Goal: Task Accomplishment & Management: Complete application form

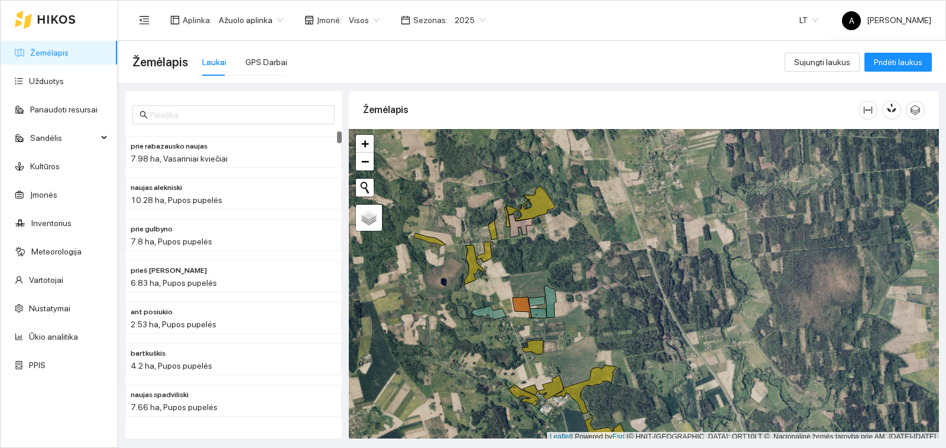
scroll to position [4, 0]
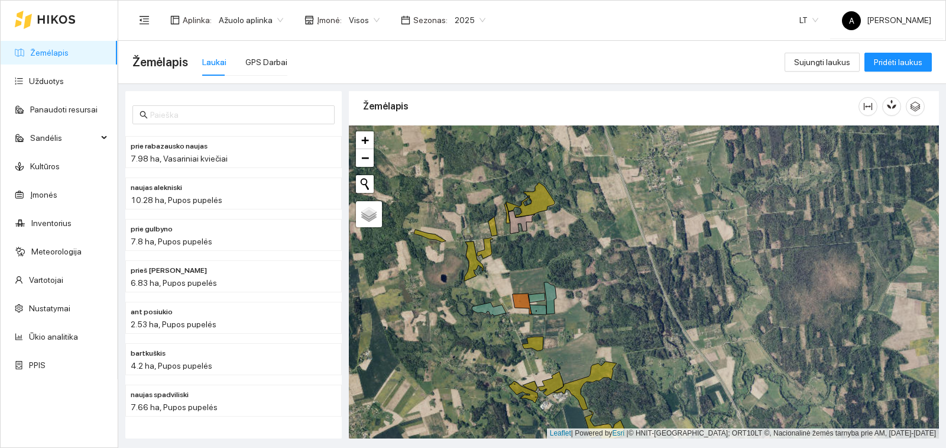
click at [39, 17] on icon at bounding box center [56, 19] width 38 height 9
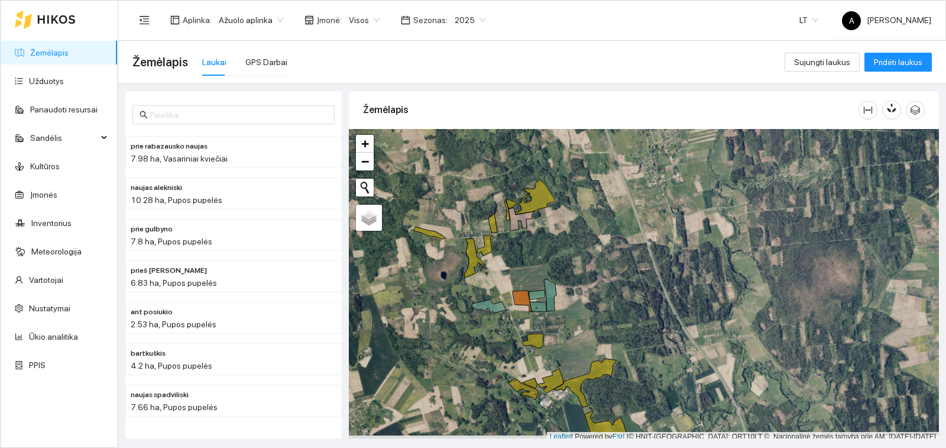
scroll to position [4, 0]
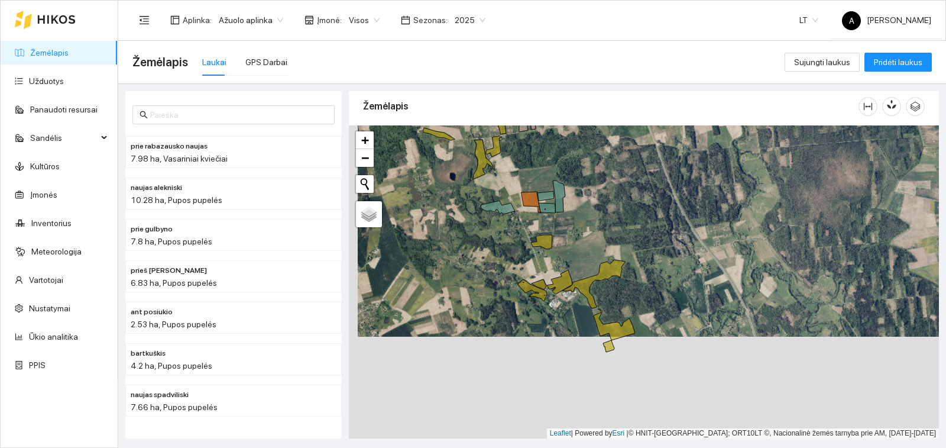
drag, startPoint x: 542, startPoint y: 311, endPoint x: 551, endPoint y: 215, distance: 95.6
click at [551, 215] on div "+ − Nieko nerasta. Bandykite dar kartą. Žemėlapis Palydovas Leaflet | Powered b…" at bounding box center [644, 281] width 590 height 313
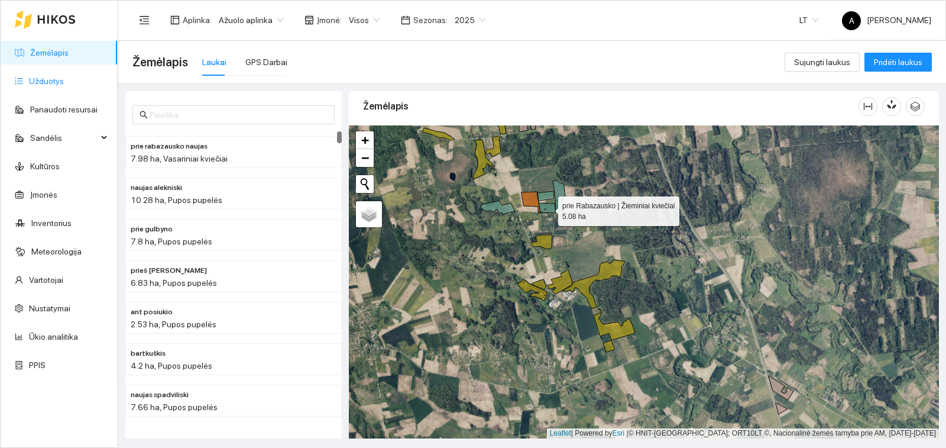
click at [64, 82] on link "Užduotys" at bounding box center [46, 80] width 35 height 9
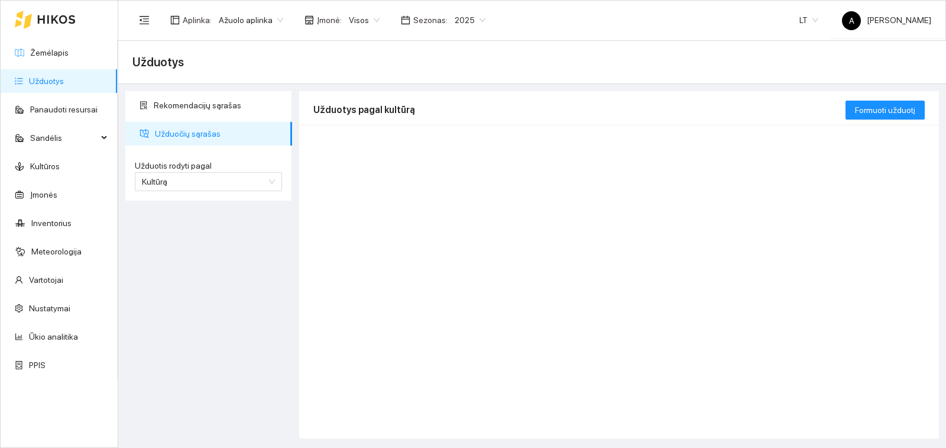
click at [71, 39] on ul "Žemėlapis Užduotys Panaudoti resursai Sandėlis Kultūros Įmonės Inventorius Mete…" at bounding box center [59, 208] width 117 height 341
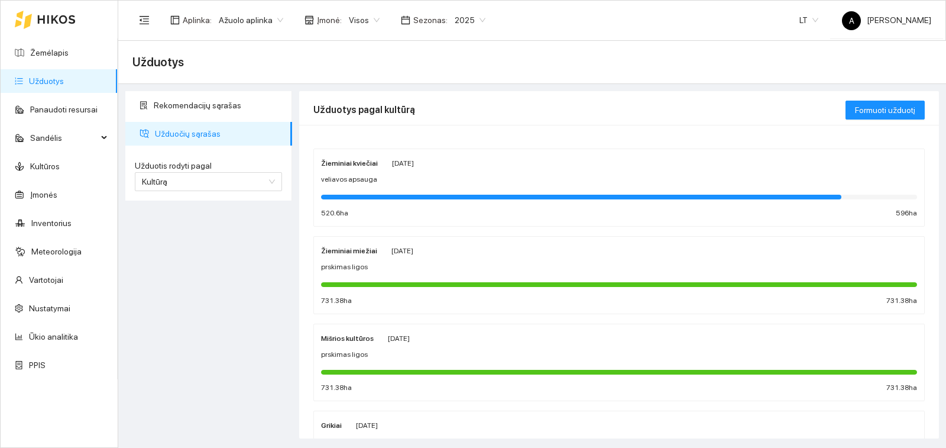
click at [77, 17] on div at bounding box center [59, 20] width 117 height 38
click at [62, 22] on icon at bounding box center [56, 19] width 38 height 9
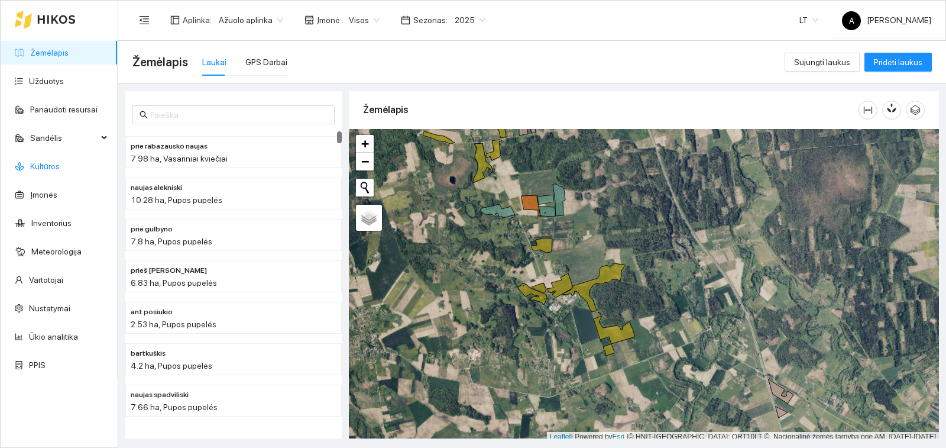
click at [30, 171] on link "Kultūros" at bounding box center [45, 165] width 30 height 9
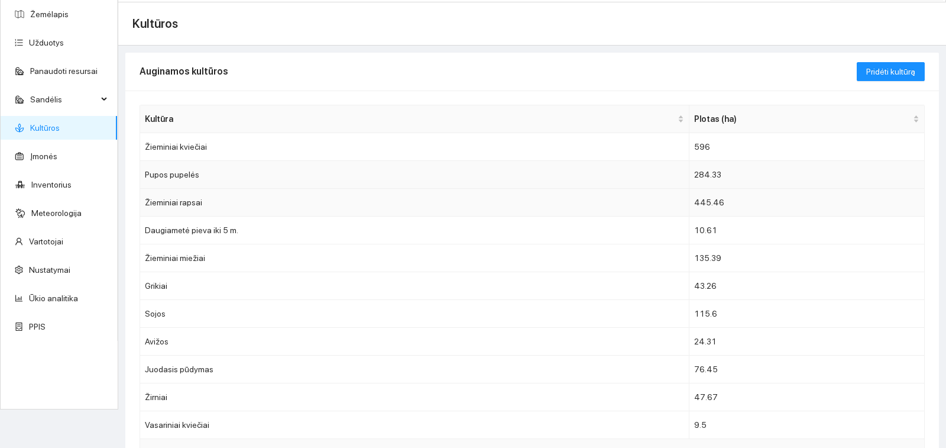
scroll to position [59, 0]
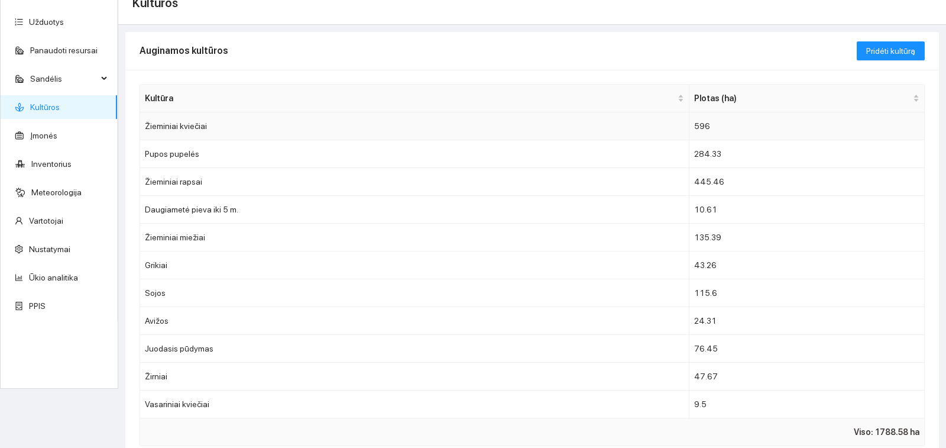
click at [298, 125] on td "Žieminiai kviečiai" at bounding box center [415, 126] width 550 height 28
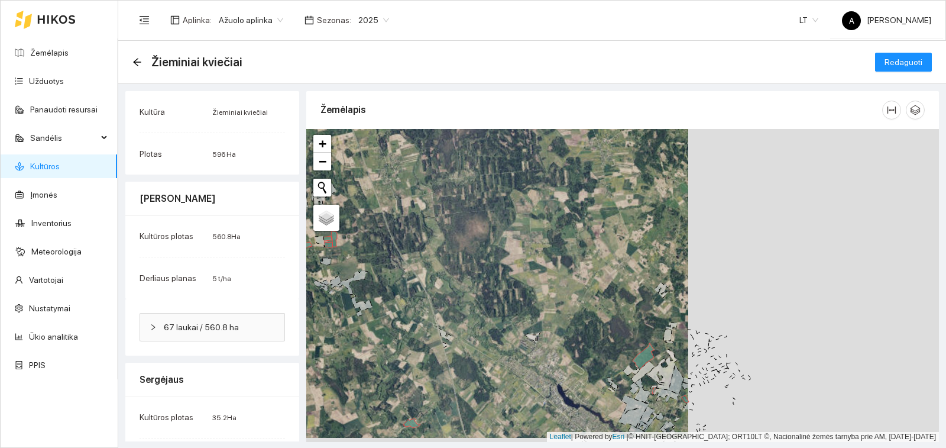
drag, startPoint x: 493, startPoint y: 282, endPoint x: 328, endPoint y: 274, distance: 165.2
click at [328, 274] on div "+ − Nieko nerasta. Bandykite dar kartą. Žemėlapis Palydovas Leaflet | Powered b…" at bounding box center [622, 285] width 633 height 313
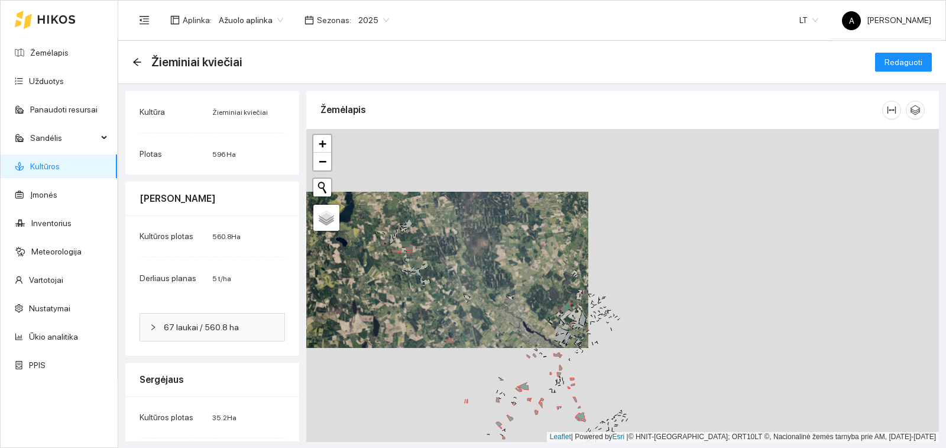
drag, startPoint x: 379, startPoint y: 272, endPoint x: 506, endPoint y: 231, distance: 134.1
click at [506, 231] on div "+ − Nieko nerasta. Bandykite dar kartą. Žemėlapis Palydovas Leaflet | Powered b…" at bounding box center [622, 285] width 633 height 313
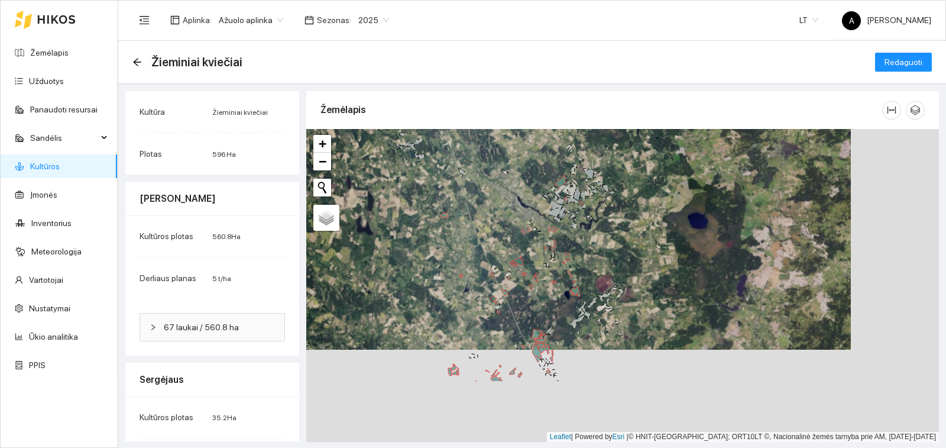
drag, startPoint x: 652, startPoint y: 380, endPoint x: 581, endPoint y: 302, distance: 105.9
click at [581, 302] on div "+ − Nieko nerasta. Bandykite dar kartą. Žemėlapis Palydovas Leaflet | Powered b…" at bounding box center [622, 285] width 633 height 313
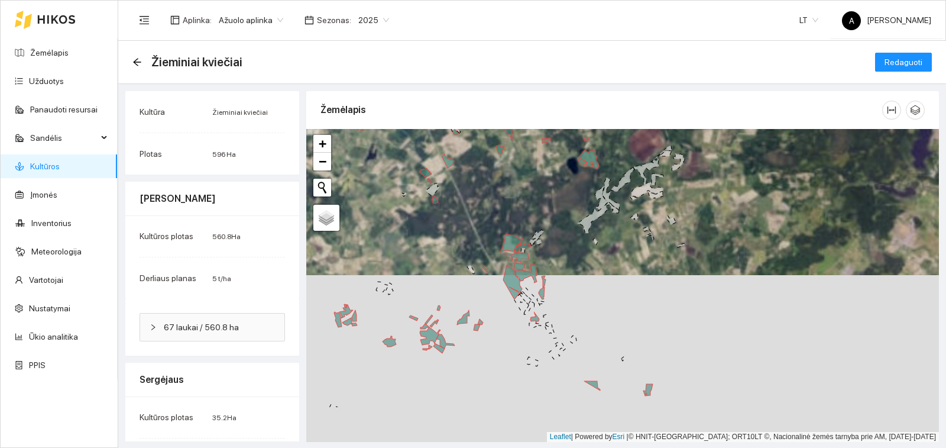
drag, startPoint x: 618, startPoint y: 370, endPoint x: 606, endPoint y: 302, distance: 68.5
click at [606, 303] on div "+ − Nieko nerasta. Bandykite dar kartą. Žemėlapis Palydovas Leaflet | Powered b…" at bounding box center [622, 285] width 633 height 313
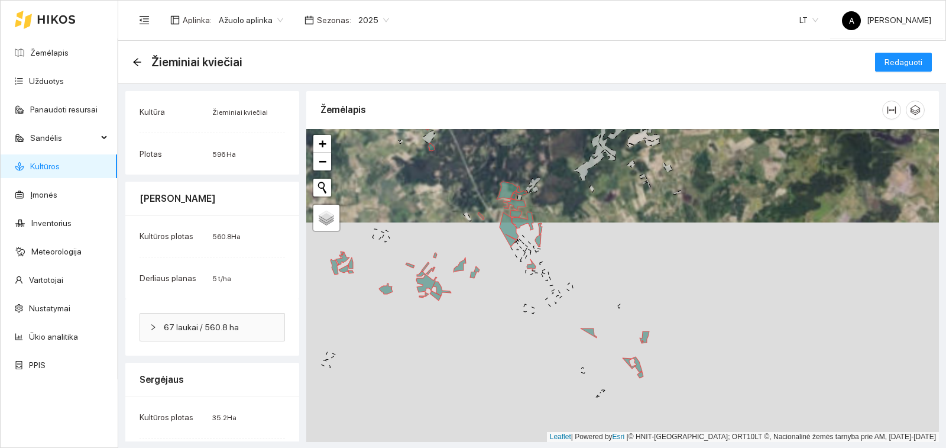
drag, startPoint x: 614, startPoint y: 321, endPoint x: 610, endPoint y: 269, distance: 52.2
click at [610, 269] on div "+ − Nieko nerasta. Bandykite dar kartą. Žemėlapis Palydovas Leaflet | Powered b…" at bounding box center [622, 285] width 633 height 313
drag, startPoint x: 615, startPoint y: 245, endPoint x: 613, endPoint y: 315, distance: 70.4
click at [613, 315] on div "+ − Nieko nerasta. Bandykite dar kartą. Žemėlapis Palydovas Leaflet | Powered b…" at bounding box center [622, 285] width 633 height 313
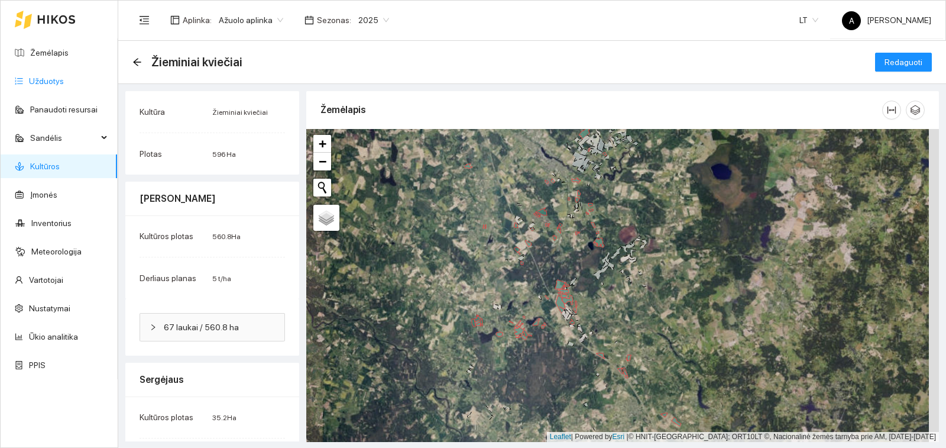
click at [64, 85] on link "Užduotys" at bounding box center [46, 80] width 35 height 9
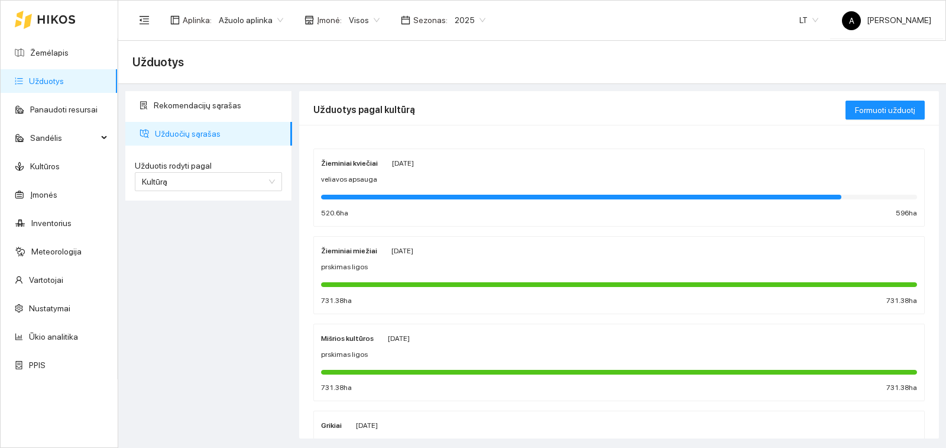
click at [62, 79] on link "Užduotys" at bounding box center [46, 80] width 35 height 9
click at [900, 109] on span "Formuoti užduotį" at bounding box center [885, 110] width 60 height 13
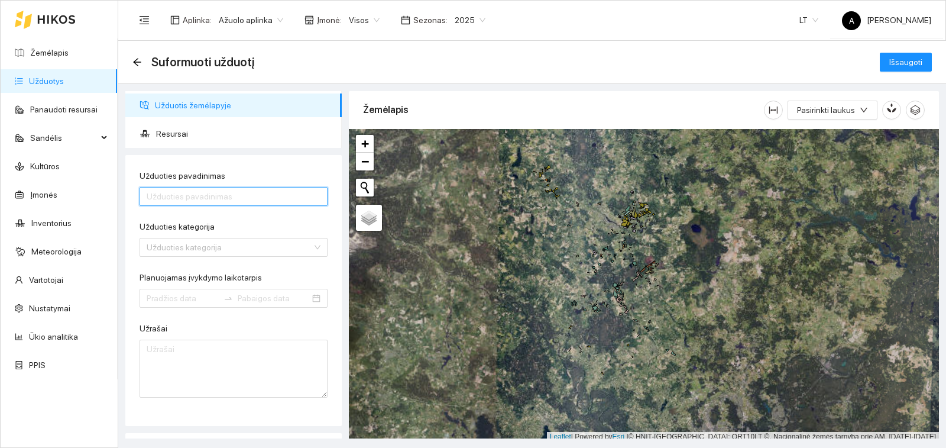
click at [185, 192] on input "Užduoties pavadinimas" at bounding box center [234, 196] width 188 height 19
type input "kulimas"
click at [209, 252] on input "Užduoties kategorija" at bounding box center [230, 247] width 166 height 18
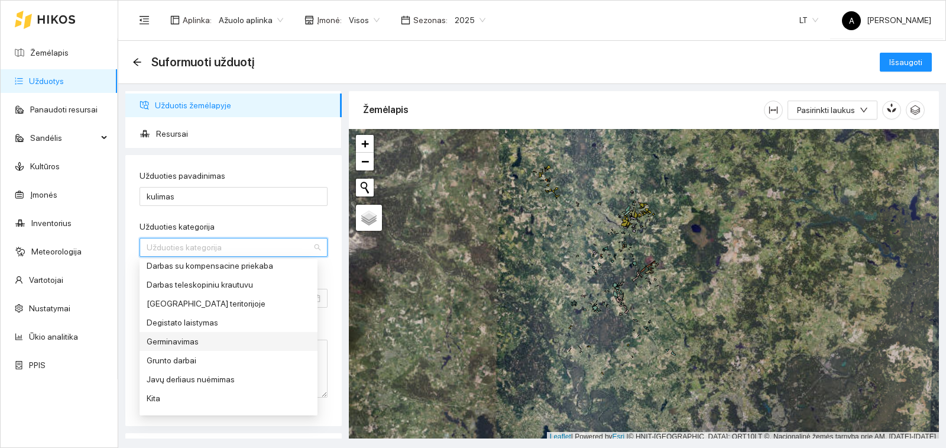
scroll to position [177, 0]
click at [215, 337] on div "Javų derliaus nuėmimas" at bounding box center [229, 339] width 164 height 13
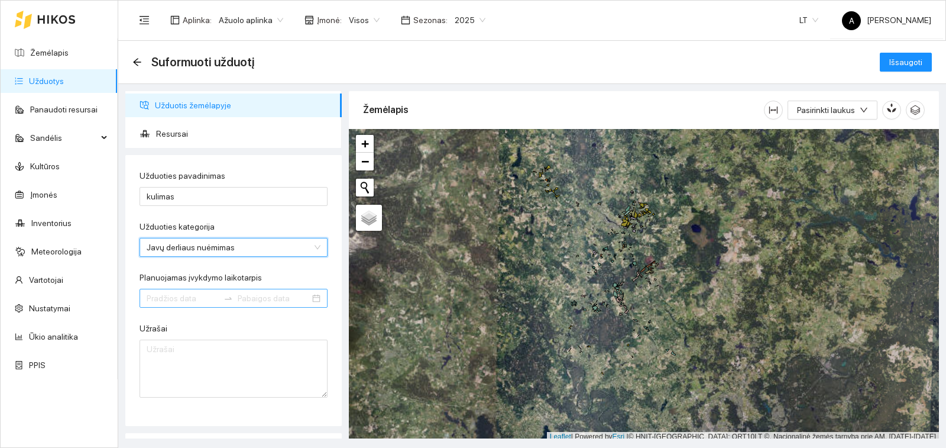
click at [189, 297] on input "Planuojamas įvykdymo laikotarpis" at bounding box center [183, 298] width 72 height 13
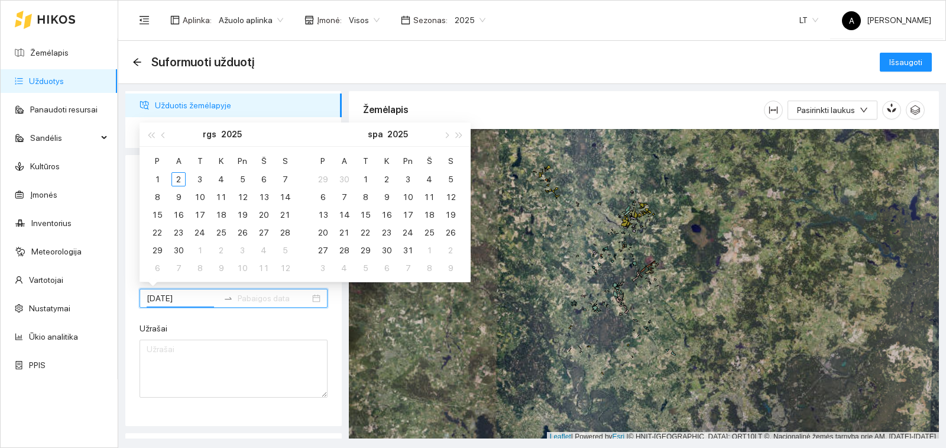
type input "[DATE]"
click at [154, 133] on span "button" at bounding box center [151, 135] width 6 height 6
type input "[DATE]"
click at [163, 134] on span "button" at bounding box center [164, 135] width 6 height 6
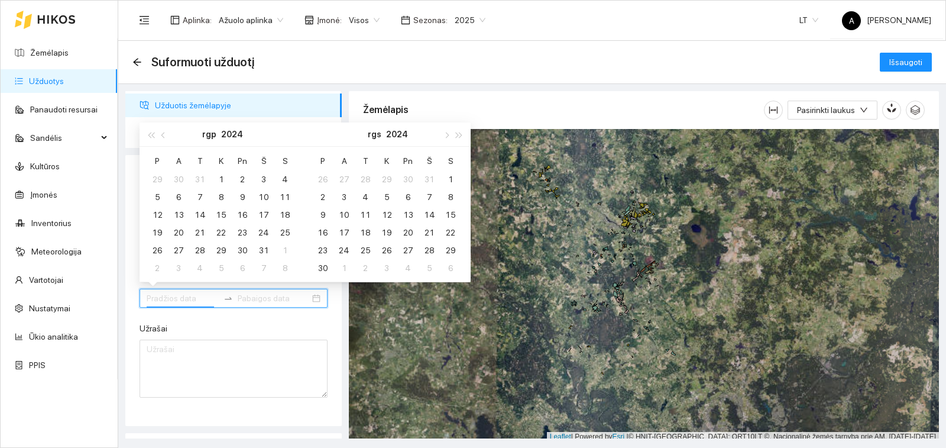
type input "[DATE]"
click at [221, 179] on div "1" at bounding box center [221, 179] width 14 height 14
type input "[DATE]"
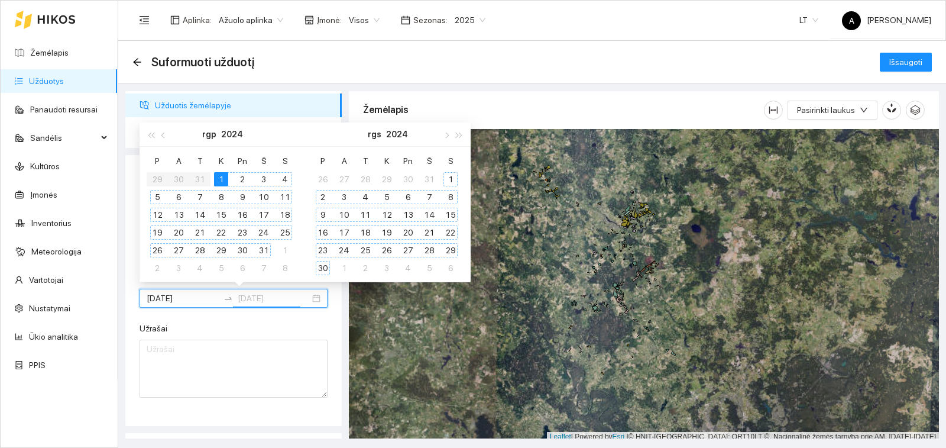
click at [323, 267] on div "30" at bounding box center [323, 268] width 14 height 14
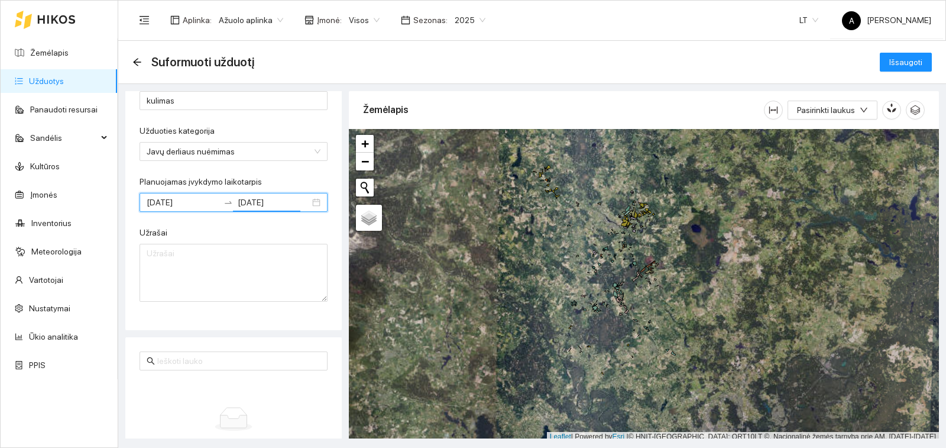
scroll to position [0, 0]
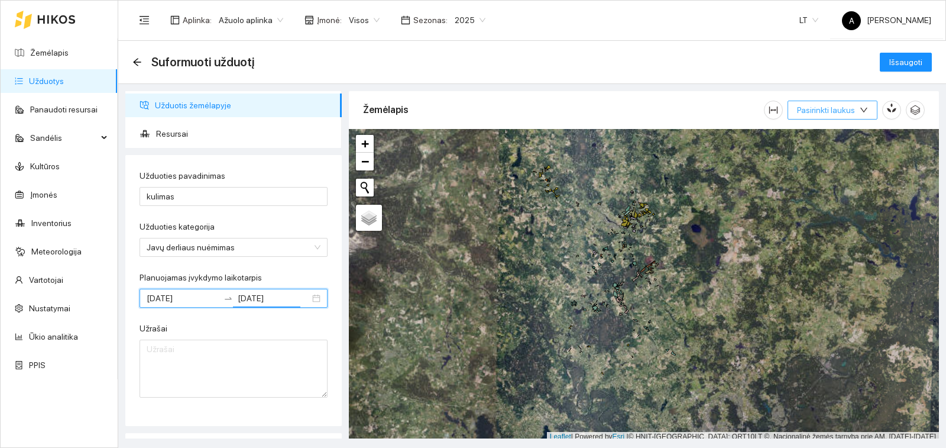
click at [832, 106] on span "Pasirinkti laukus" at bounding box center [826, 110] width 58 height 13
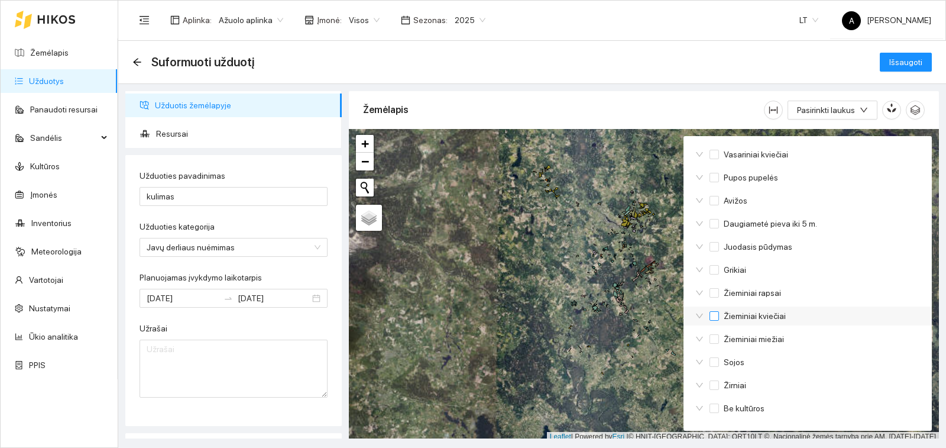
click at [715, 317] on input "Žieminiai kviečiai" at bounding box center [714, 315] width 9 height 9
checkbox input "true"
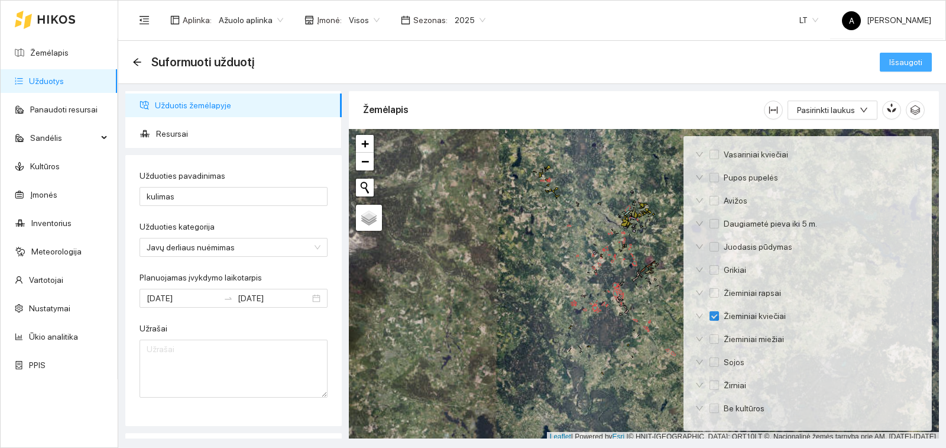
click at [885, 61] on button "Išsaugoti" at bounding box center [906, 62] width 52 height 19
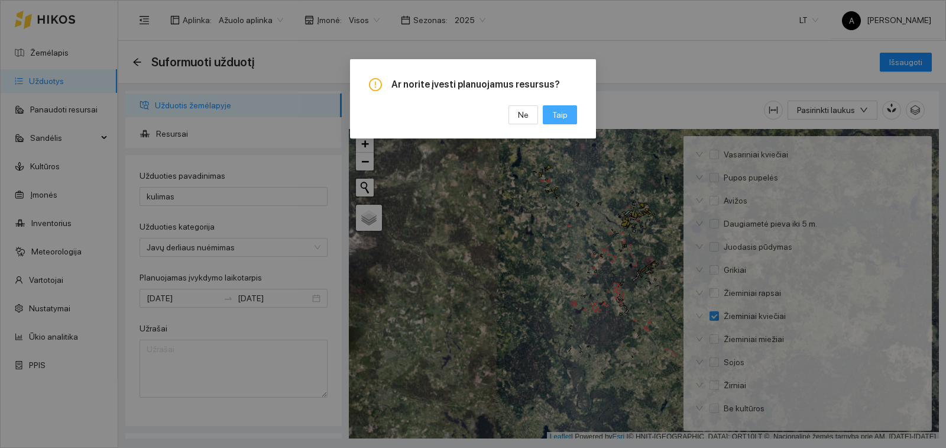
click at [560, 117] on span "Taip" at bounding box center [559, 114] width 15 height 13
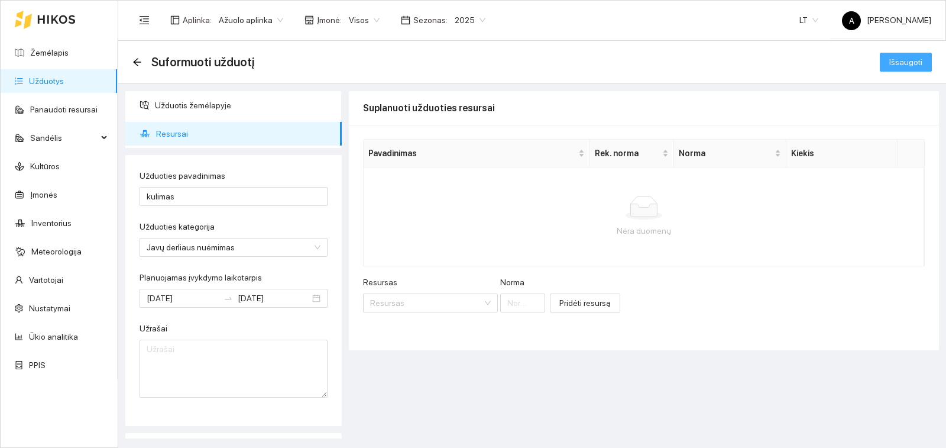
click at [903, 57] on span "Išsaugoti" at bounding box center [906, 62] width 33 height 13
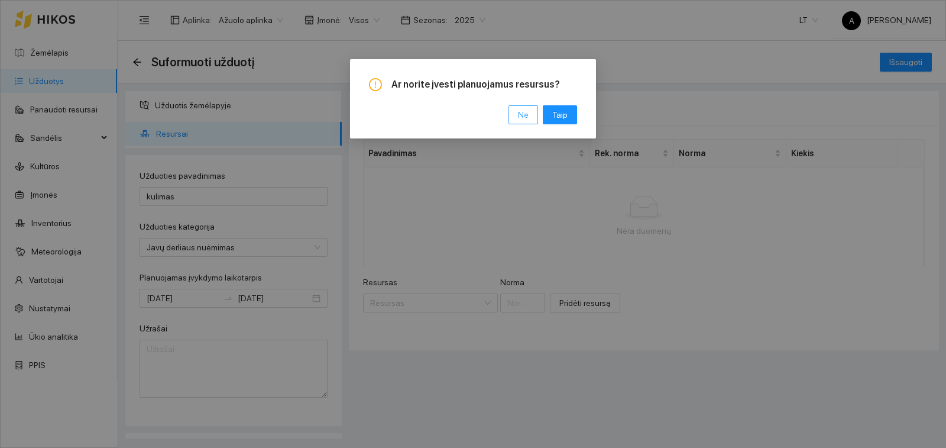
click at [523, 117] on span "Ne" at bounding box center [523, 114] width 11 height 13
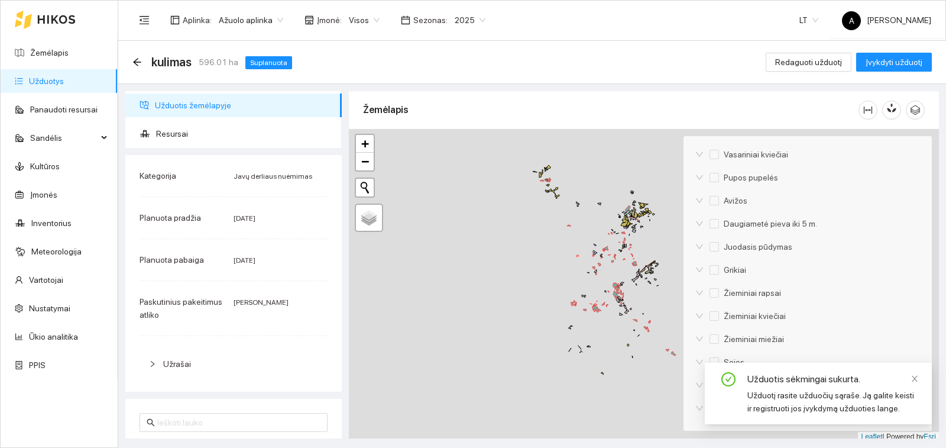
checkbox input "true"
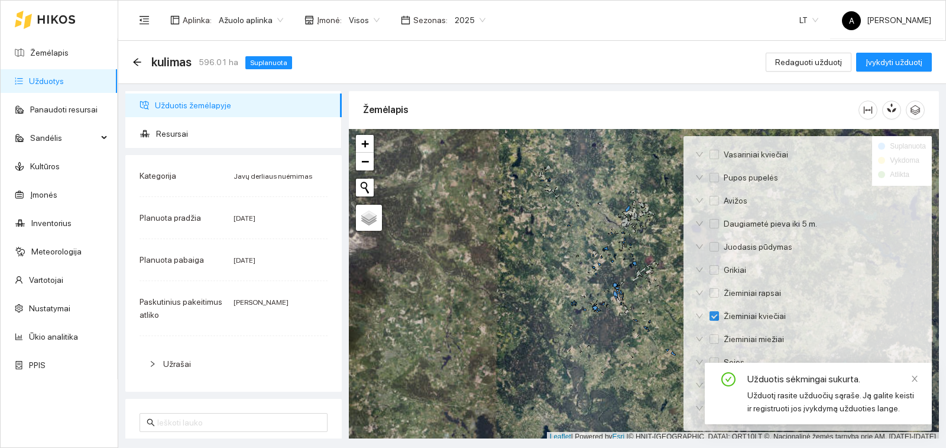
click at [64, 80] on link "Užduotys" at bounding box center [46, 80] width 35 height 9
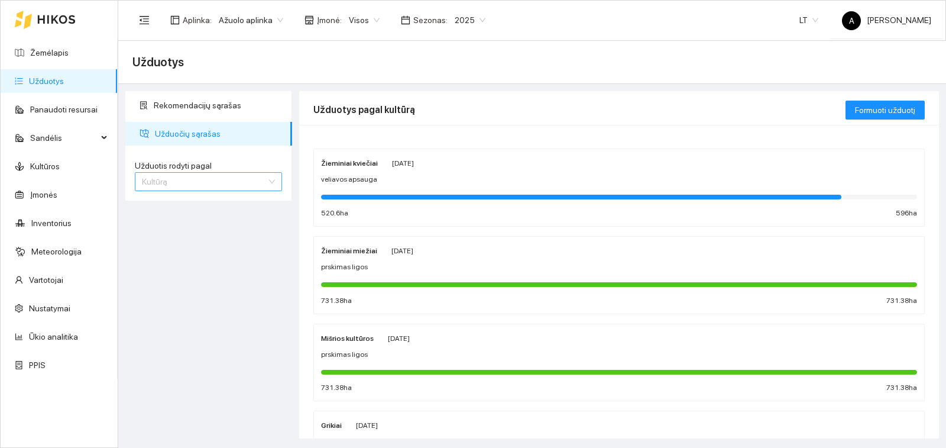
click at [244, 186] on span "Kultūrą" at bounding box center [208, 182] width 133 height 18
click at [241, 196] on div "Užduotį" at bounding box center [208, 205] width 147 height 19
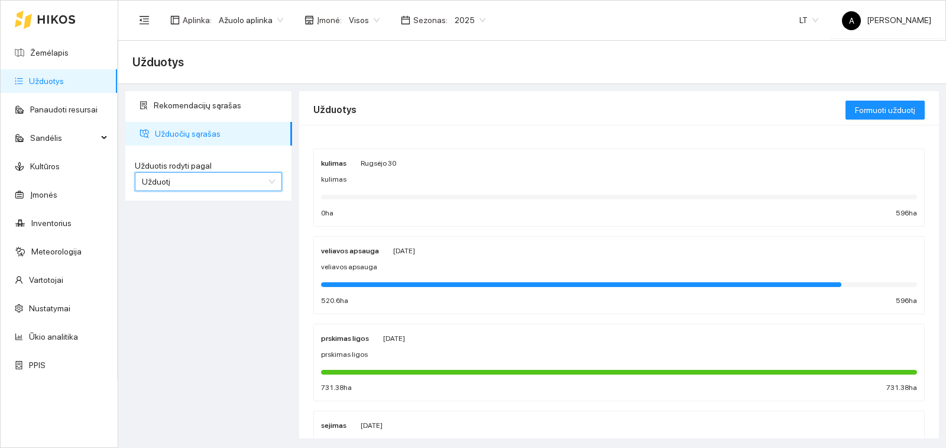
click at [455, 180] on div "kulimas" at bounding box center [619, 179] width 596 height 11
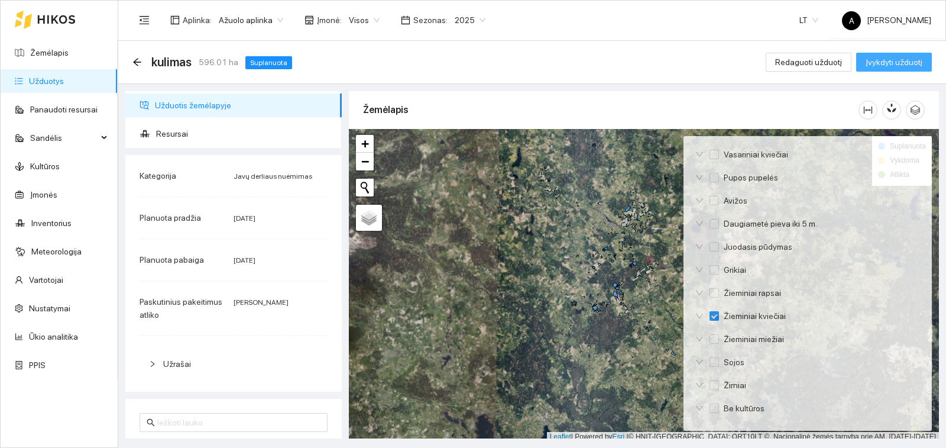
click at [866, 60] on button "Įvykdyti užduotį" at bounding box center [894, 62] width 76 height 19
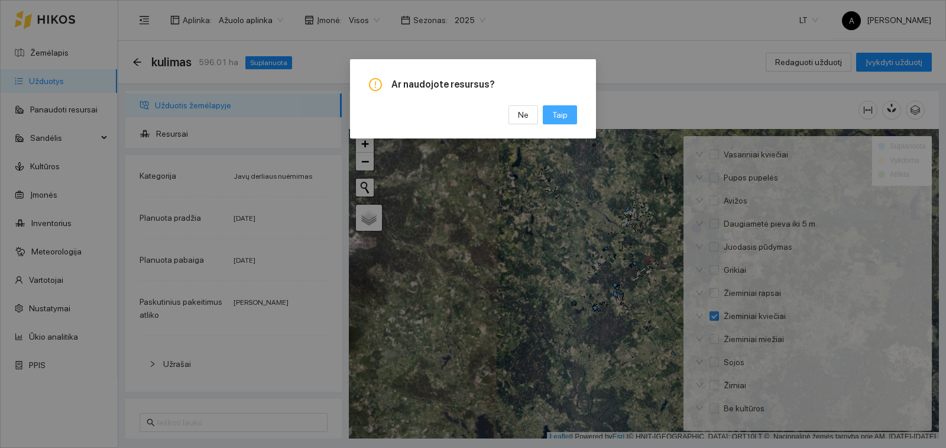
click at [548, 118] on button "Taip" at bounding box center [560, 114] width 34 height 19
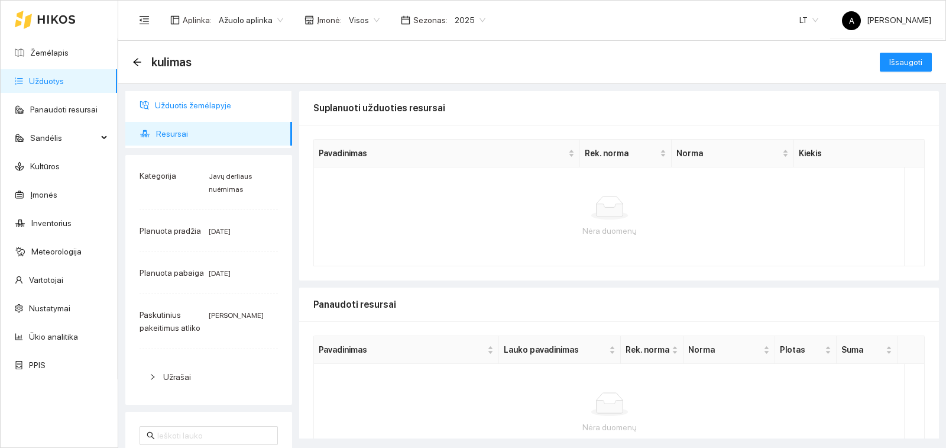
click at [193, 105] on span "Užduotis žemėlapyje" at bounding box center [219, 105] width 128 height 24
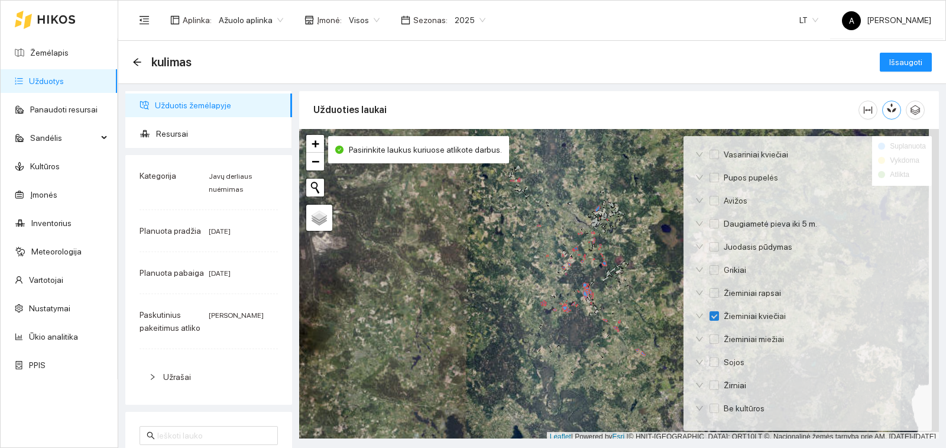
click at [883, 114] on button "button" at bounding box center [892, 110] width 19 height 19
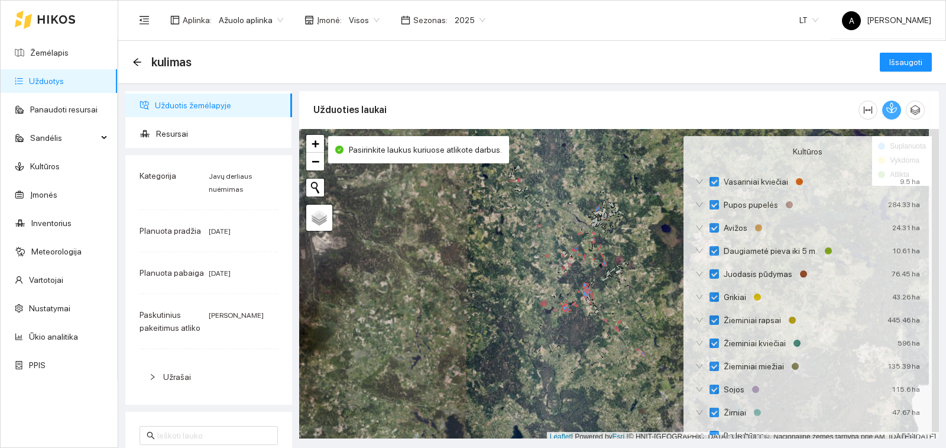
click at [884, 101] on button "button" at bounding box center [892, 110] width 19 height 19
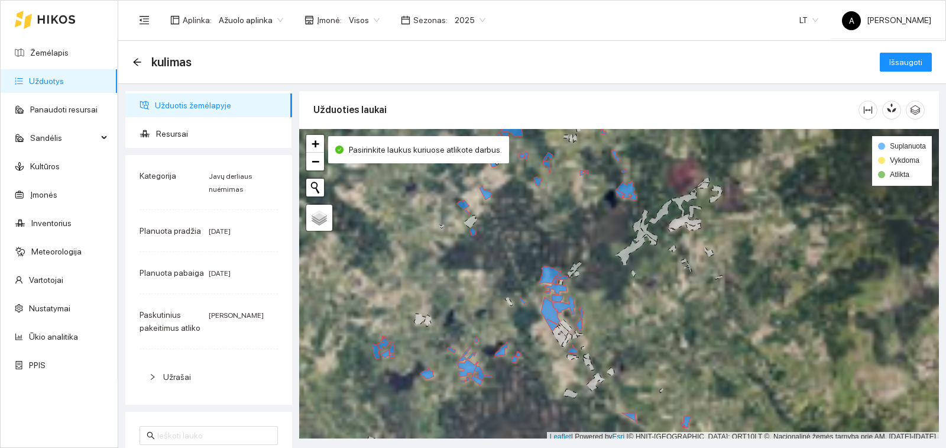
scroll to position [4, 0]
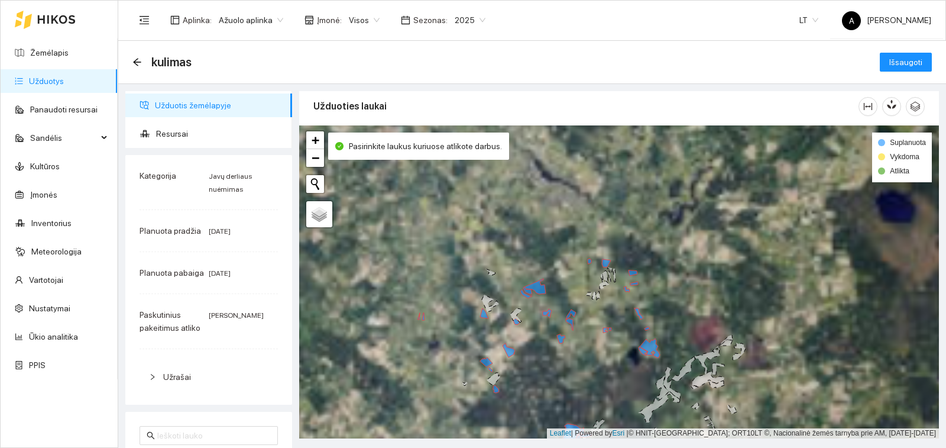
drag, startPoint x: 575, startPoint y: 342, endPoint x: 564, endPoint y: 367, distance: 27.3
click at [571, 384] on div "+ − Nieko nerasta. Bandykite dar kartą. Žemėlapis Palydovas Leaflet | Powered b…" at bounding box center [619, 281] width 640 height 313
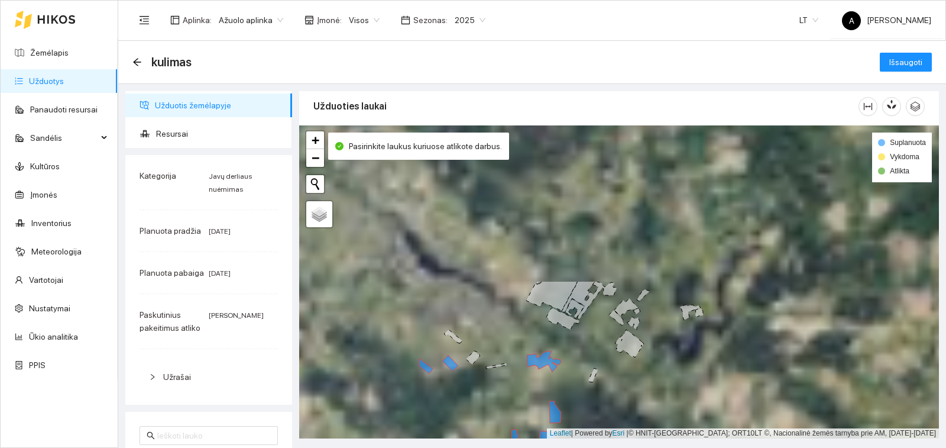
drag, startPoint x: 677, startPoint y: 241, endPoint x: 534, endPoint y: 377, distance: 197.1
click at [529, 425] on div "+ − Nieko nerasta. Bandykite dar kartą. Žemėlapis Palydovas Leaflet | Powered b…" at bounding box center [619, 281] width 640 height 313
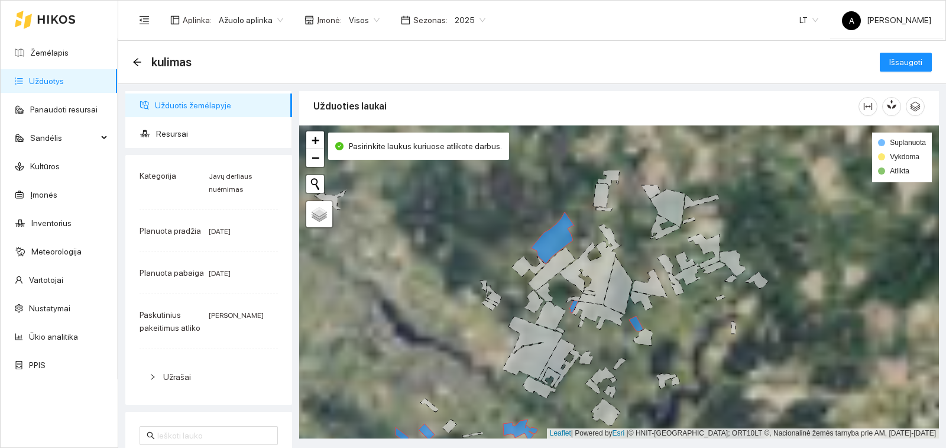
drag, startPoint x: 614, startPoint y: 270, endPoint x: 560, endPoint y: 435, distance: 173.8
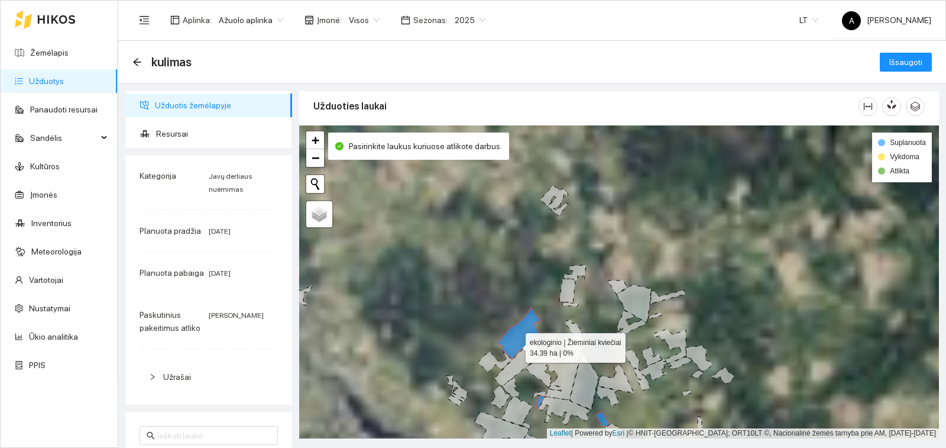
click at [518, 341] on icon at bounding box center [518, 333] width 43 height 52
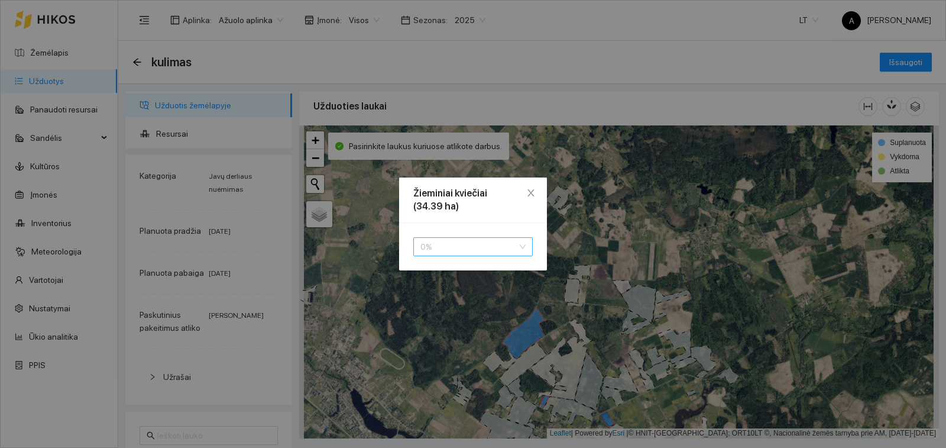
click at [499, 247] on span "0 %" at bounding box center [473, 247] width 105 height 18
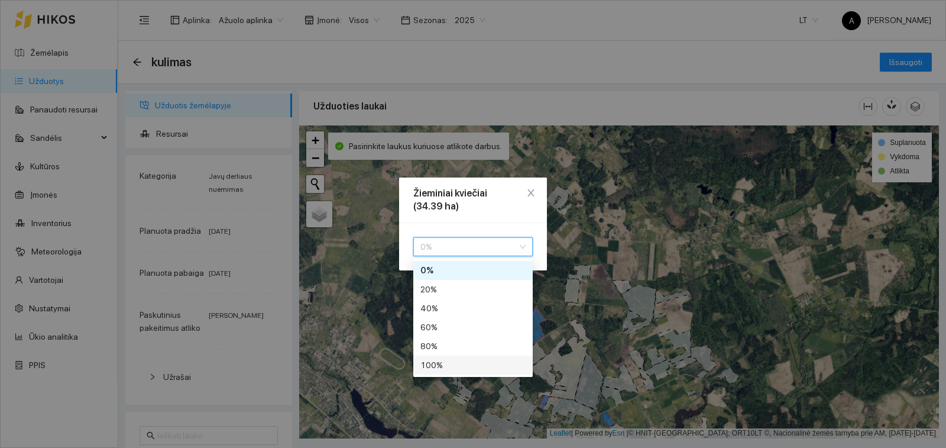
click at [460, 363] on div "100 %" at bounding box center [473, 364] width 105 height 13
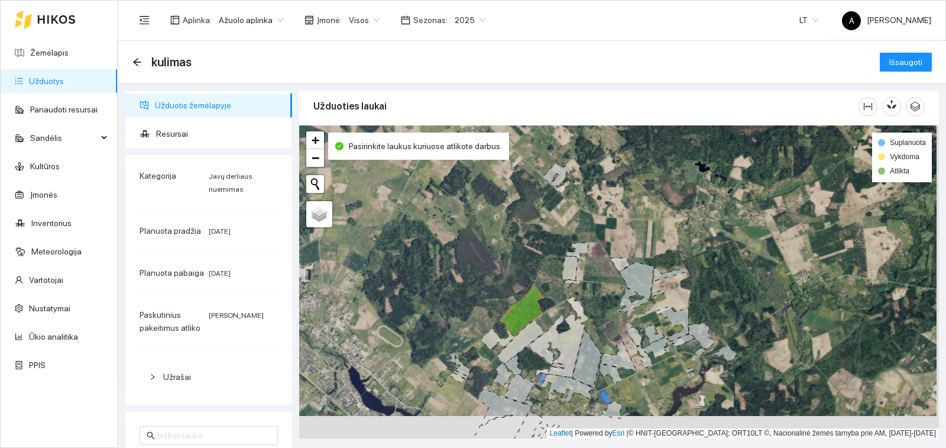
drag, startPoint x: 573, startPoint y: 367, endPoint x: 576, endPoint y: 283, distance: 83.4
click at [576, 297] on icon at bounding box center [559, 337] width 62 height 80
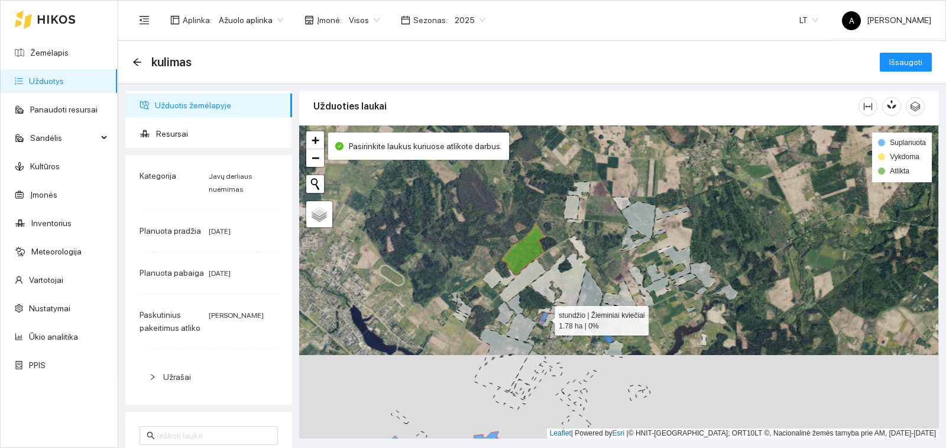
click at [544, 318] on icon at bounding box center [544, 318] width 9 height 13
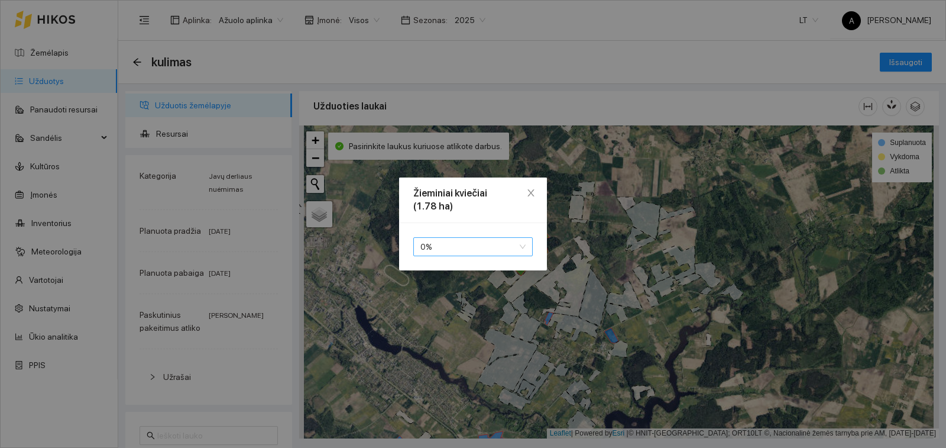
click at [489, 253] on span "0 %" at bounding box center [473, 247] width 105 height 18
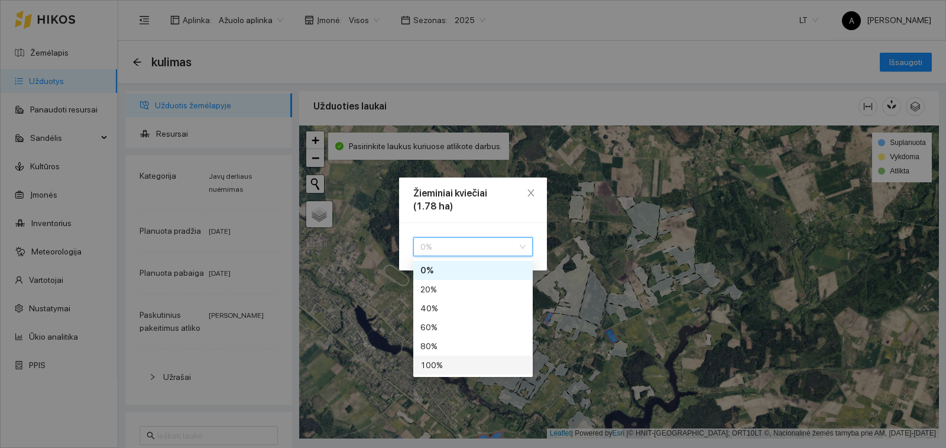
click at [482, 364] on div "100 %" at bounding box center [473, 364] width 105 height 13
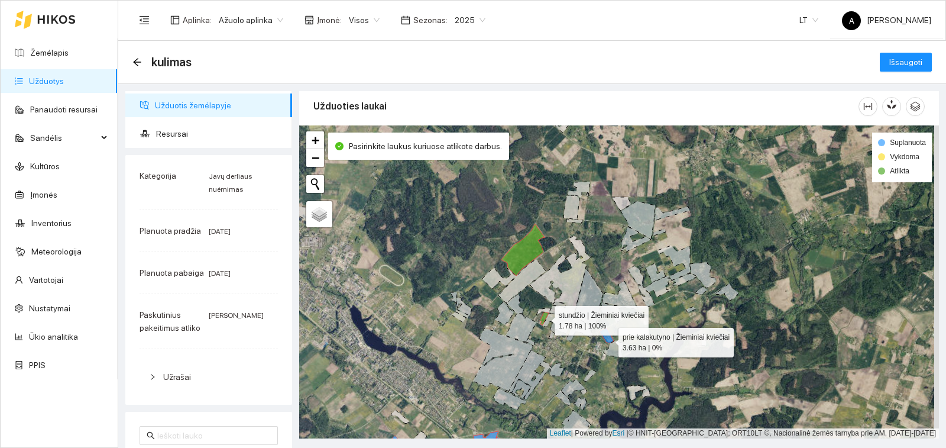
click at [608, 340] on icon at bounding box center [607, 335] width 14 height 15
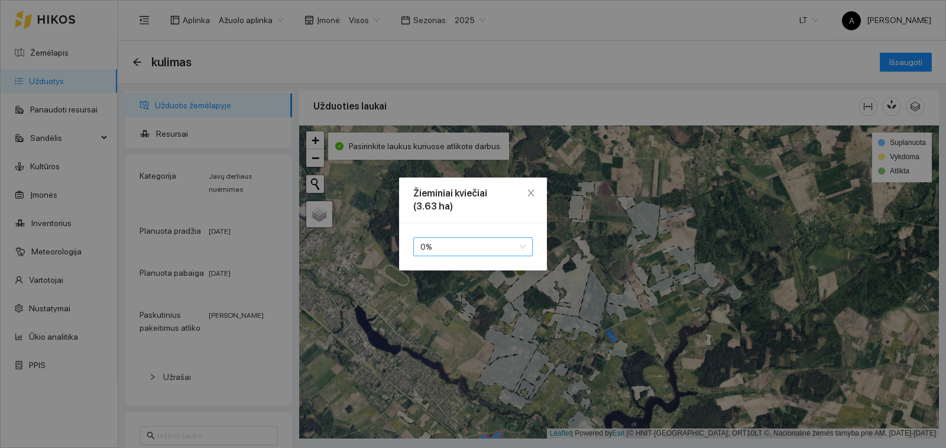
click at [490, 248] on span "0 %" at bounding box center [473, 247] width 105 height 18
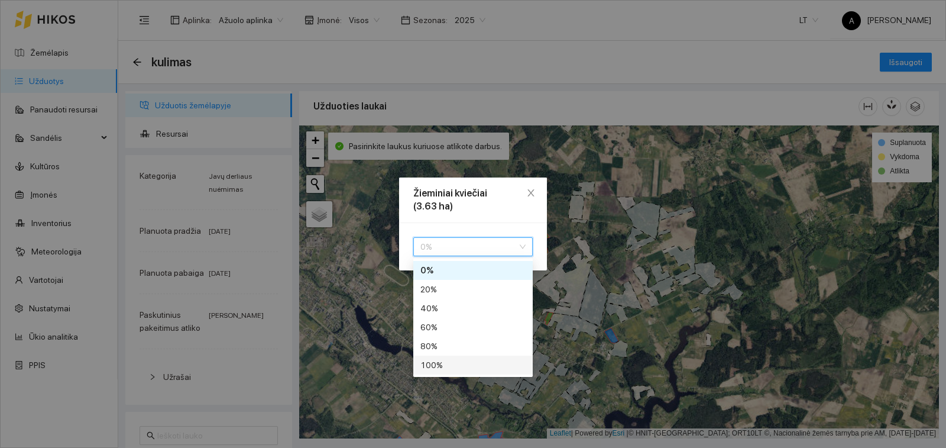
click at [470, 362] on div "100 %" at bounding box center [473, 364] width 105 height 13
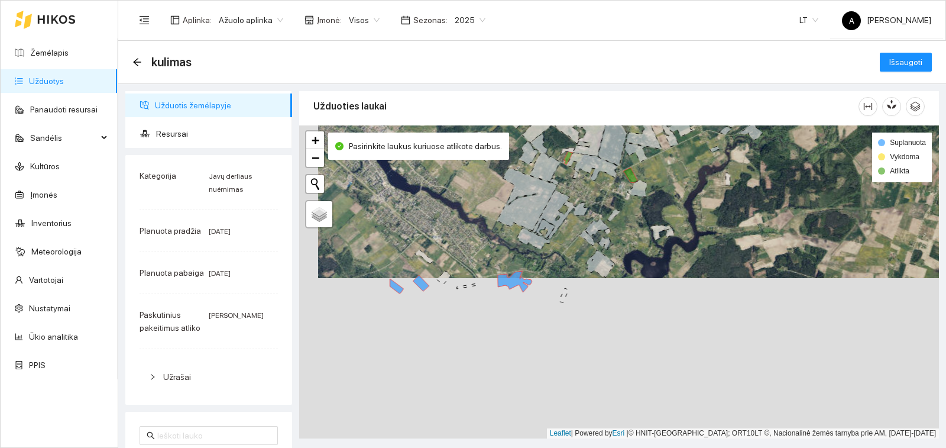
drag, startPoint x: 476, startPoint y: 231, endPoint x: 480, endPoint y: 139, distance: 92.4
click at [480, 139] on div "Užduoties laukai prie kalakutyno | Žieminiai kviečiai 3.63 ha | 100% + − Nieko …" at bounding box center [619, 264] width 647 height 347
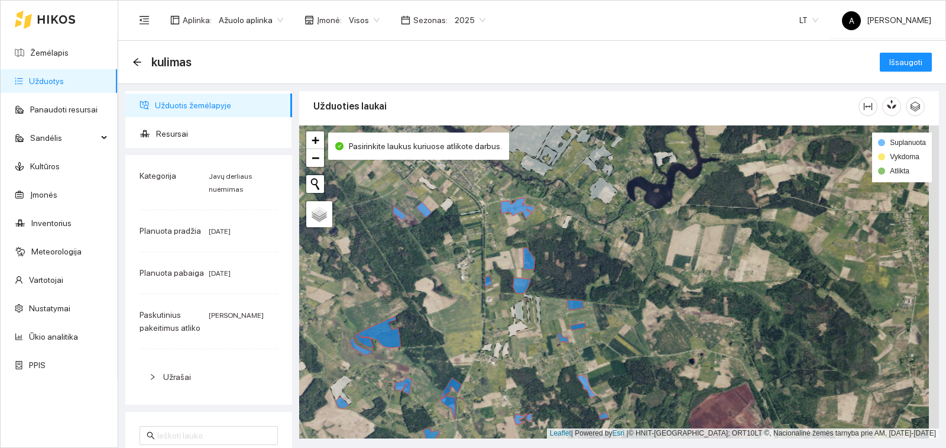
click at [512, 203] on div "paširvintis | Žieminiai kviečiai 13.06 ha | 0% + − Nieko nerasta. Bandykite dar…" at bounding box center [619, 281] width 640 height 313
click at [516, 207] on icon at bounding box center [517, 208] width 34 height 21
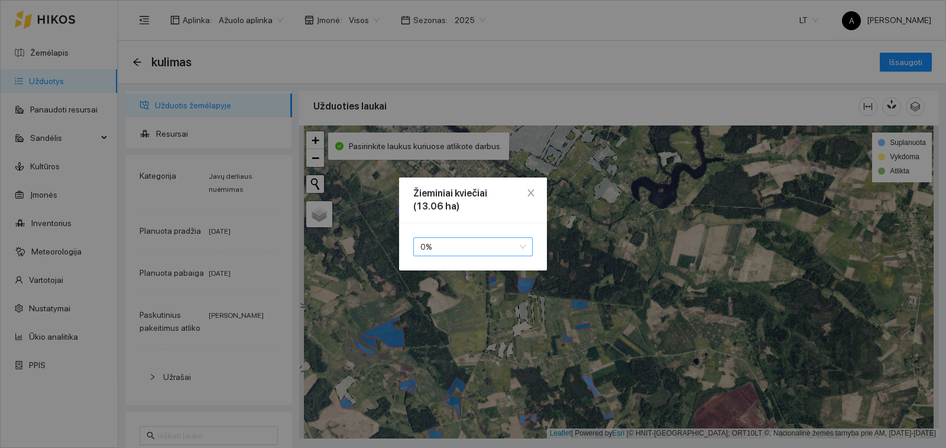
click at [512, 244] on span "0 %" at bounding box center [473, 247] width 105 height 18
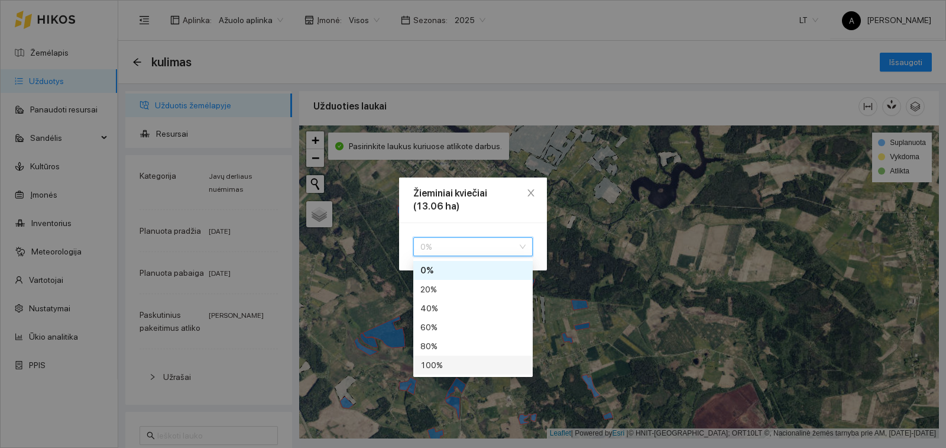
click at [475, 364] on div "100 %" at bounding box center [473, 364] width 105 height 13
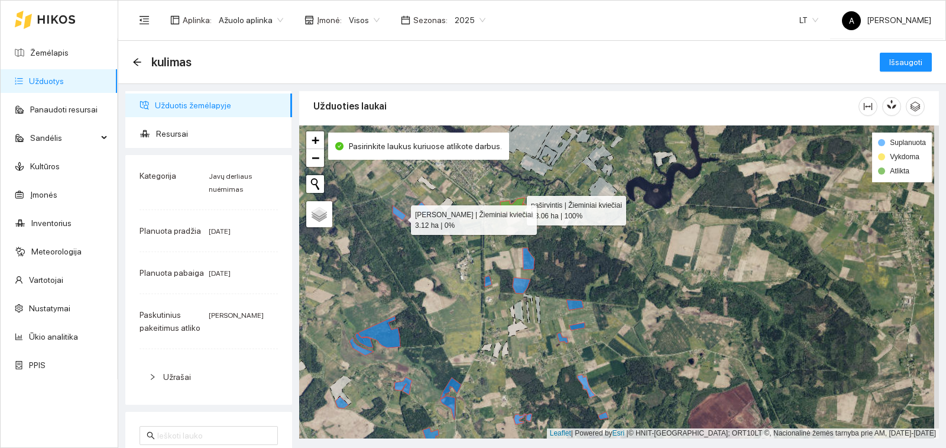
click at [401, 217] on icon at bounding box center [400, 212] width 14 height 15
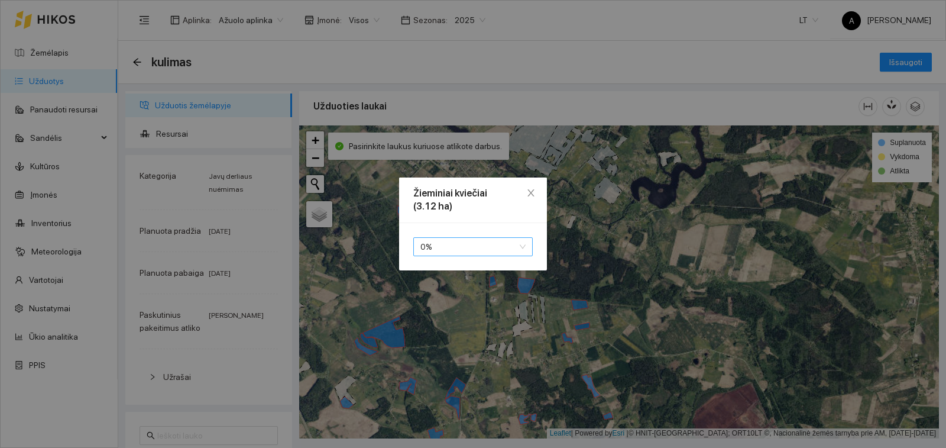
click at [438, 254] on span "0 %" at bounding box center [473, 247] width 105 height 18
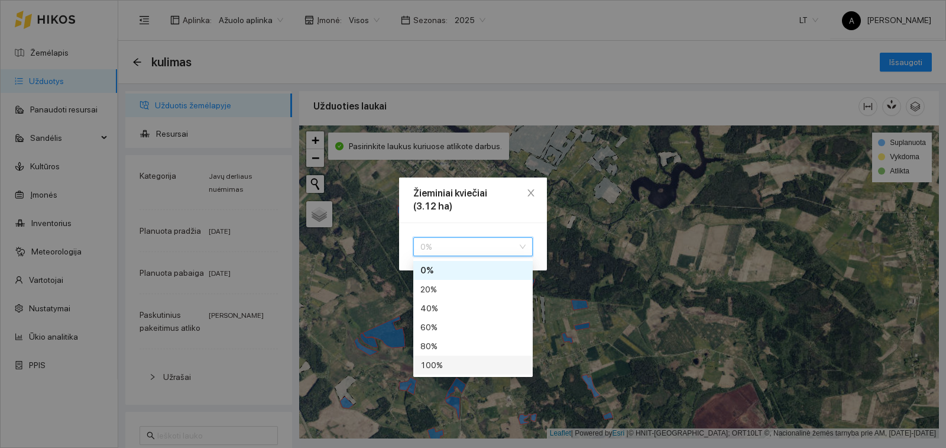
click at [438, 367] on div "100 %" at bounding box center [473, 364] width 105 height 13
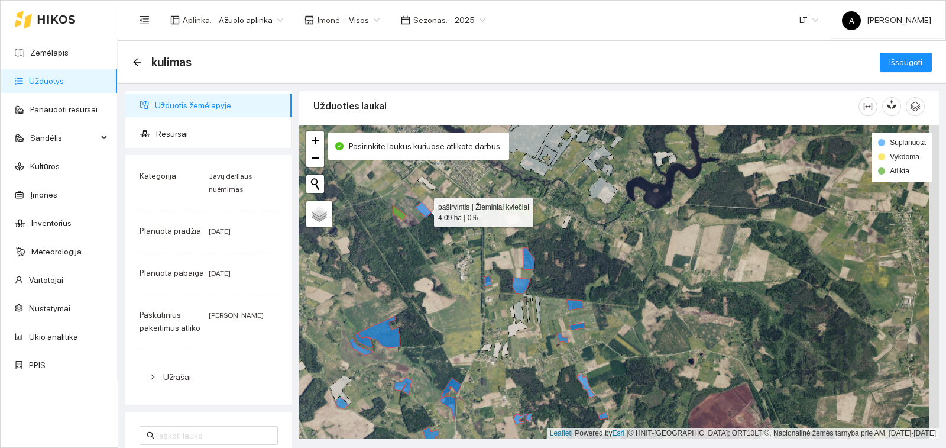
click at [428, 211] on icon at bounding box center [424, 210] width 16 height 16
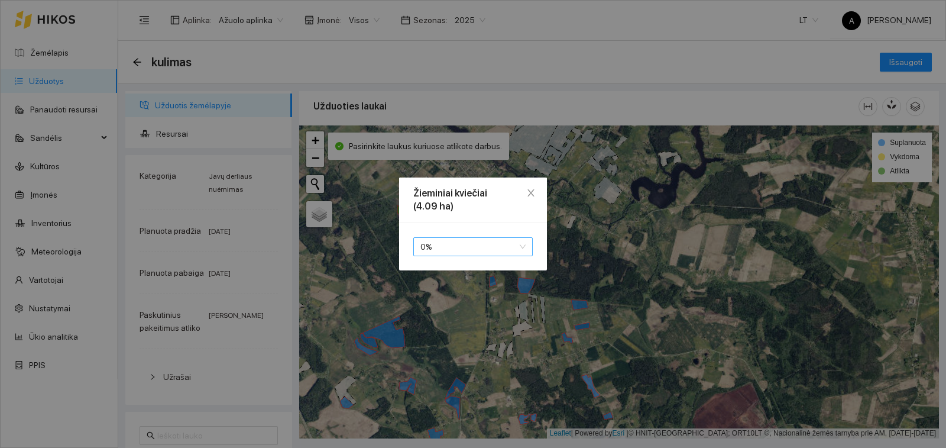
click at [441, 243] on span "0 %" at bounding box center [473, 247] width 105 height 18
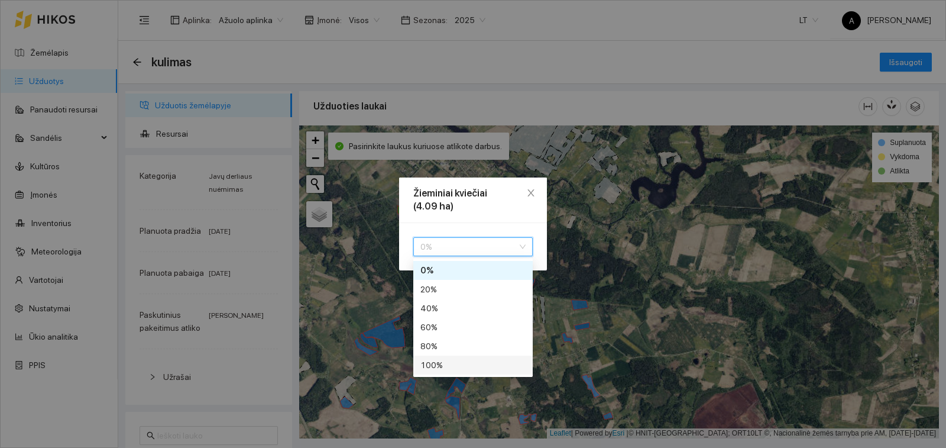
click at [466, 365] on div "100 %" at bounding box center [473, 364] width 105 height 13
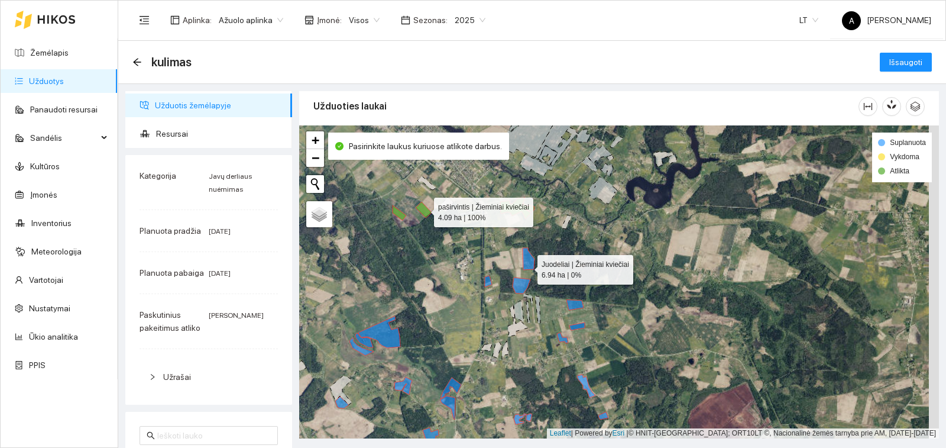
click at [527, 267] on icon at bounding box center [529, 259] width 12 height 22
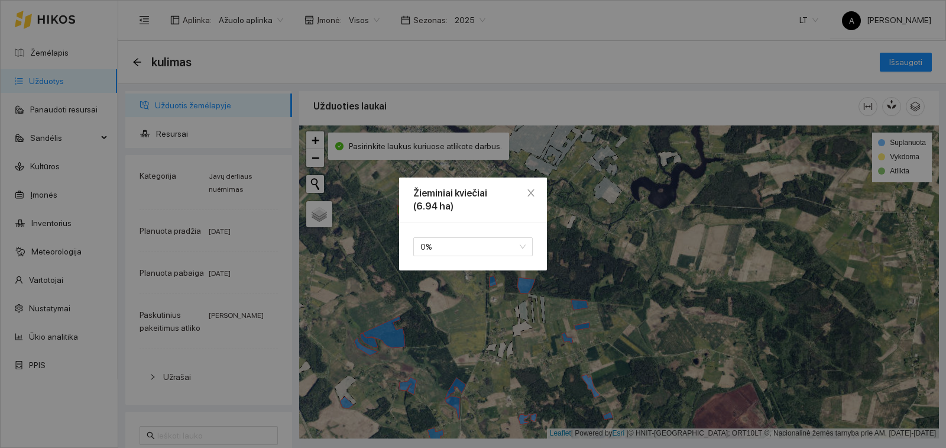
click at [494, 236] on div "0 % 80 100 0 % 20 % 40 % 60 % 80 % 100 %" at bounding box center [473, 246] width 148 height 47
click at [489, 253] on span "0 %" at bounding box center [473, 247] width 105 height 18
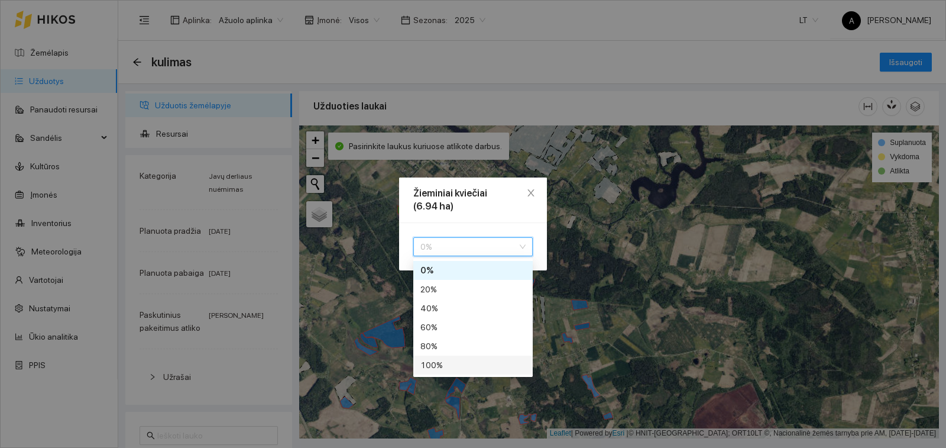
click at [482, 369] on div "100 %" at bounding box center [473, 364] width 105 height 13
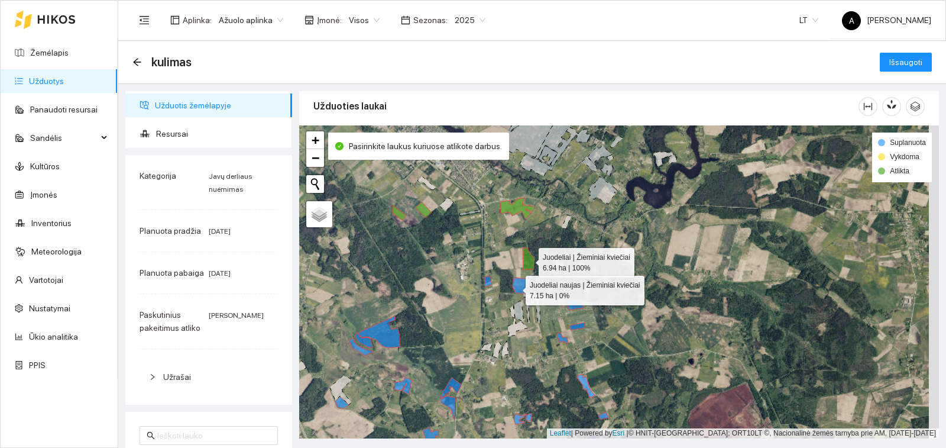
click at [516, 289] on icon at bounding box center [522, 285] width 18 height 16
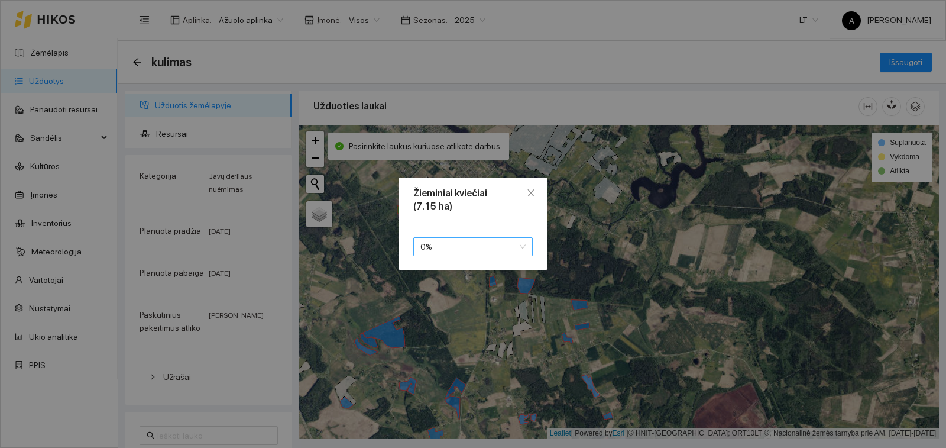
click at [493, 251] on span "0 %" at bounding box center [473, 247] width 105 height 18
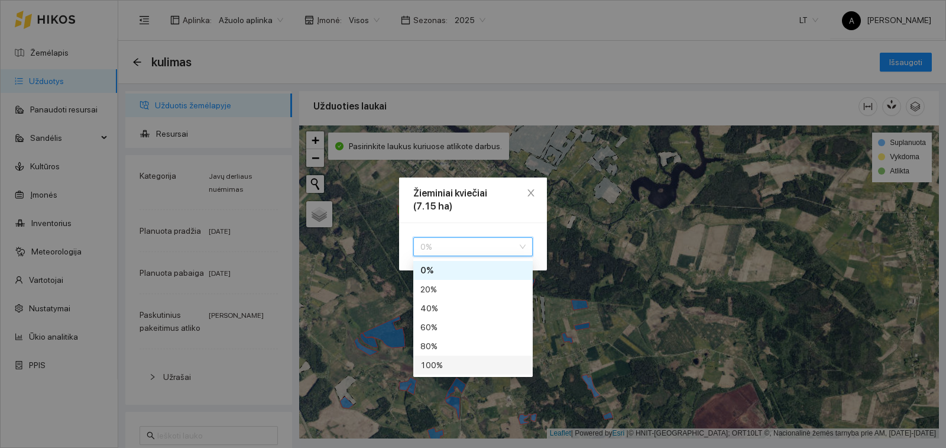
click at [483, 367] on div "100 %" at bounding box center [473, 364] width 105 height 13
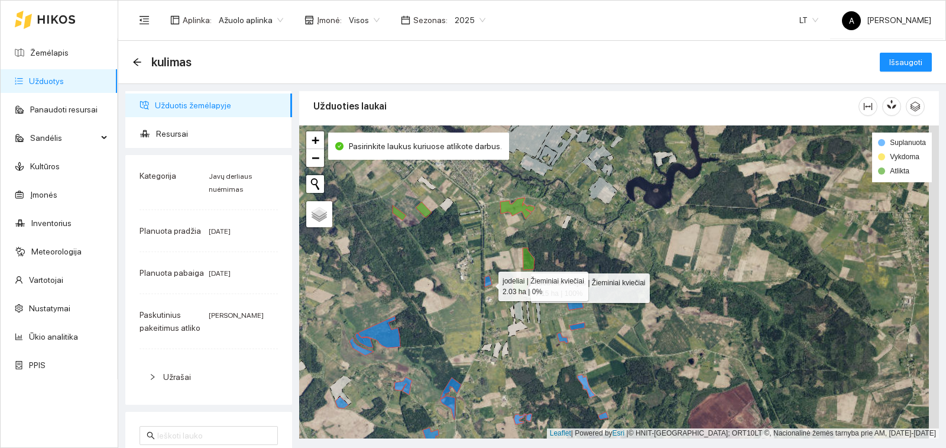
click at [488, 283] on icon at bounding box center [488, 281] width 7 height 11
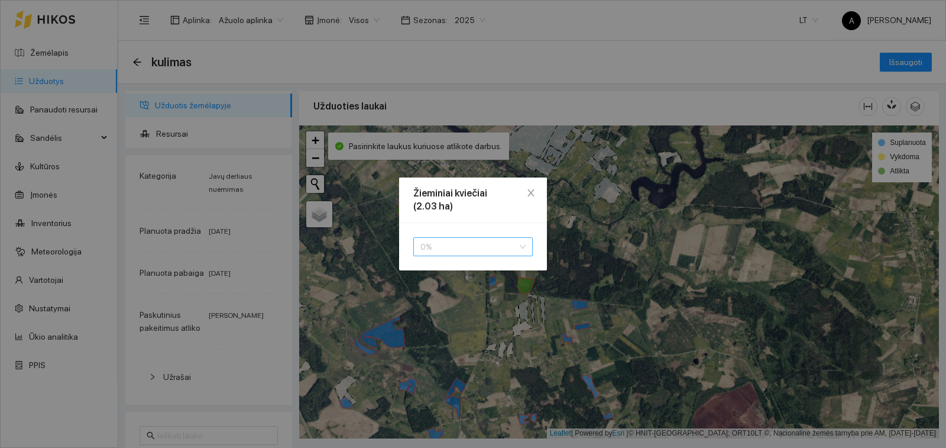
drag, startPoint x: 485, startPoint y: 244, endPoint x: 483, endPoint y: 298, distance: 53.9
click at [485, 244] on span "0 %" at bounding box center [473, 247] width 105 height 18
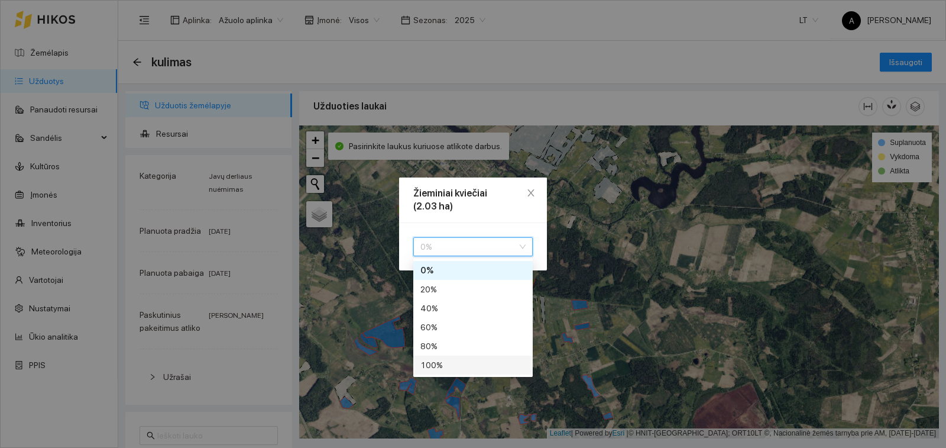
click at [455, 361] on div "100 %" at bounding box center [473, 364] width 105 height 13
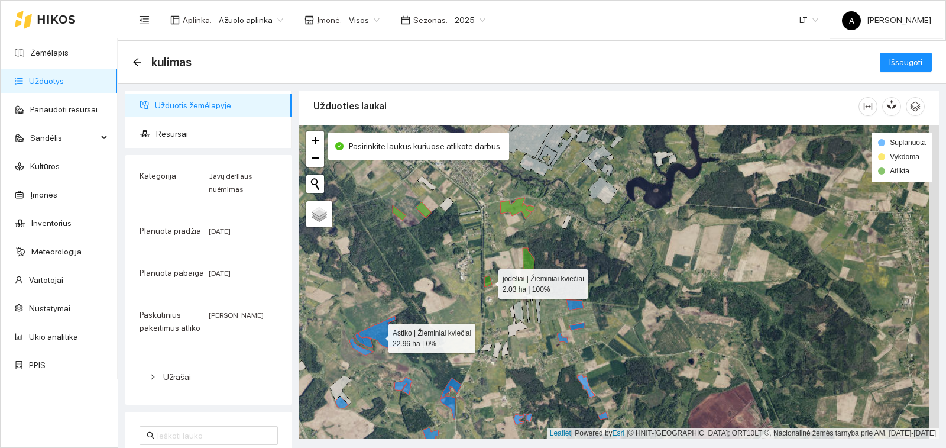
click at [380, 335] on icon at bounding box center [379, 332] width 42 height 32
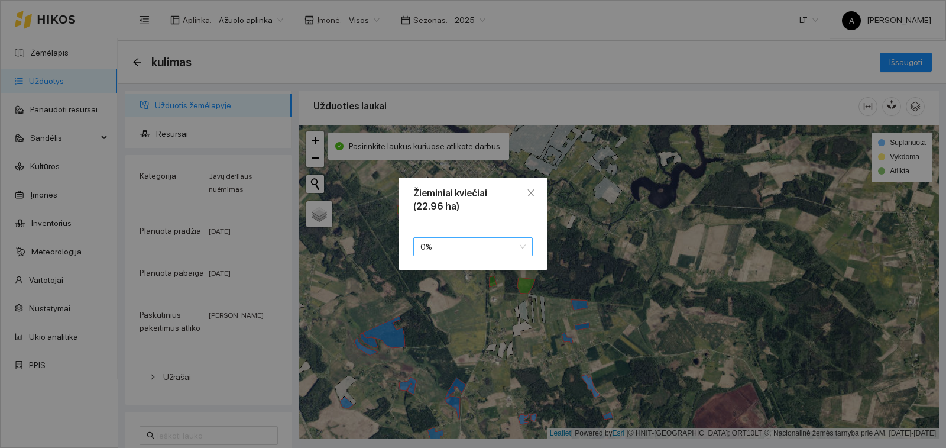
click at [428, 248] on span "0 %" at bounding box center [473, 247] width 105 height 18
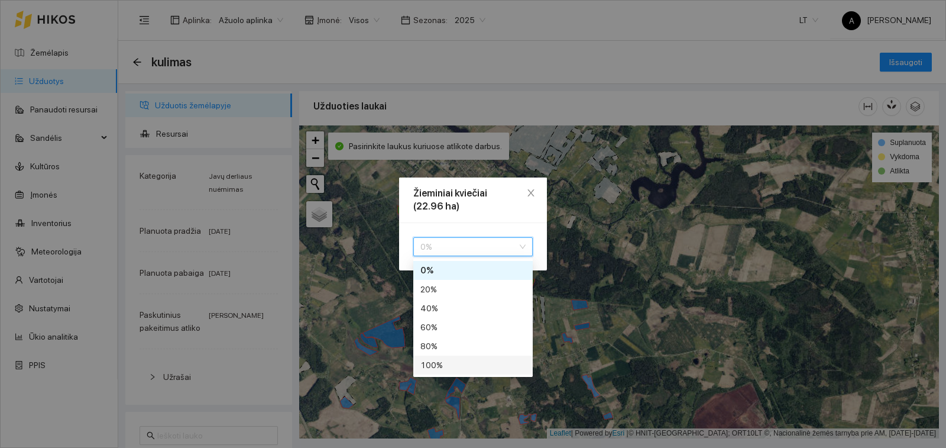
drag, startPoint x: 424, startPoint y: 363, endPoint x: 402, endPoint y: 354, distance: 23.4
click at [424, 362] on div "100 %" at bounding box center [473, 364] width 105 height 13
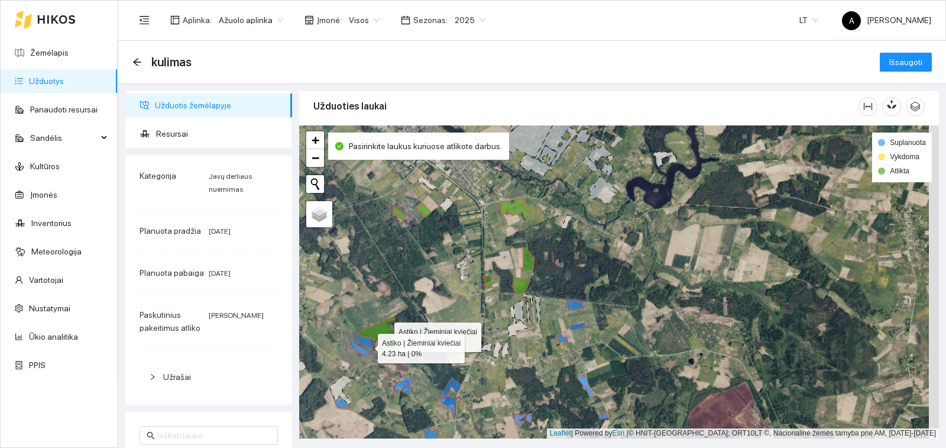
click at [367, 345] on icon at bounding box center [364, 340] width 18 height 14
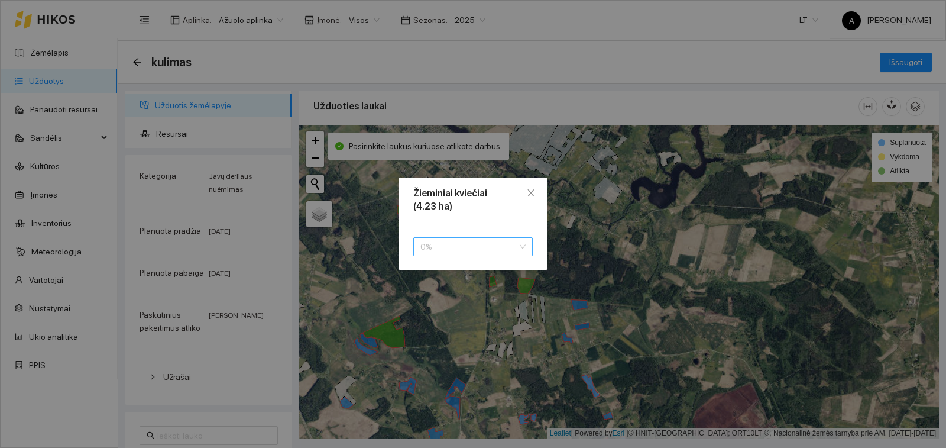
click at [459, 251] on span "0 %" at bounding box center [473, 247] width 105 height 18
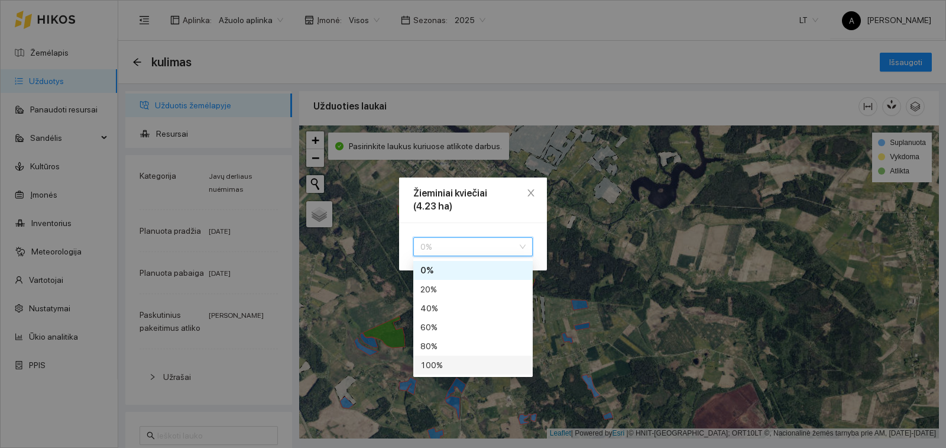
click at [431, 367] on div "100 %" at bounding box center [473, 364] width 105 height 13
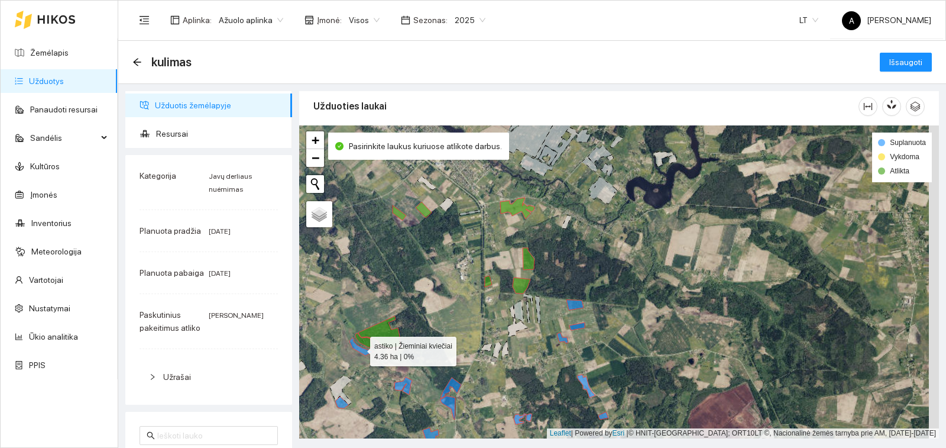
click at [360, 348] on icon at bounding box center [362, 347] width 24 height 18
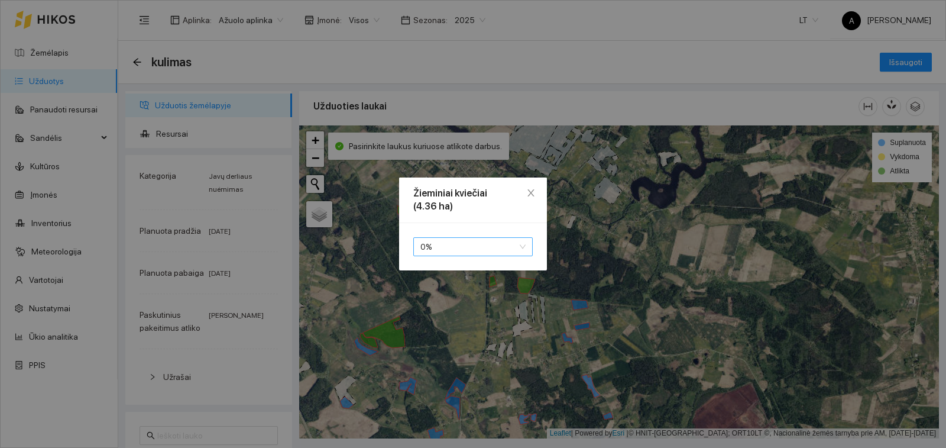
click at [450, 251] on span "0 %" at bounding box center [473, 247] width 105 height 18
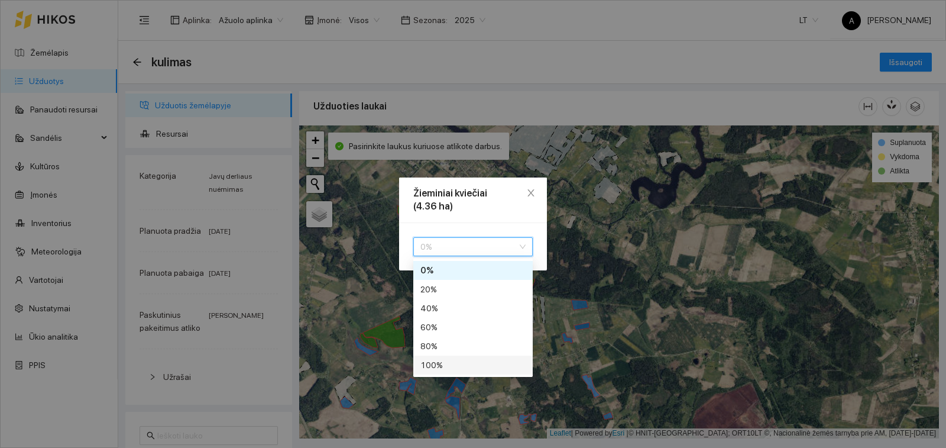
click at [438, 368] on div "100 %" at bounding box center [473, 364] width 105 height 13
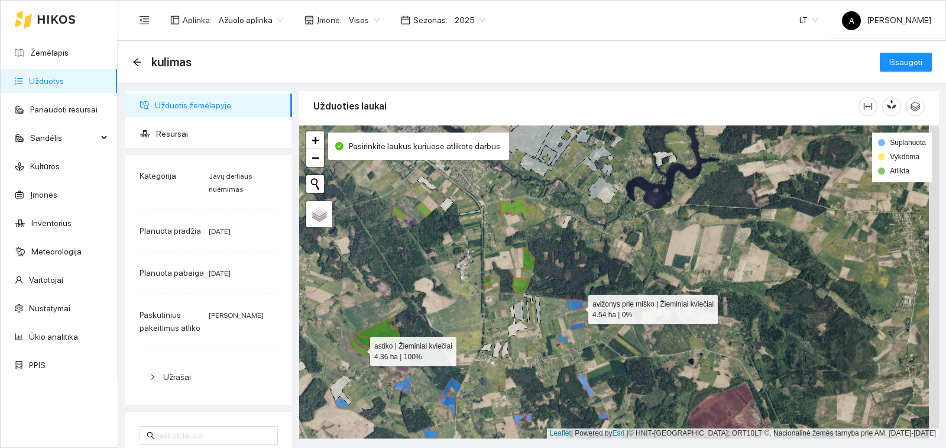
click at [578, 306] on icon at bounding box center [575, 305] width 17 height 10
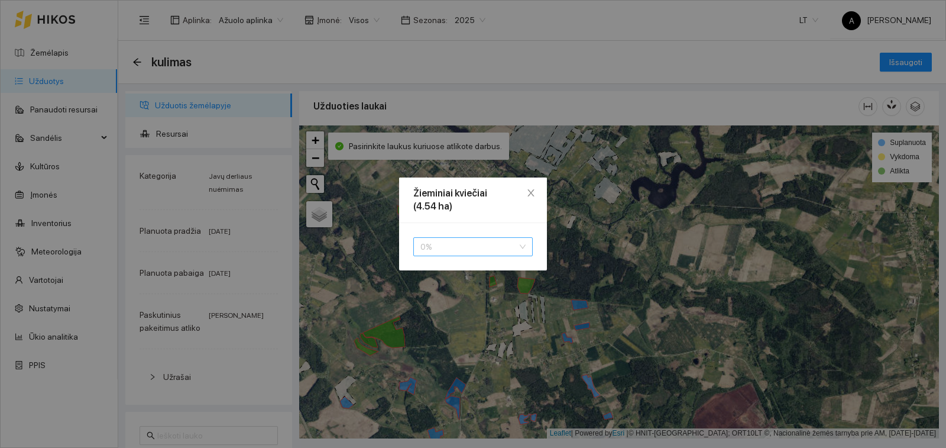
click at [494, 252] on span "0 %" at bounding box center [473, 247] width 105 height 18
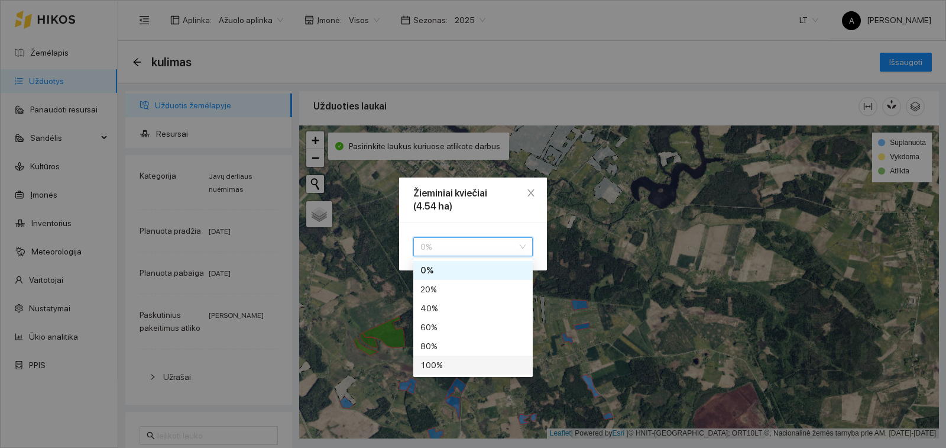
click at [481, 362] on div "100 %" at bounding box center [473, 364] width 105 height 13
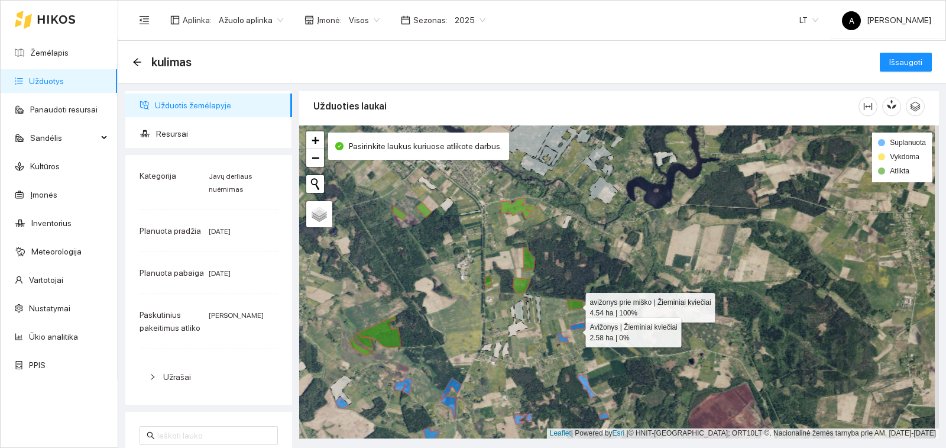
click at [578, 329] on icon at bounding box center [577, 326] width 15 height 8
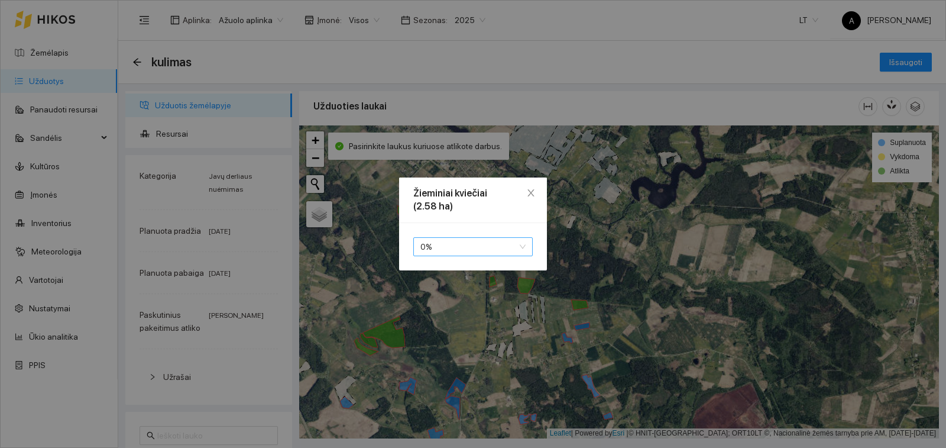
click at [473, 245] on span "0 %" at bounding box center [473, 247] width 105 height 18
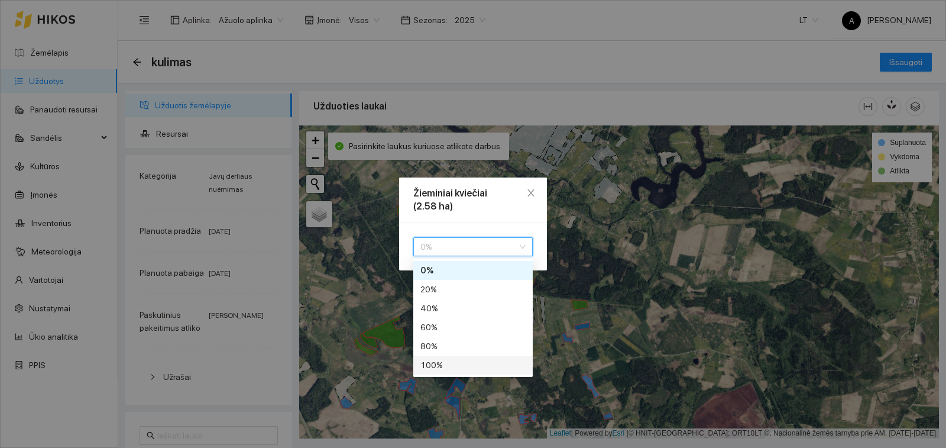
click at [471, 361] on div "100 %" at bounding box center [473, 364] width 105 height 13
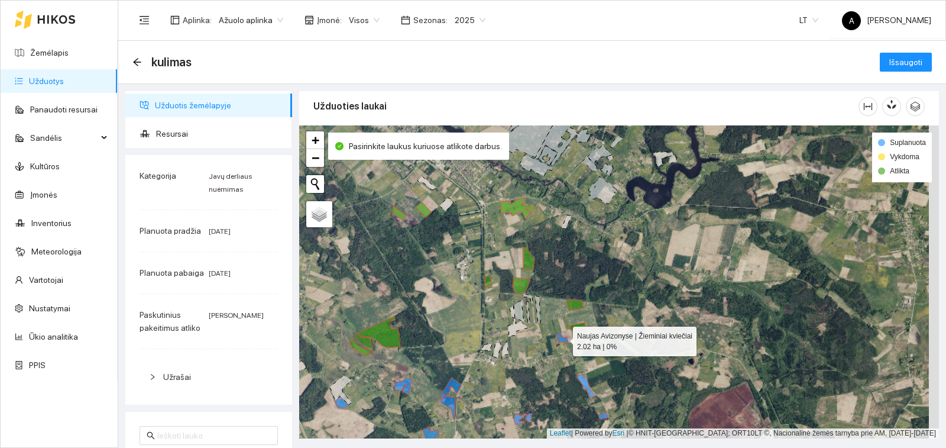
click at [565, 340] on icon at bounding box center [562, 337] width 11 height 11
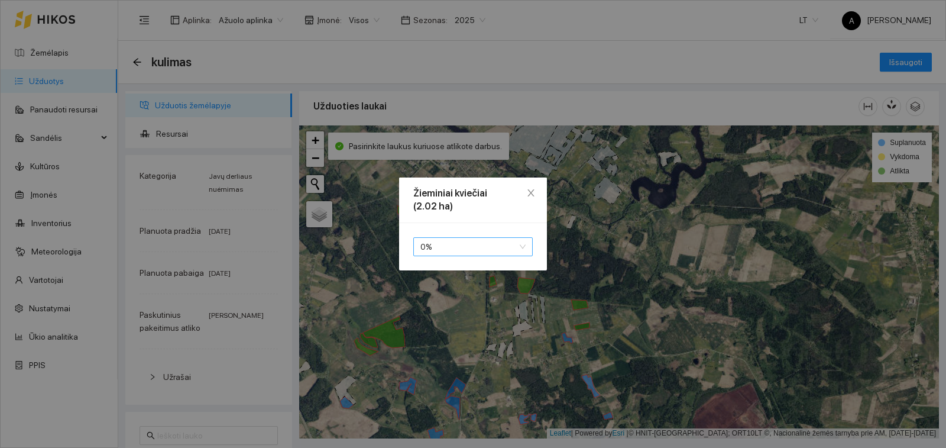
click at [459, 248] on span "0 %" at bounding box center [473, 247] width 105 height 18
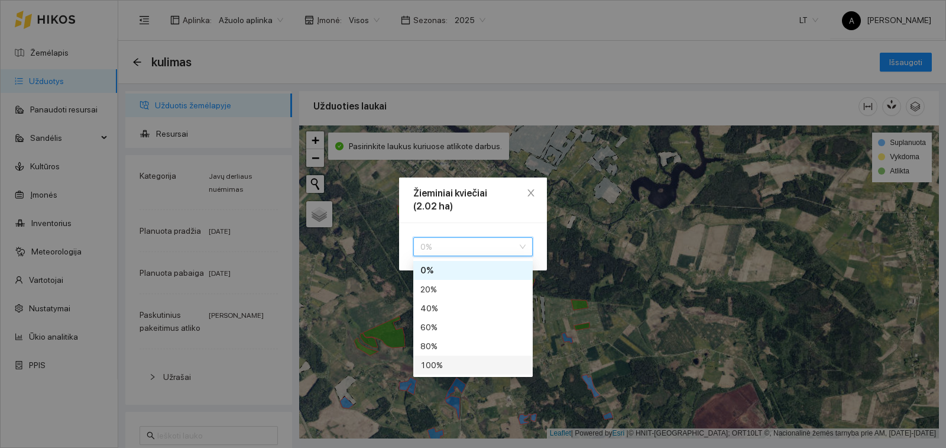
click at [466, 362] on div "100 %" at bounding box center [473, 364] width 105 height 13
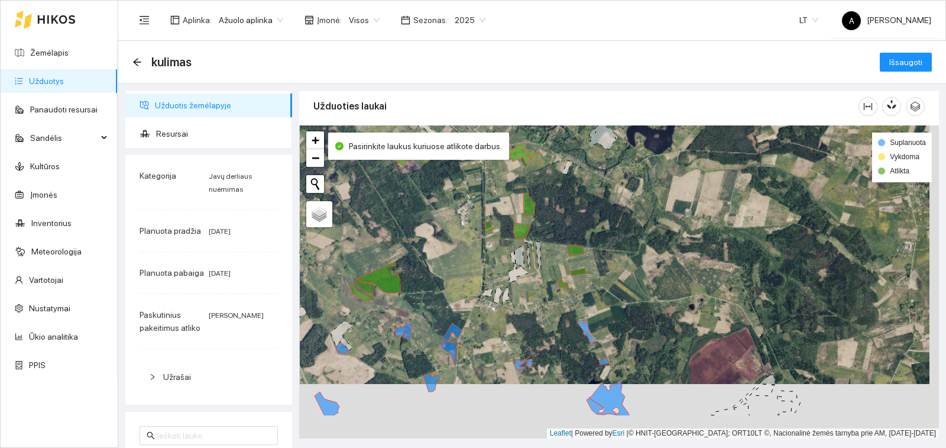
drag, startPoint x: 469, startPoint y: 295, endPoint x: 451, endPoint y: 232, distance: 65.2
click at [451, 232] on div "Naujas Avizonyse | Žieminiai kviečiai 2.02 ha | 100% + − Nieko nerasta. Bandyki…" at bounding box center [619, 281] width 640 height 313
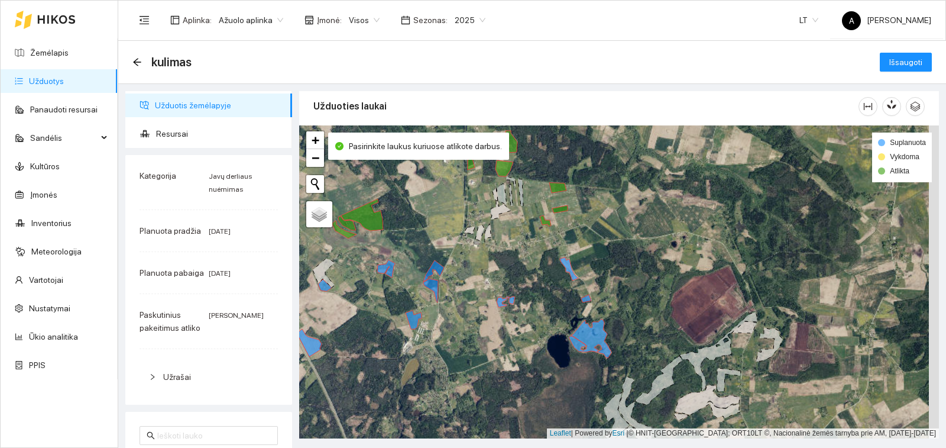
click at [441, 263] on div "Astiko | Žieminiai kviečiai 5.32 ha | 0% + − Nieko nerasta. Bandykite dar kartą…" at bounding box center [619, 281] width 640 height 313
click at [441, 267] on icon at bounding box center [434, 270] width 21 height 21
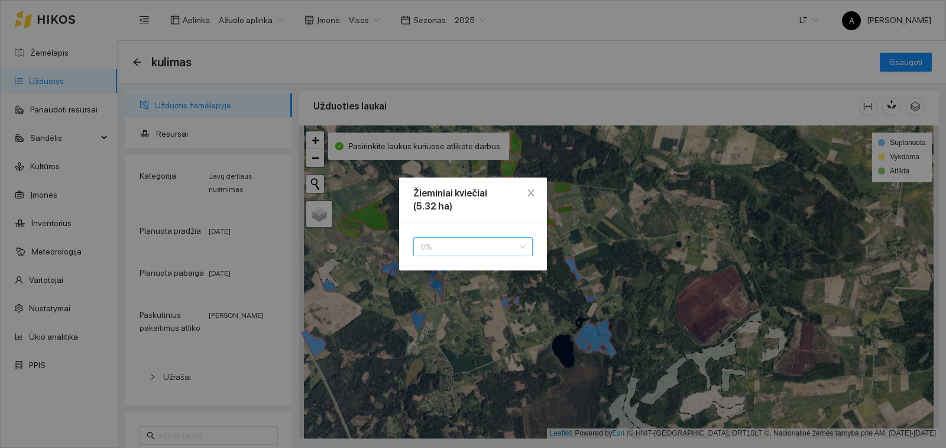
click at [437, 247] on span "0 %" at bounding box center [473, 247] width 105 height 18
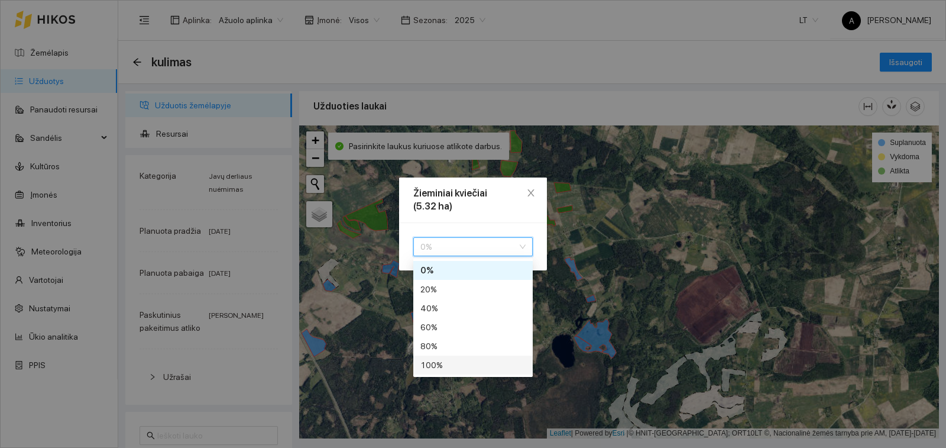
click at [445, 361] on div "100 %" at bounding box center [473, 364] width 105 height 13
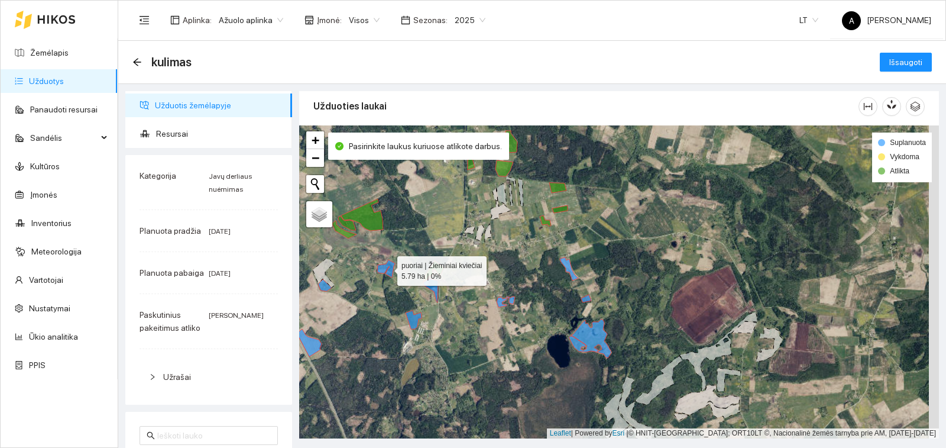
click at [387, 263] on icon at bounding box center [386, 269] width 18 height 18
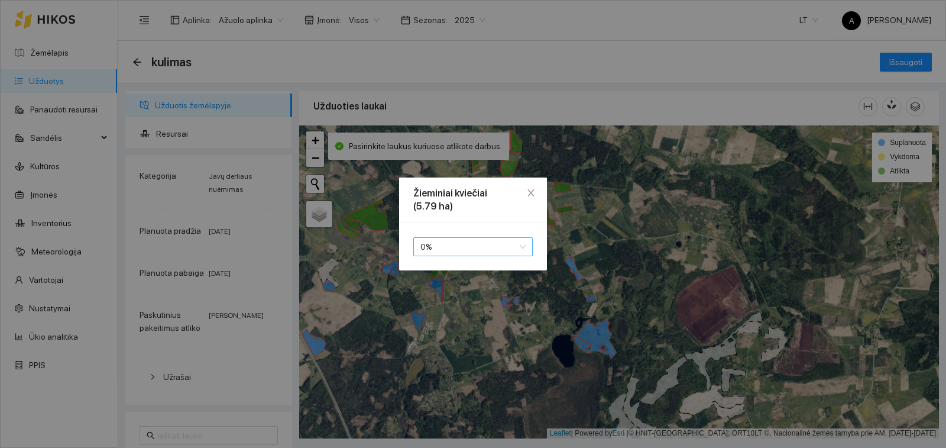
click at [419, 250] on div "0 %" at bounding box center [472, 246] width 119 height 19
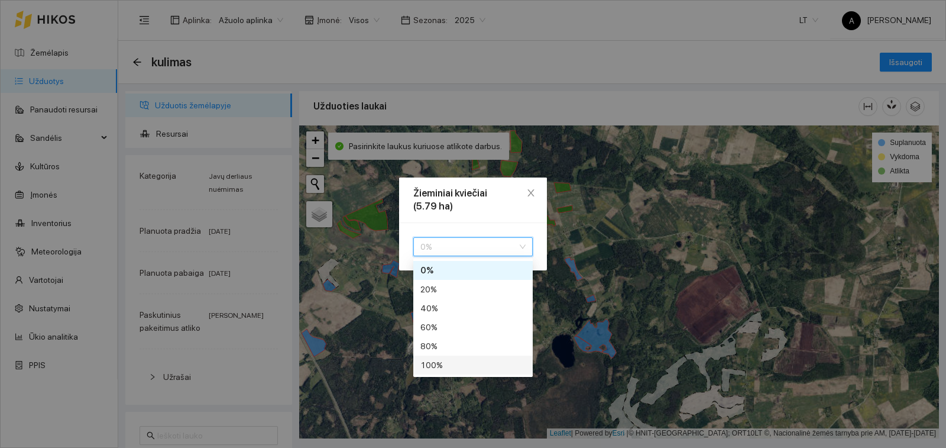
click at [429, 363] on div "100 %" at bounding box center [473, 364] width 105 height 13
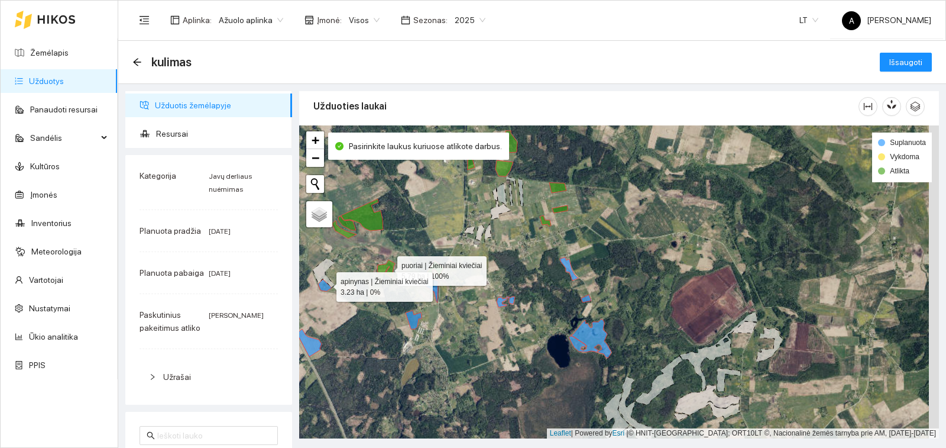
click at [325, 285] on icon at bounding box center [325, 285] width 14 height 12
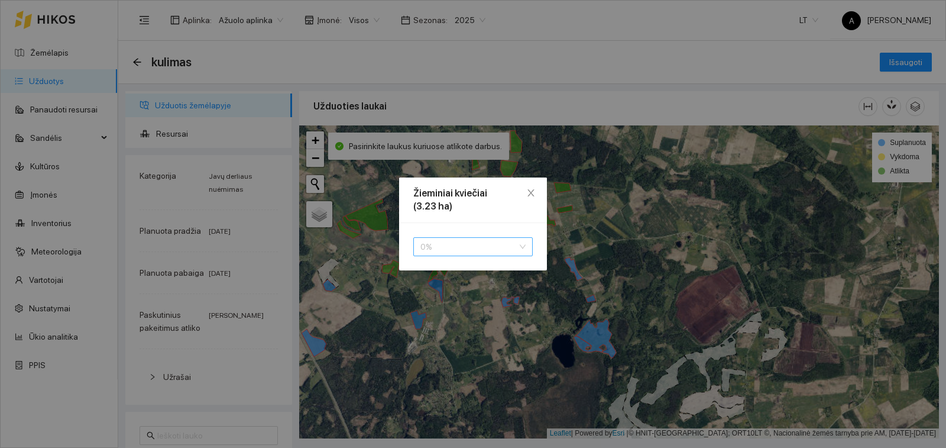
click at [493, 244] on span "0 %" at bounding box center [473, 247] width 105 height 18
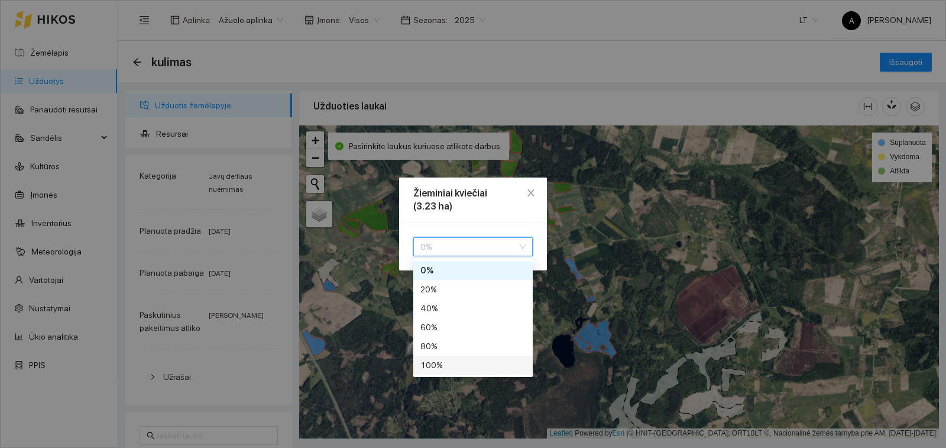
click at [434, 363] on div "100 %" at bounding box center [473, 364] width 105 height 13
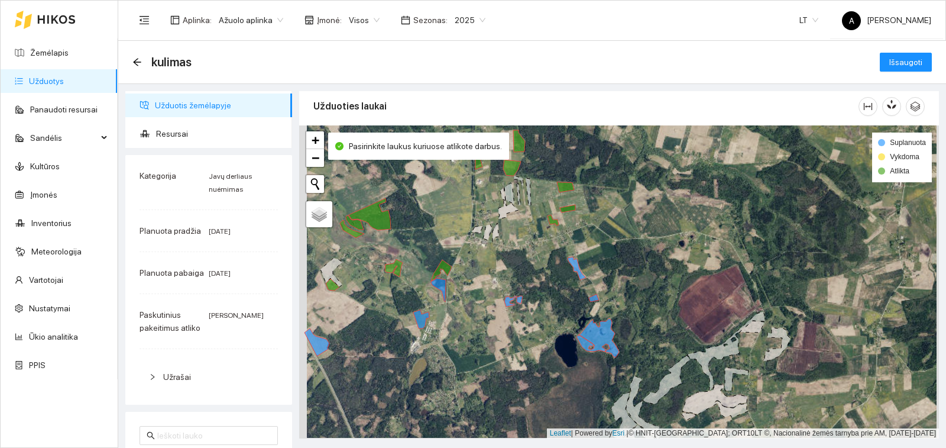
drag, startPoint x: 326, startPoint y: 347, endPoint x: 375, endPoint y: 334, distance: 50.6
click at [375, 334] on div "apinynas | Žieminiai kviečiai 3.23 ha | 100% Paminklai | Žieminiai kviečiai 11.…" at bounding box center [619, 281] width 640 height 313
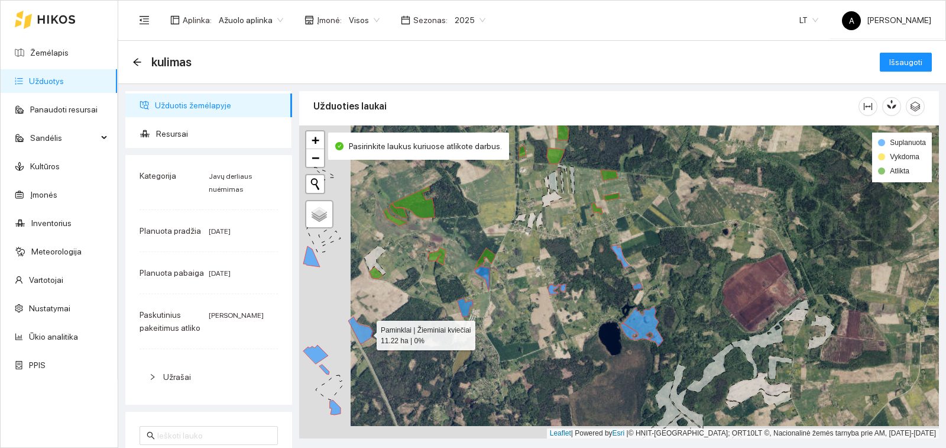
click at [366, 332] on icon at bounding box center [360, 330] width 25 height 28
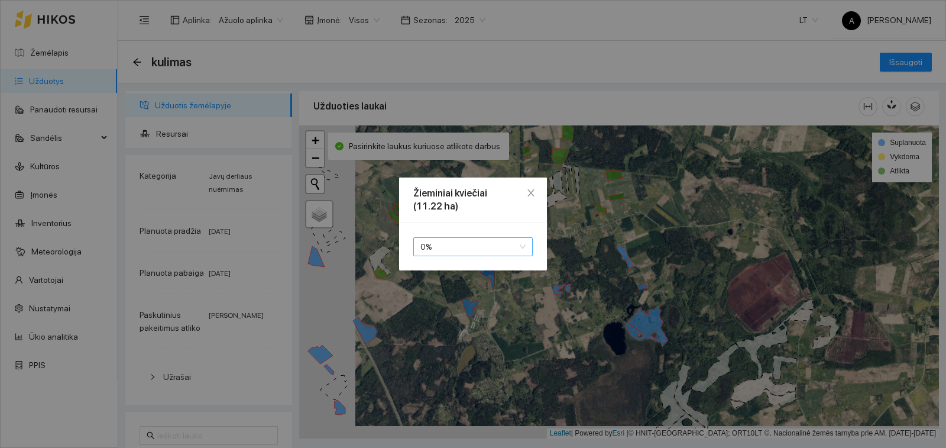
click at [426, 248] on span "0 %" at bounding box center [473, 247] width 105 height 18
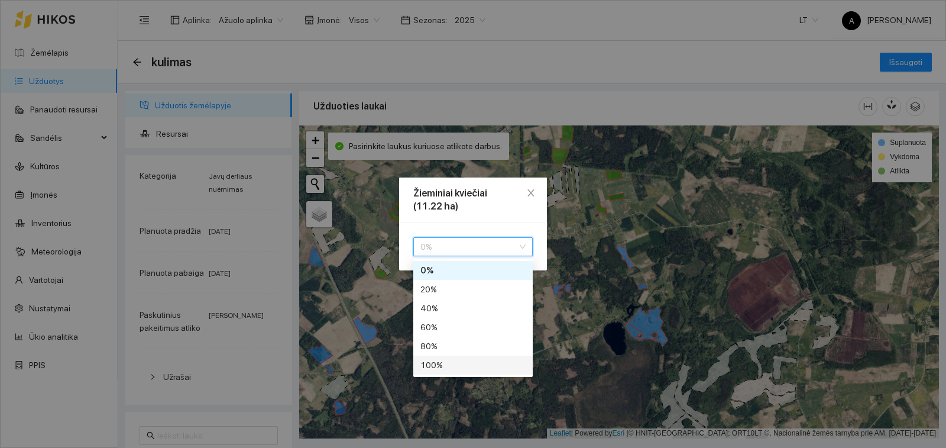
click at [424, 361] on div "100 %" at bounding box center [473, 364] width 105 height 13
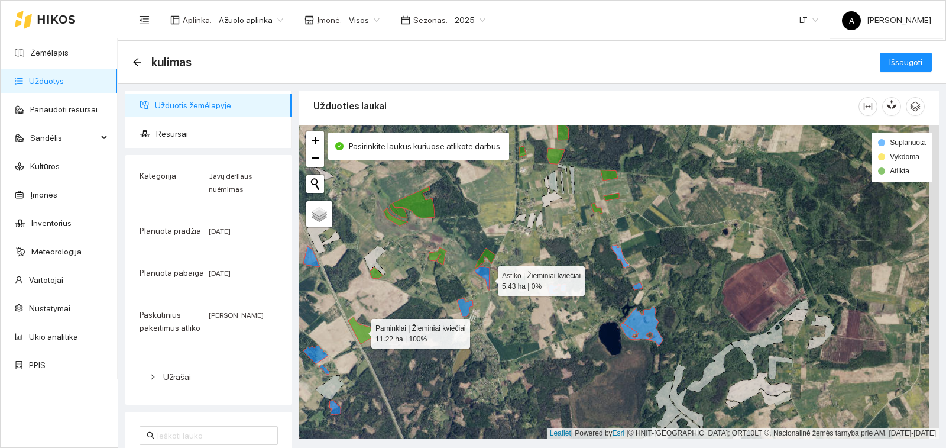
click at [489, 276] on icon at bounding box center [482, 278] width 15 height 24
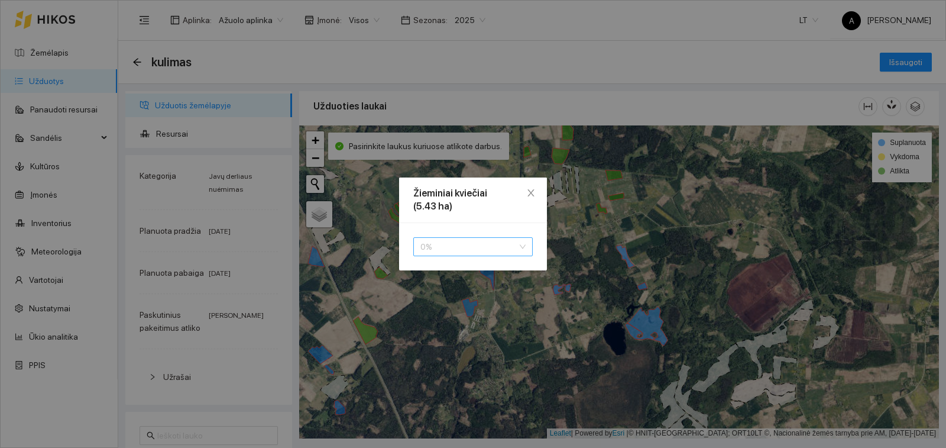
drag, startPoint x: 489, startPoint y: 254, endPoint x: 488, endPoint y: 260, distance: 6.0
click at [489, 253] on span "0 %" at bounding box center [473, 247] width 105 height 18
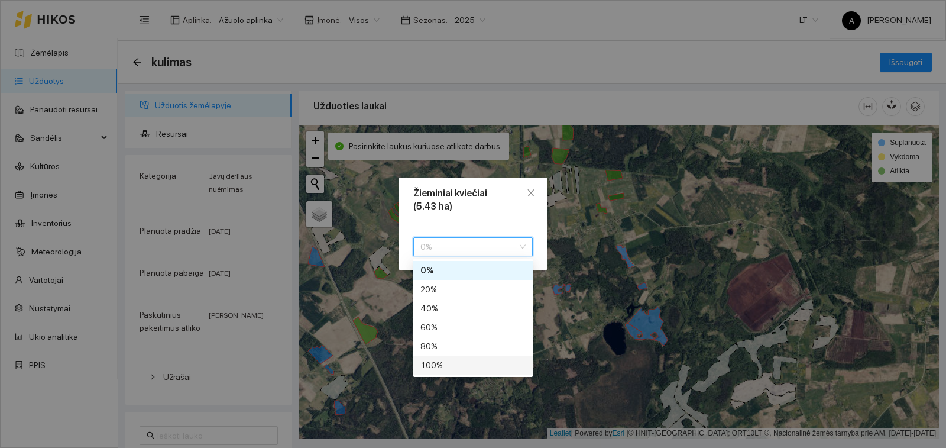
click at [485, 366] on div "100 %" at bounding box center [473, 364] width 105 height 13
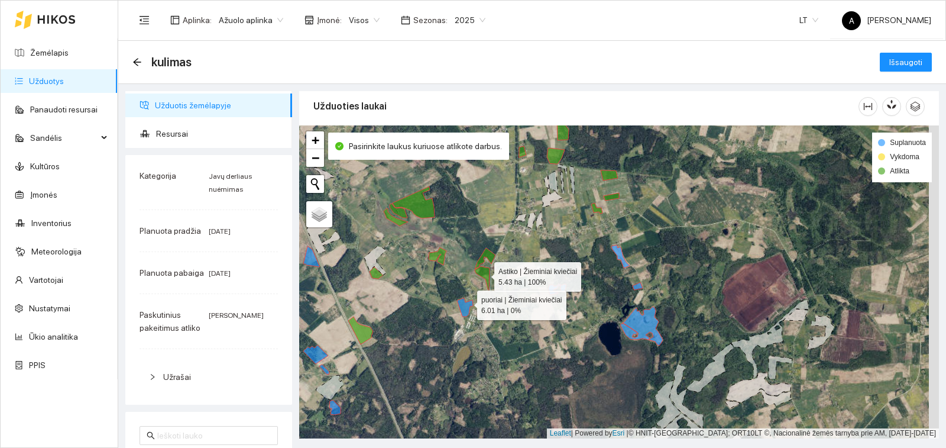
click at [467, 302] on icon at bounding box center [465, 307] width 16 height 18
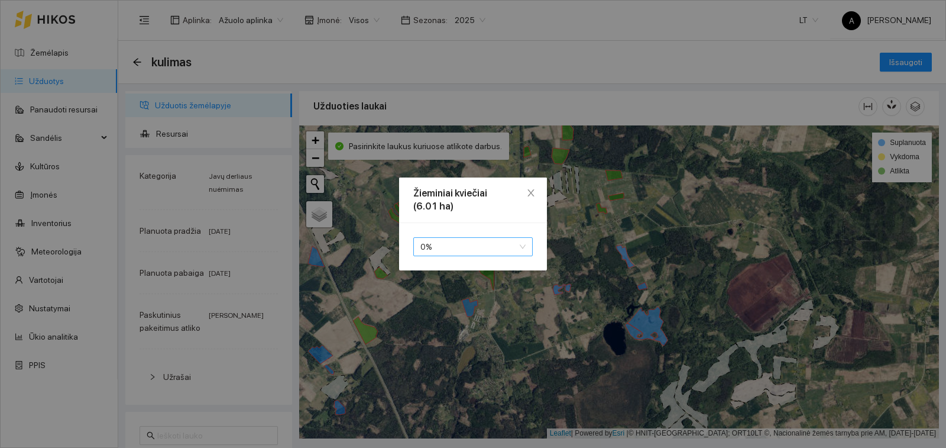
click at [491, 245] on span "0 %" at bounding box center [473, 247] width 105 height 18
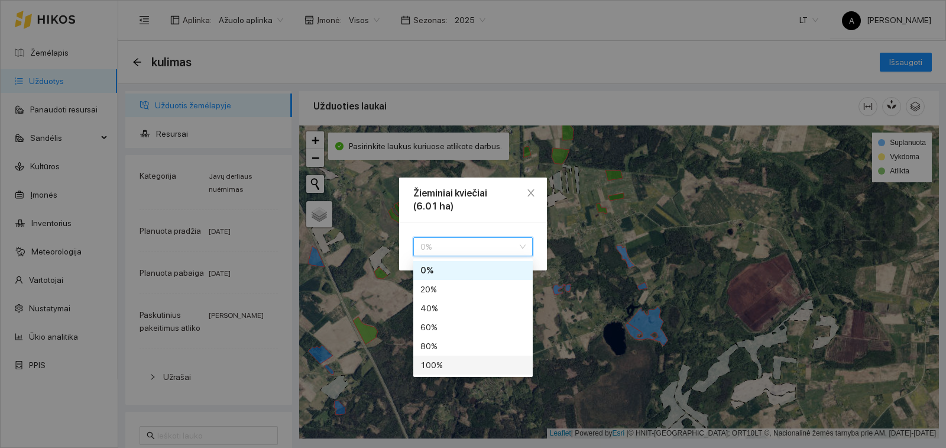
click at [481, 369] on div "100 %" at bounding box center [473, 364] width 105 height 13
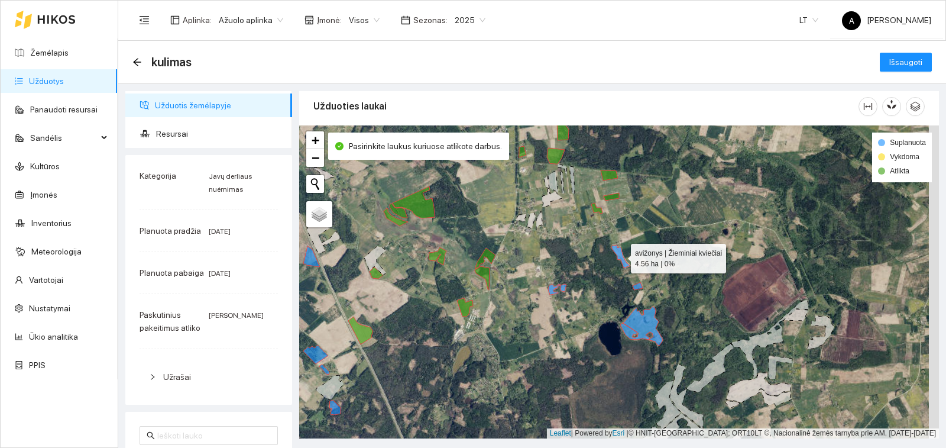
click at [621, 251] on icon at bounding box center [621, 256] width 18 height 23
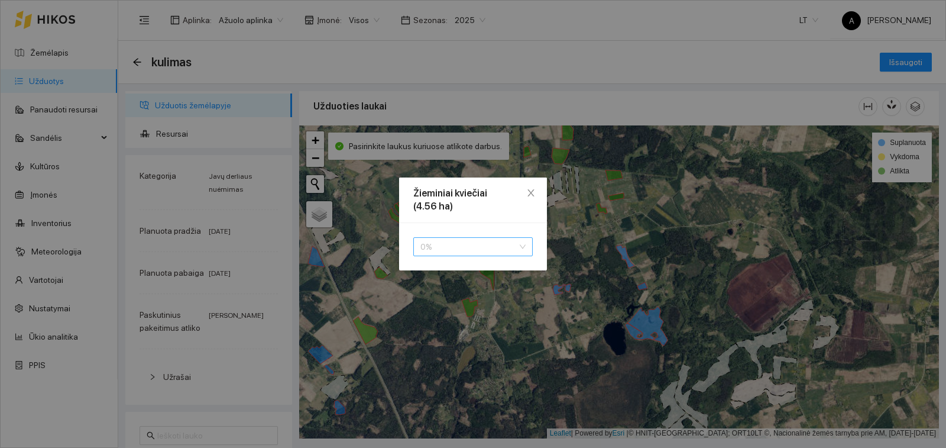
click at [462, 250] on span "0 %" at bounding box center [473, 247] width 105 height 18
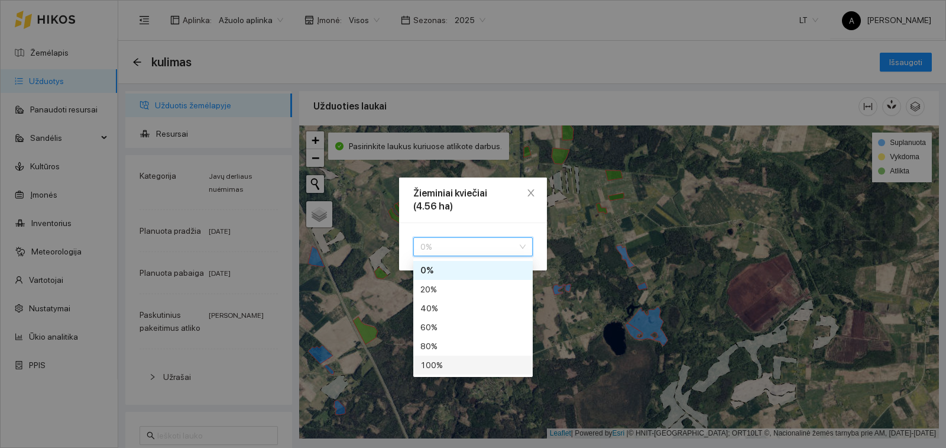
click at [445, 363] on div "100 %" at bounding box center [473, 364] width 105 height 13
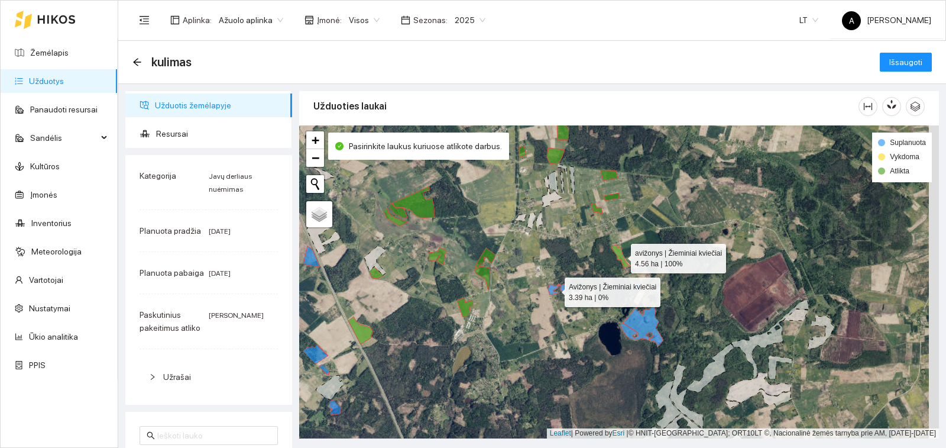
click at [554, 289] on icon at bounding box center [557, 289] width 18 height 11
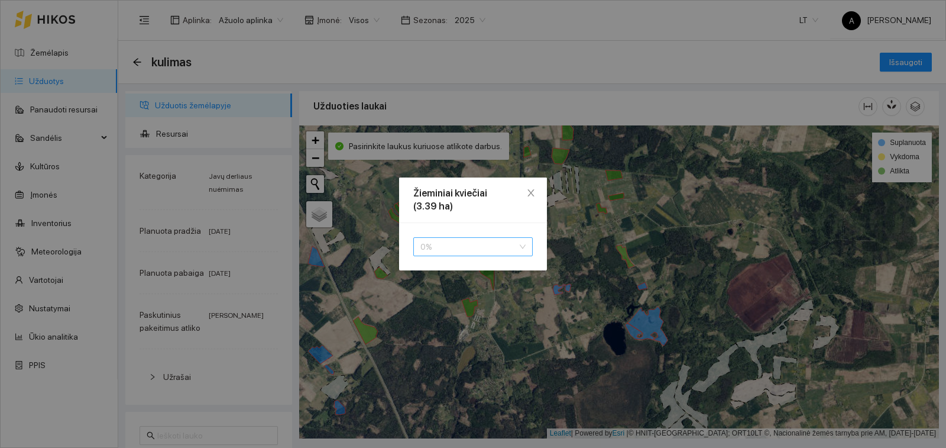
click at [493, 243] on span "0 %" at bounding box center [473, 247] width 105 height 18
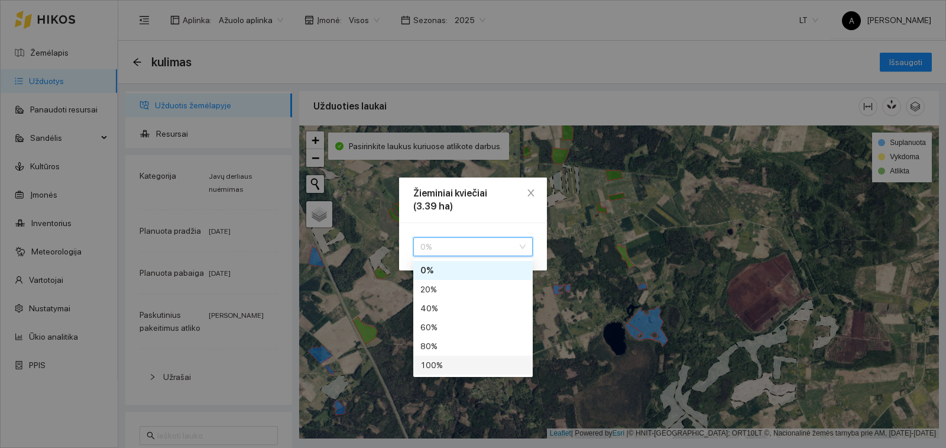
click at [478, 364] on div "100 %" at bounding box center [473, 364] width 105 height 13
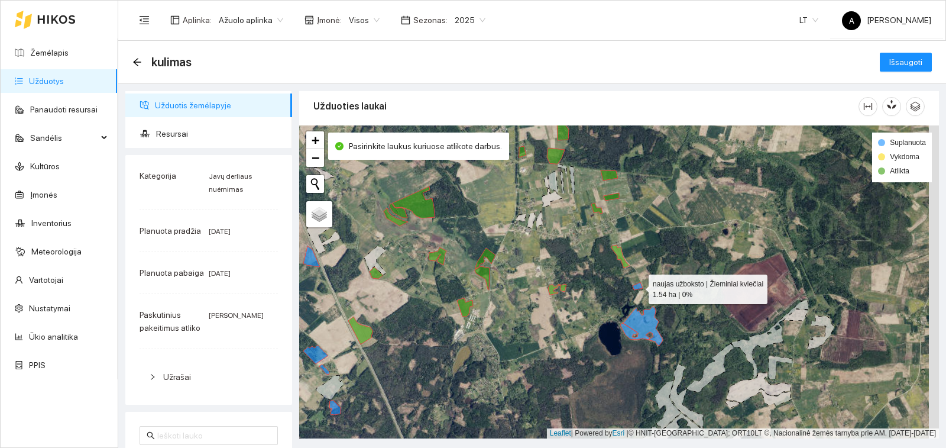
click at [642, 288] on icon at bounding box center [638, 286] width 10 height 8
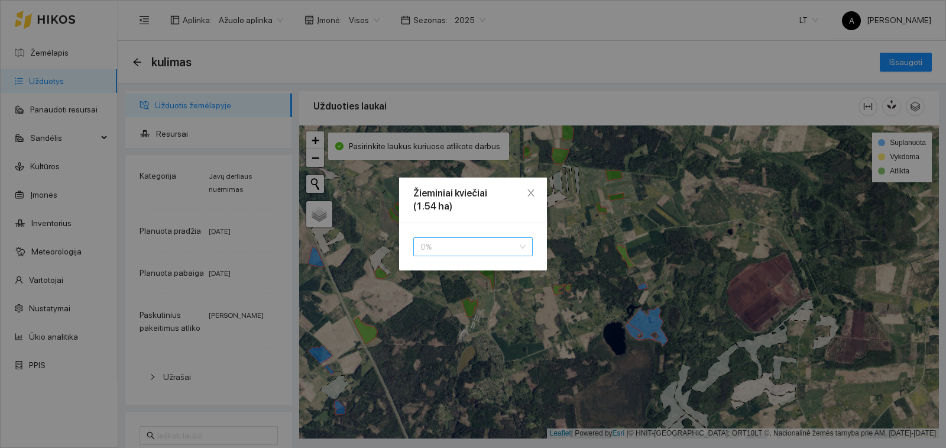
click at [448, 239] on span "0 %" at bounding box center [473, 247] width 105 height 18
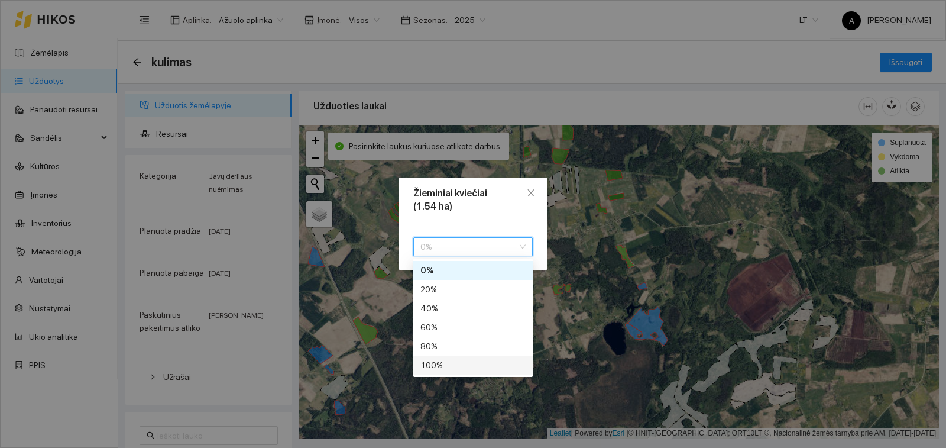
click at [455, 369] on div "100 %" at bounding box center [473, 364] width 105 height 13
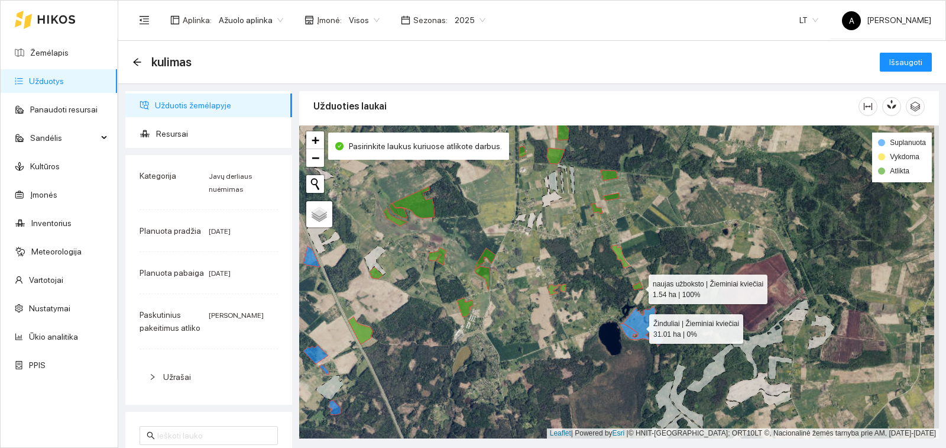
click at [639, 326] on icon at bounding box center [641, 325] width 43 height 39
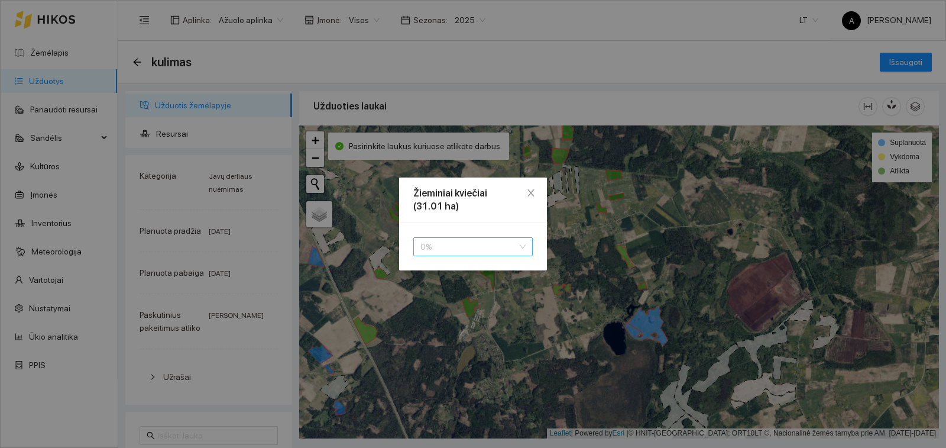
click at [499, 255] on span "0 %" at bounding box center [473, 247] width 105 height 18
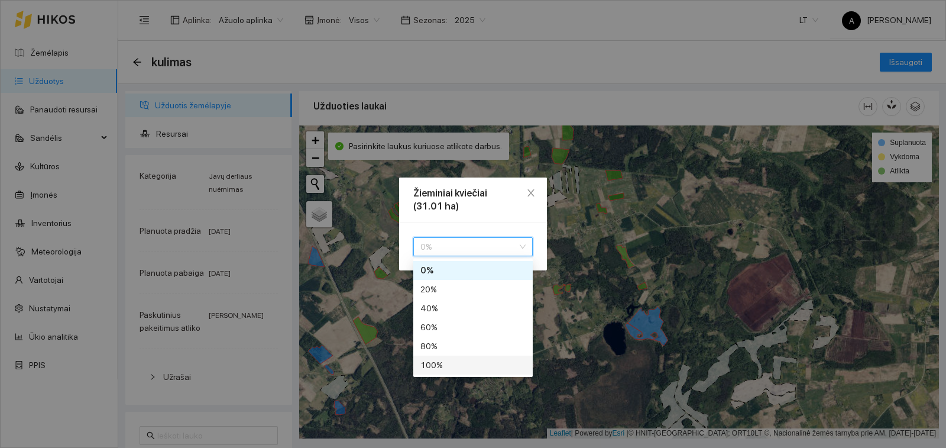
click at [476, 368] on div "100 %" at bounding box center [473, 364] width 105 height 13
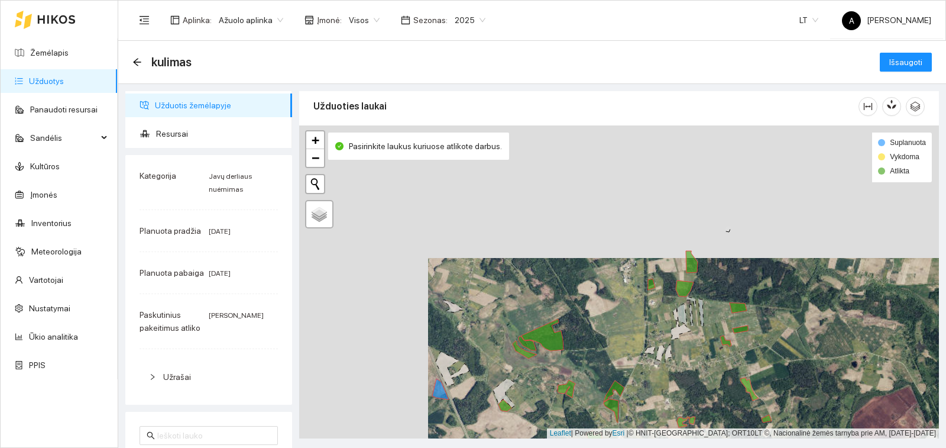
drag, startPoint x: 435, startPoint y: 294, endPoint x: 555, endPoint y: 419, distance: 174.0
click at [555, 419] on div "+ − Nieko nerasta. Bandykite dar kartą. Žemėlapis Palydovas Leaflet | Powered b…" at bounding box center [619, 281] width 640 height 313
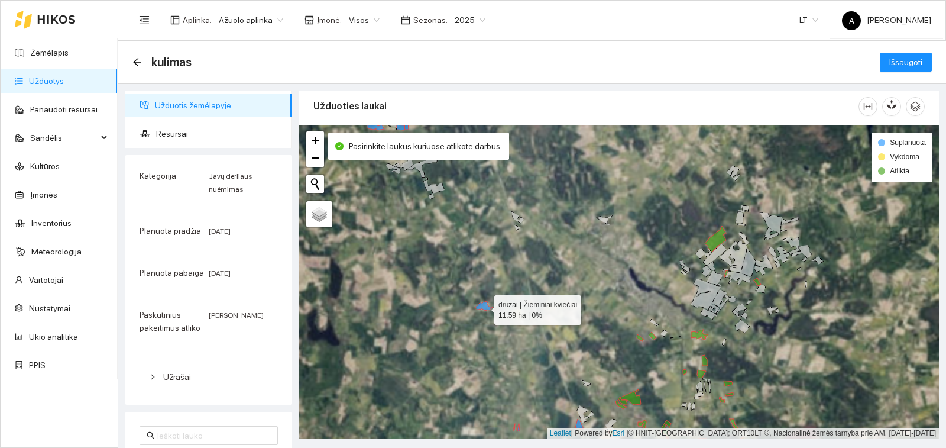
click at [484, 307] on icon at bounding box center [484, 305] width 17 height 9
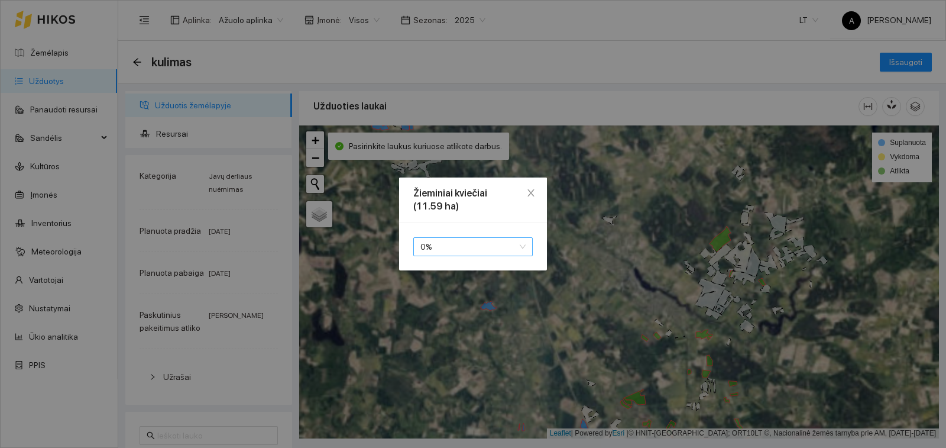
click at [488, 241] on span "0 %" at bounding box center [473, 247] width 105 height 18
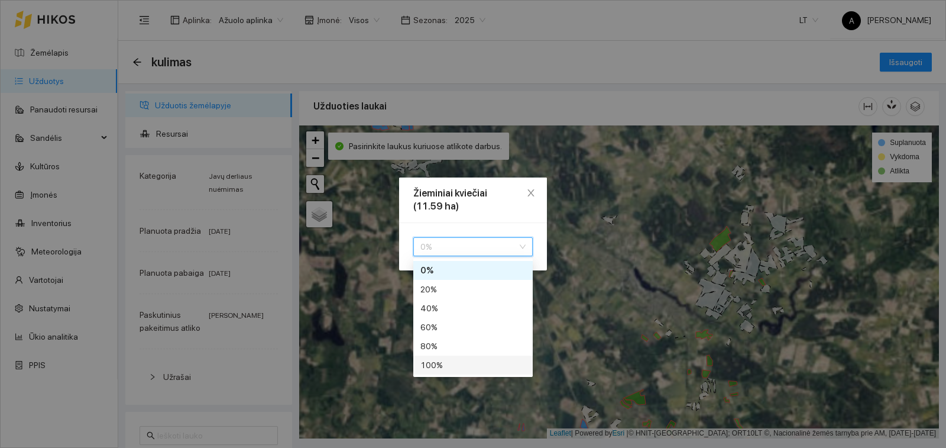
click at [466, 370] on div "100 %" at bounding box center [473, 364] width 105 height 13
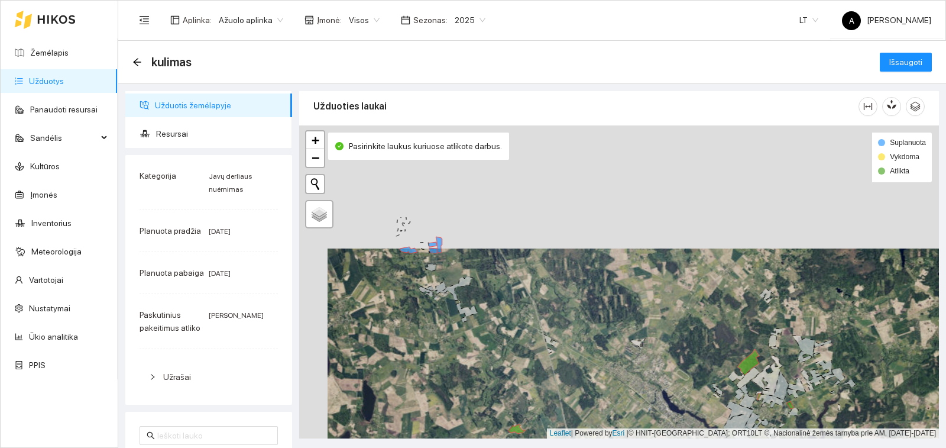
drag, startPoint x: 451, startPoint y: 205, endPoint x: 497, endPoint y: 359, distance: 160.6
click at [502, 363] on div "druzai | Žieminiai kviečiai 11.59 ha | 100% + − Nieko nerasta. Bandykite dar ka…" at bounding box center [619, 281] width 640 height 313
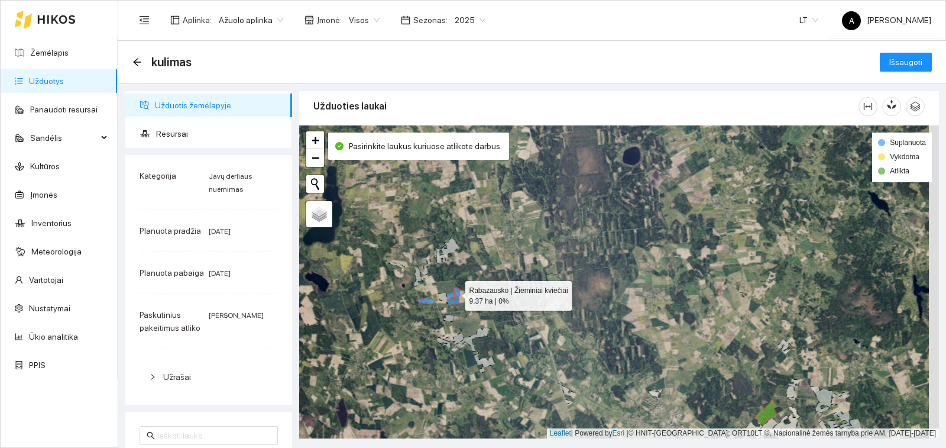
click at [455, 293] on icon at bounding box center [457, 295] width 6 height 16
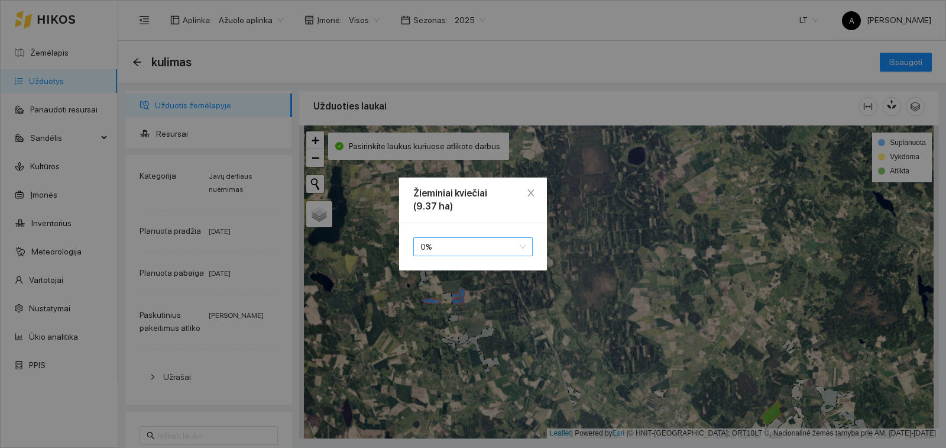
click at [459, 252] on span "0 %" at bounding box center [473, 247] width 105 height 18
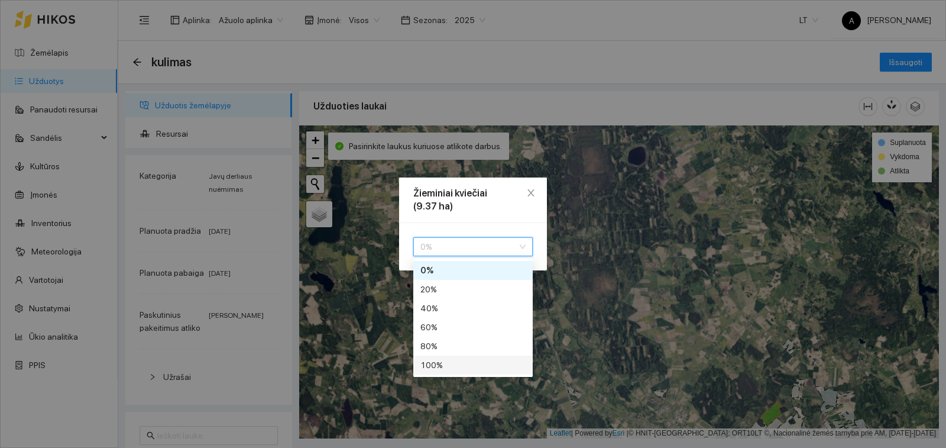
click at [448, 361] on div "100 %" at bounding box center [473, 364] width 105 height 13
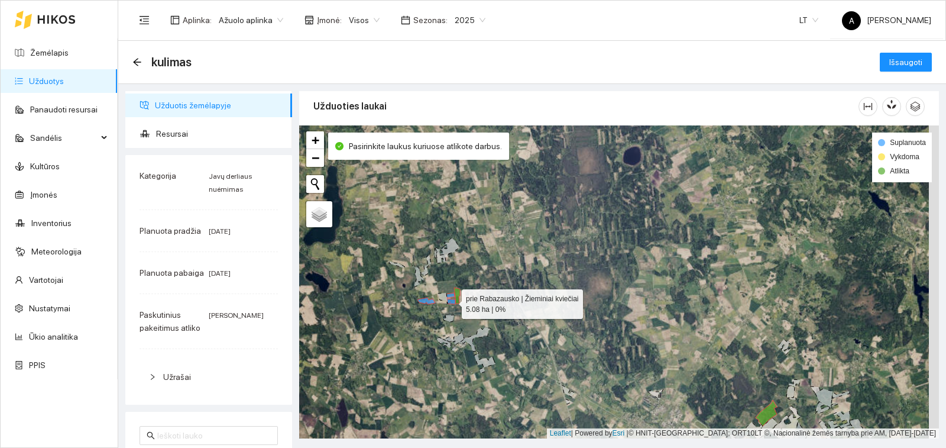
click at [452, 302] on icon at bounding box center [451, 301] width 8 height 5
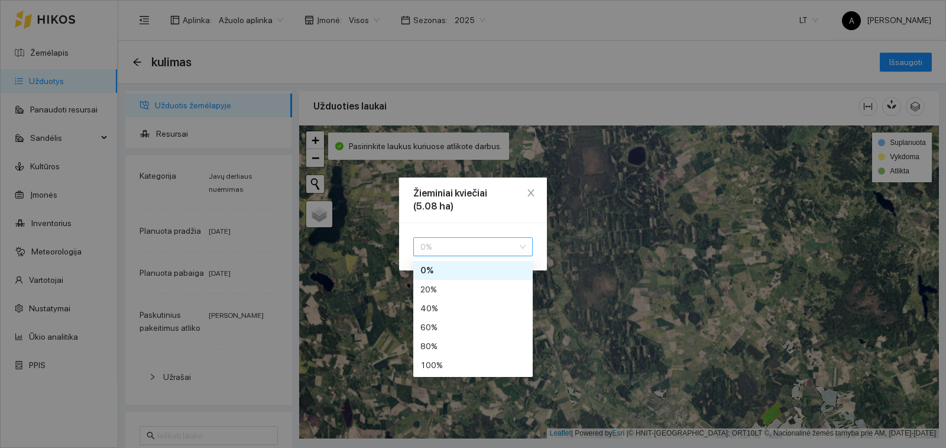
click at [471, 249] on span "0 %" at bounding box center [473, 247] width 105 height 18
click at [456, 364] on div "100 %" at bounding box center [473, 364] width 105 height 13
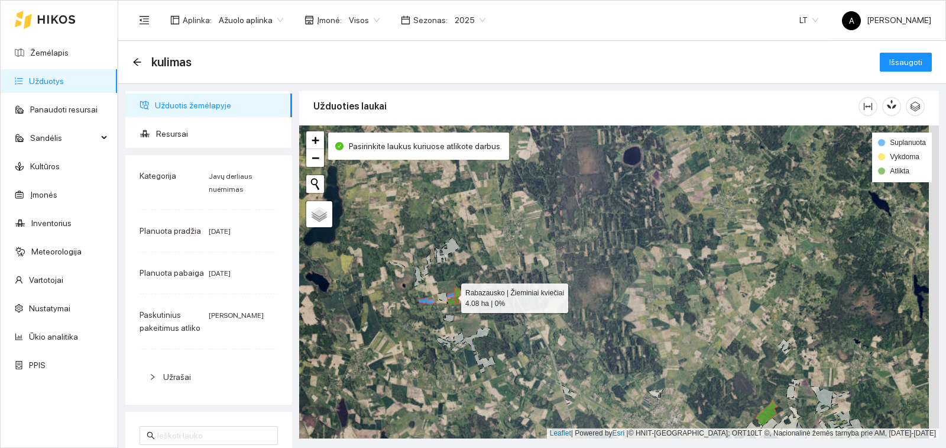
click at [450, 296] on icon at bounding box center [451, 295] width 8 height 5
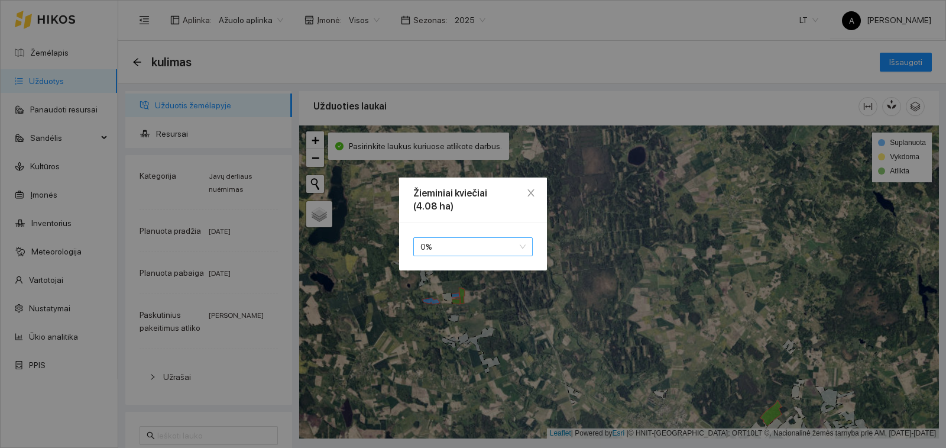
click at [431, 249] on span "0 %" at bounding box center [473, 247] width 105 height 18
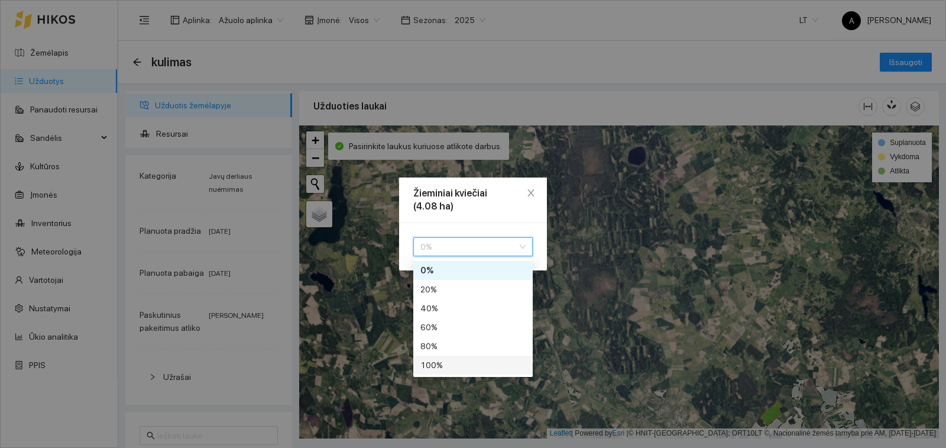
click at [432, 360] on div "100 %" at bounding box center [473, 364] width 105 height 13
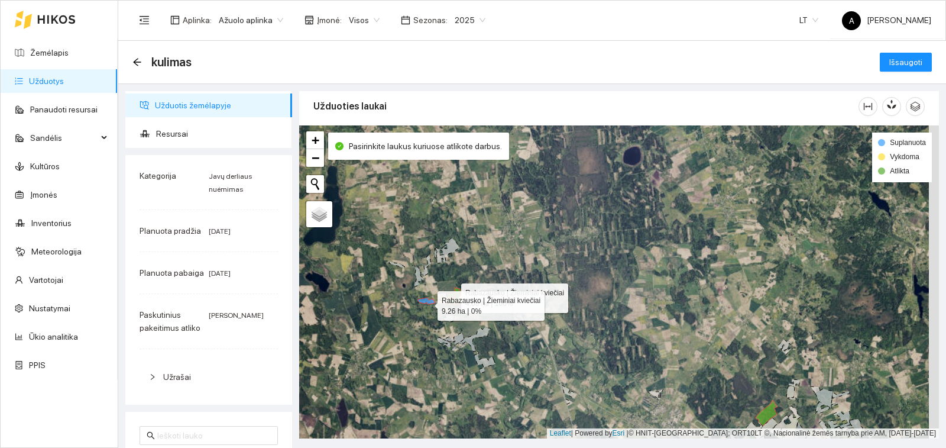
click at [427, 303] on icon at bounding box center [426, 301] width 17 height 7
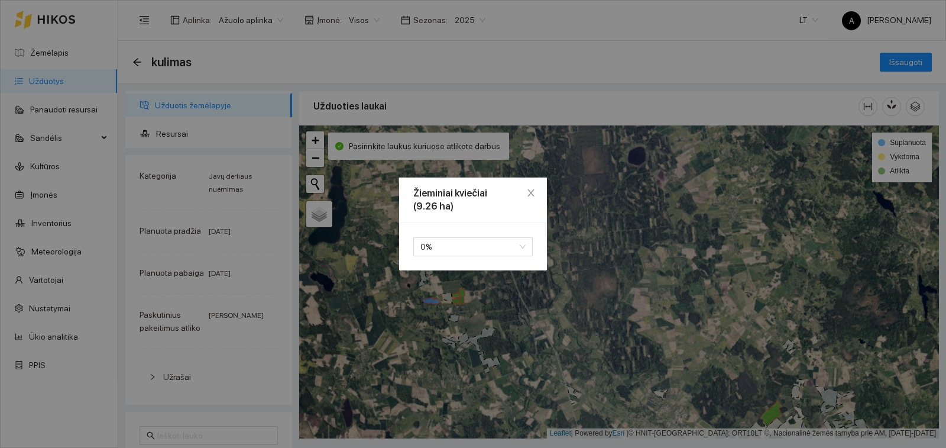
click at [430, 256] on div "0 % 60 80 100 0 % 20 % 40 % 60 % 80 % 100 %" at bounding box center [473, 246] width 148 height 47
click at [431, 248] on span "0 %" at bounding box center [473, 247] width 105 height 18
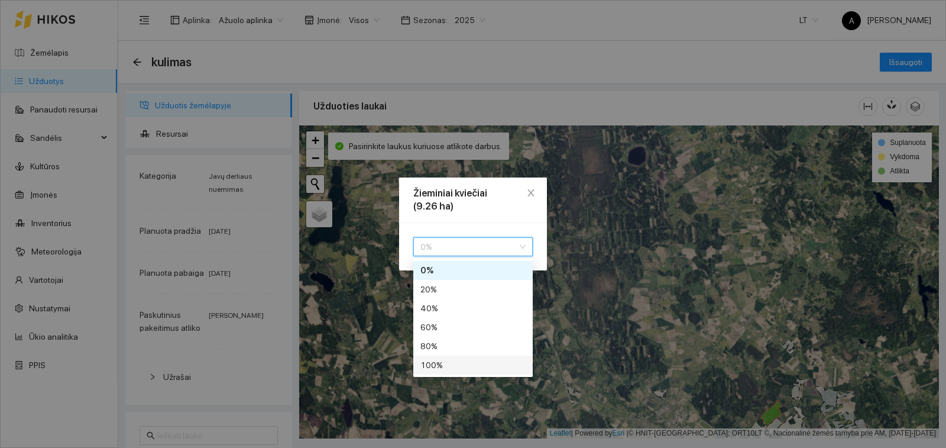
click at [435, 363] on div "100 %" at bounding box center [473, 364] width 105 height 13
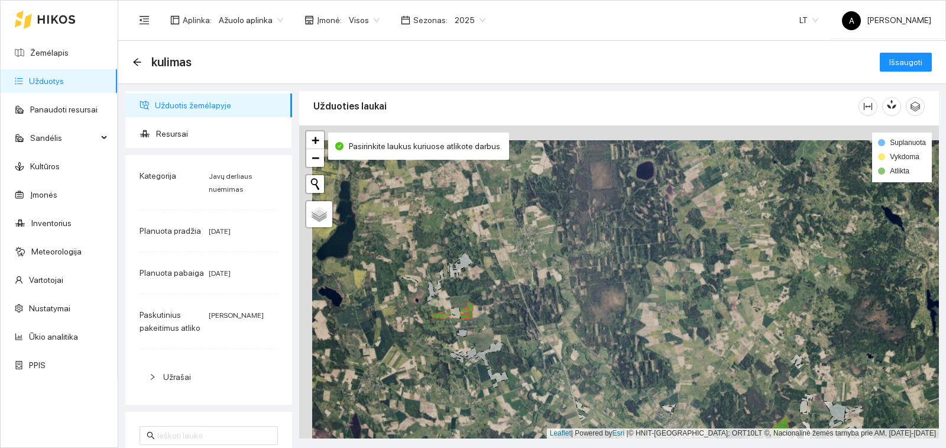
drag, startPoint x: 536, startPoint y: 355, endPoint x: 416, endPoint y: 209, distance: 189.1
click at [416, 209] on div "Rabazausko | Žieminiai kviečiai 9.26 ha | 100% + − Nieko nerasta. Bandykite dar…" at bounding box center [619, 281] width 640 height 313
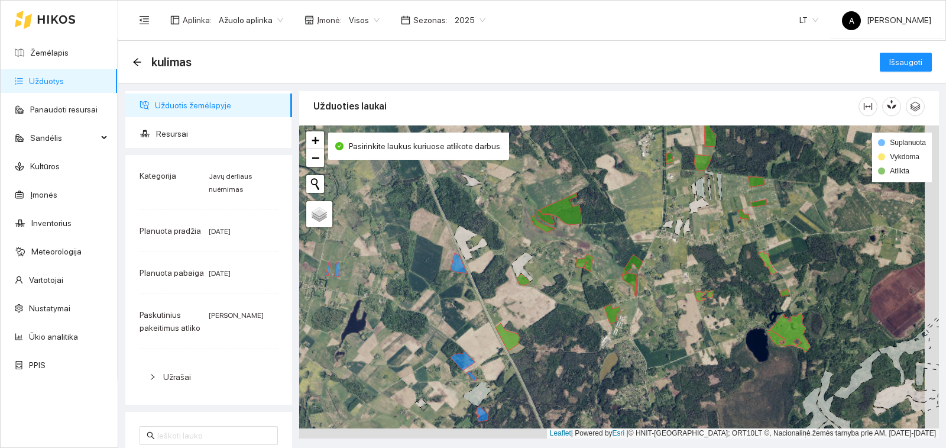
drag, startPoint x: 466, startPoint y: 332, endPoint x: 404, endPoint y: 232, distance: 117.4
click at [404, 232] on div "+ − Nieko nerasta. Bandykite dar kartą. Žemėlapis Palydovas Leaflet | Powered b…" at bounding box center [619, 281] width 640 height 313
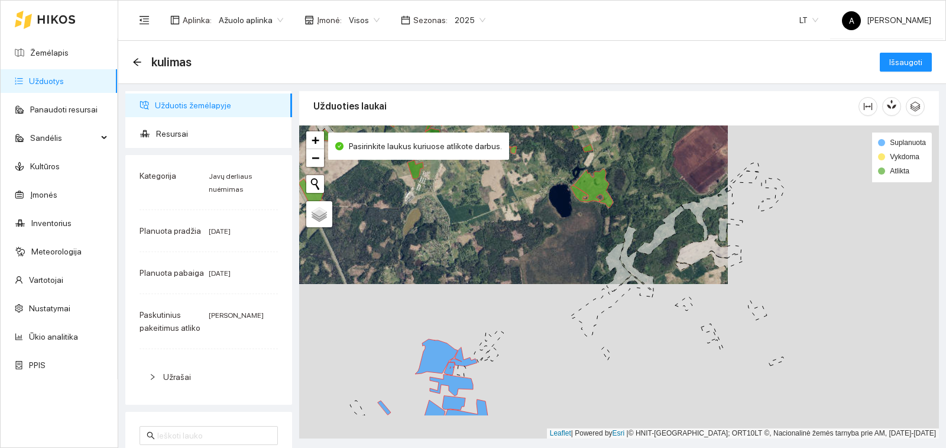
drag, startPoint x: 422, startPoint y: 269, endPoint x: 353, endPoint y: 256, distance: 69.7
click at [353, 256] on div "+ − Nieko nerasta. Bandykite dar kartą. Žemėlapis Palydovas Leaflet | Powered b…" at bounding box center [619, 281] width 640 height 313
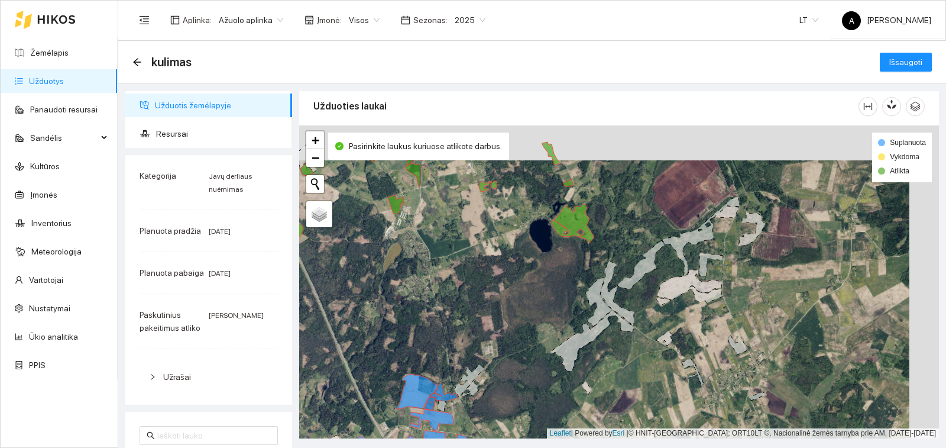
drag, startPoint x: 497, startPoint y: 249, endPoint x: 482, endPoint y: 273, distance: 28.2
click at [482, 273] on div "+ − Nieko nerasta. Bandykite dar kartą. Žemėlapis Palydovas Leaflet | Powered b…" at bounding box center [619, 281] width 640 height 313
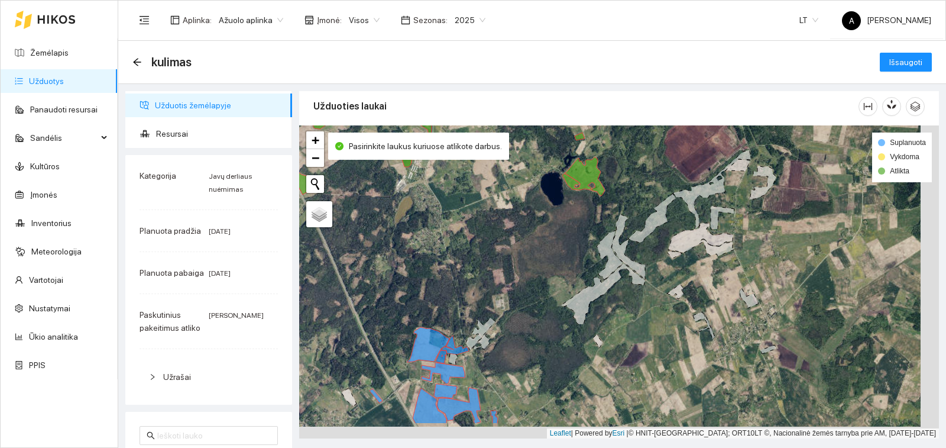
drag, startPoint x: 463, startPoint y: 348, endPoint x: 479, endPoint y: 266, distance: 83.8
click at [479, 270] on div "+ − Nieko nerasta. Bandykite dar kartą. Žemėlapis Palydovas Leaflet | Powered b…" at bounding box center [619, 281] width 640 height 313
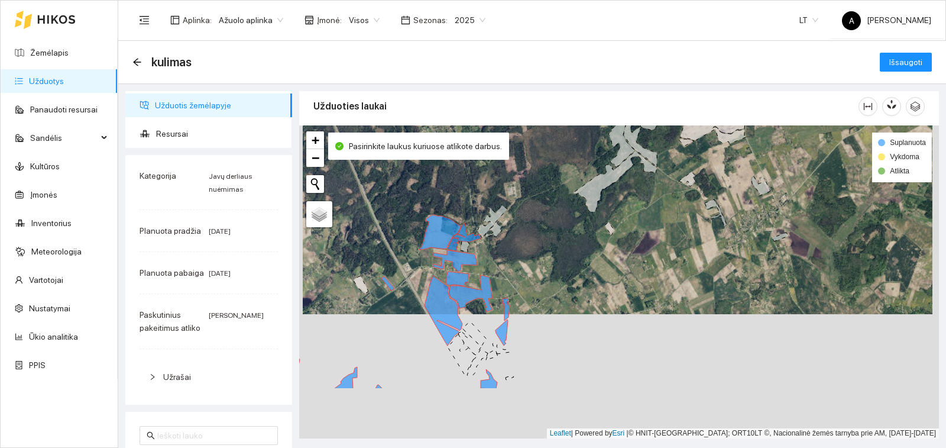
drag, startPoint x: 483, startPoint y: 264, endPoint x: 484, endPoint y: 216, distance: 47.9
click at [484, 216] on div "+ − Nieko nerasta. Bandykite dar kartą. Žemėlapis Palydovas Leaflet | Powered b…" at bounding box center [619, 281] width 640 height 313
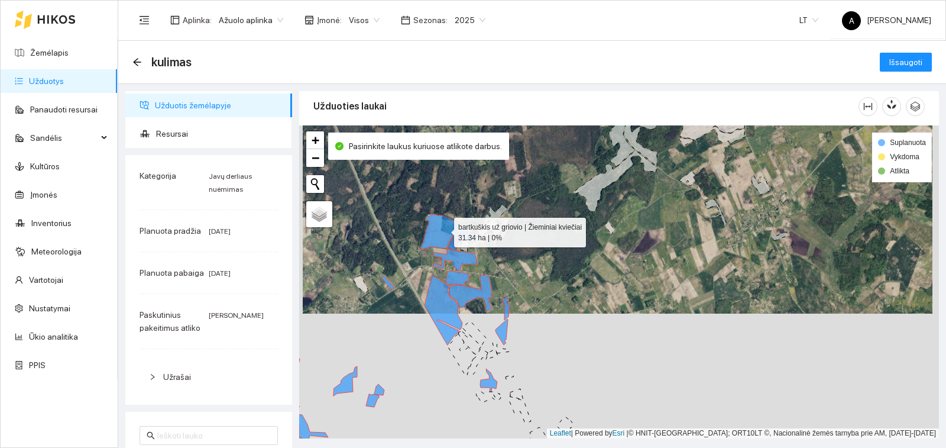
click at [444, 230] on icon at bounding box center [440, 231] width 43 height 35
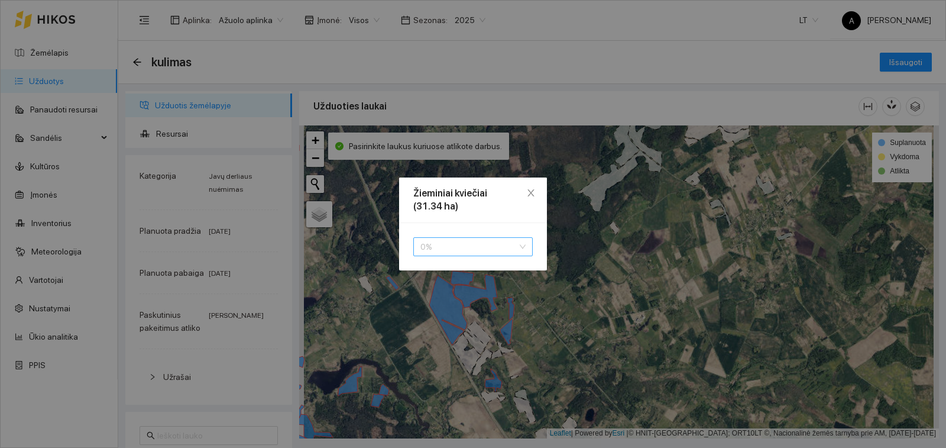
click at [442, 245] on span "0 %" at bounding box center [473, 247] width 105 height 18
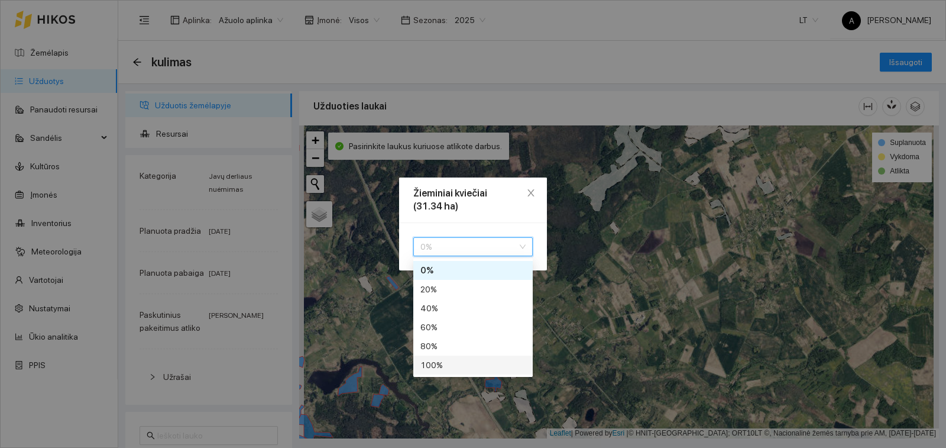
click at [433, 365] on div "100 %" at bounding box center [473, 364] width 105 height 13
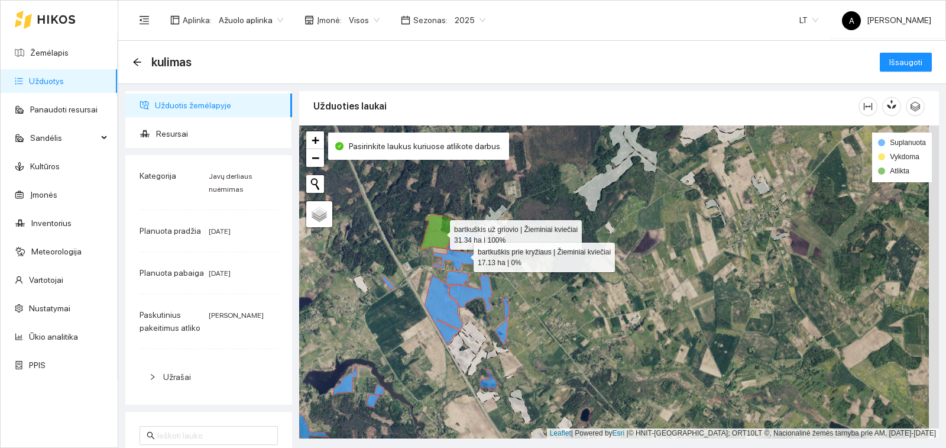
click at [463, 256] on icon at bounding box center [455, 260] width 43 height 21
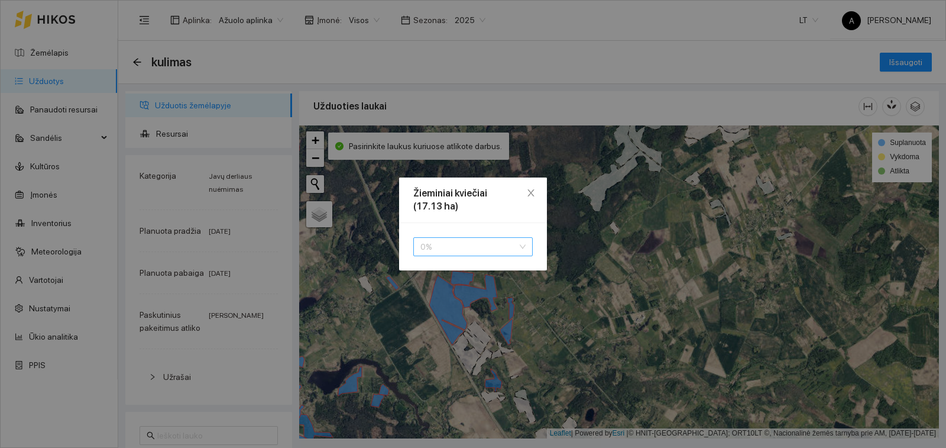
click at [464, 243] on span "0 %" at bounding box center [473, 247] width 105 height 18
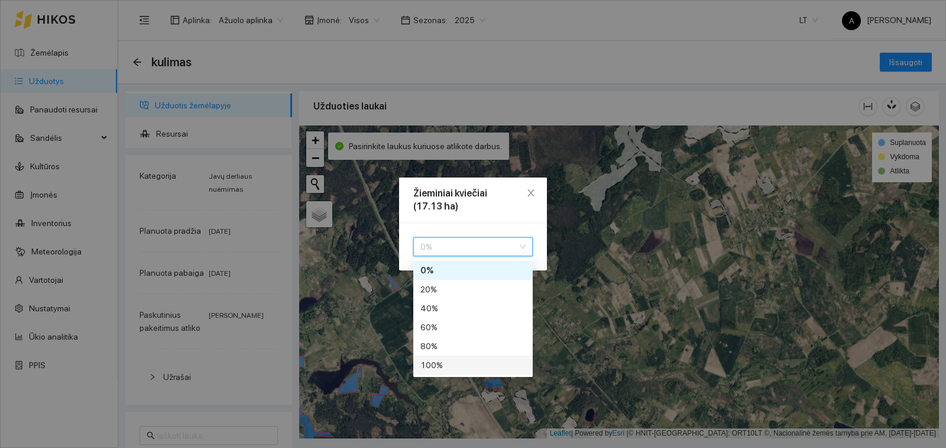
click at [451, 365] on div "100 %" at bounding box center [473, 364] width 105 height 13
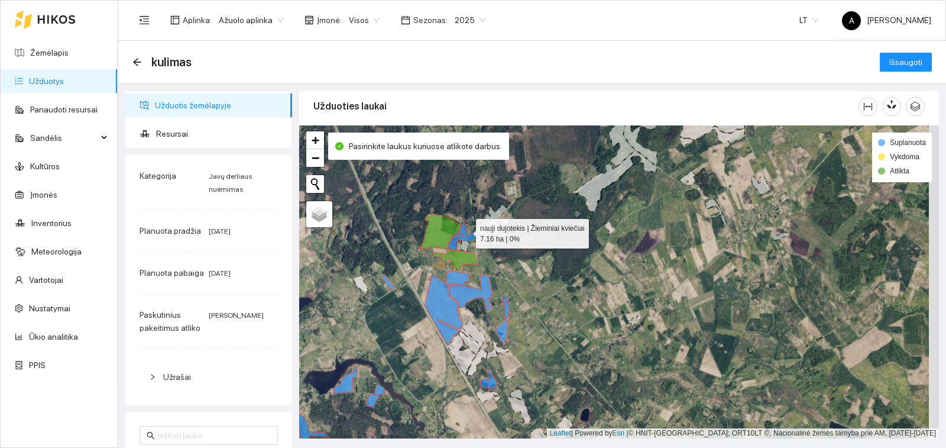
click at [466, 231] on icon at bounding box center [467, 231] width 28 height 19
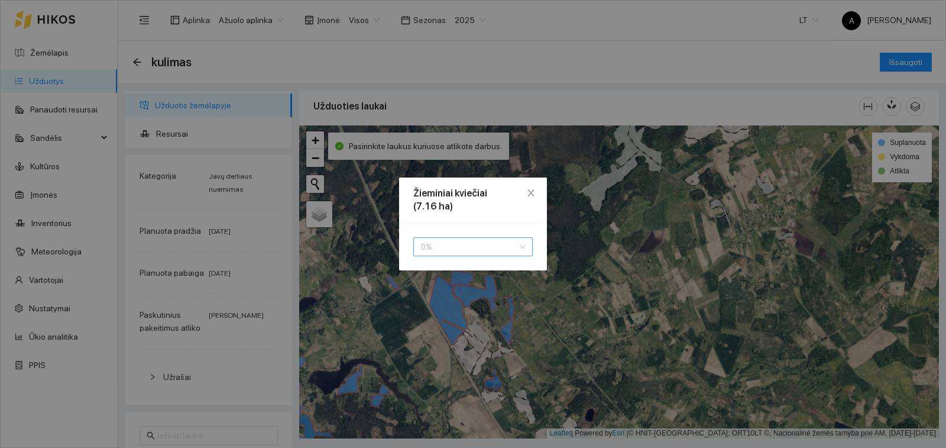
click at [467, 253] on span "0 %" at bounding box center [473, 247] width 105 height 18
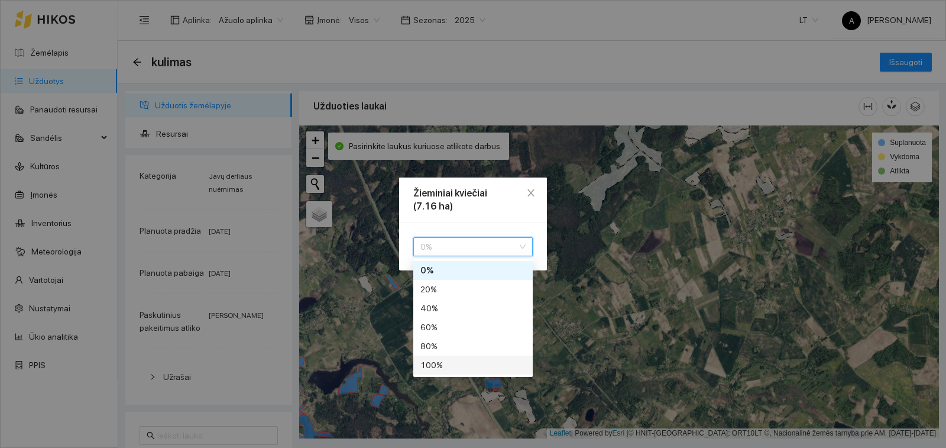
click at [460, 366] on div "100 %" at bounding box center [473, 364] width 105 height 13
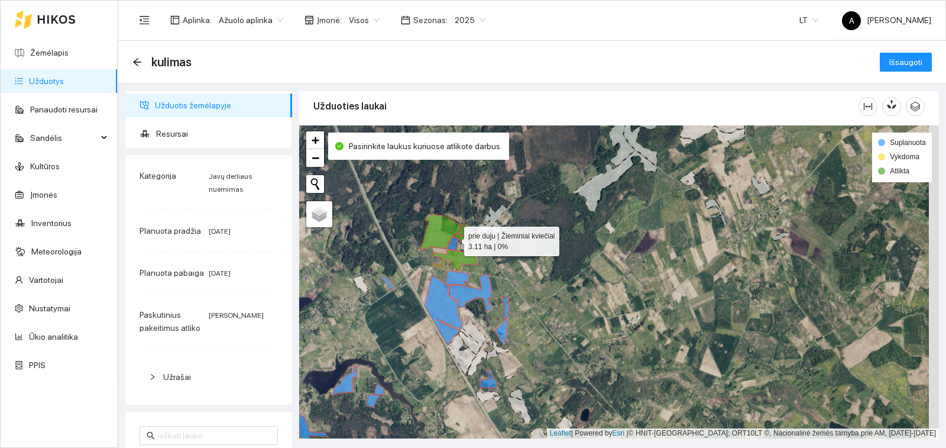
click at [454, 238] on icon at bounding box center [453, 243] width 11 height 13
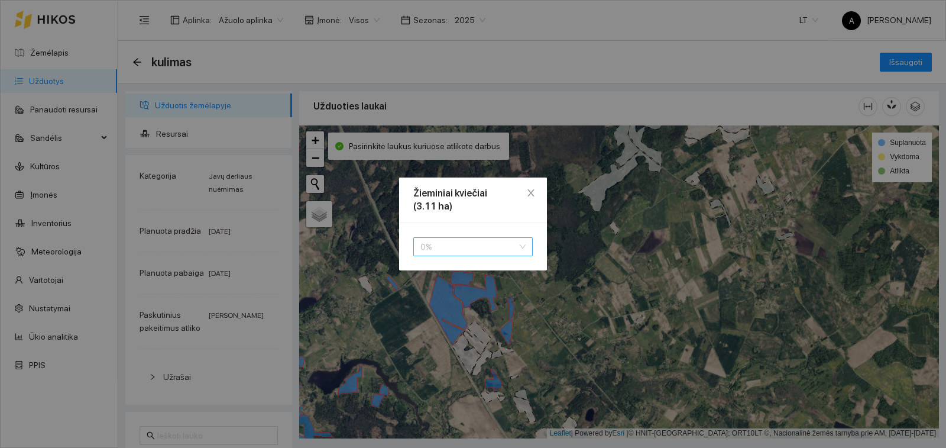
click at [455, 245] on span "0 %" at bounding box center [473, 247] width 105 height 18
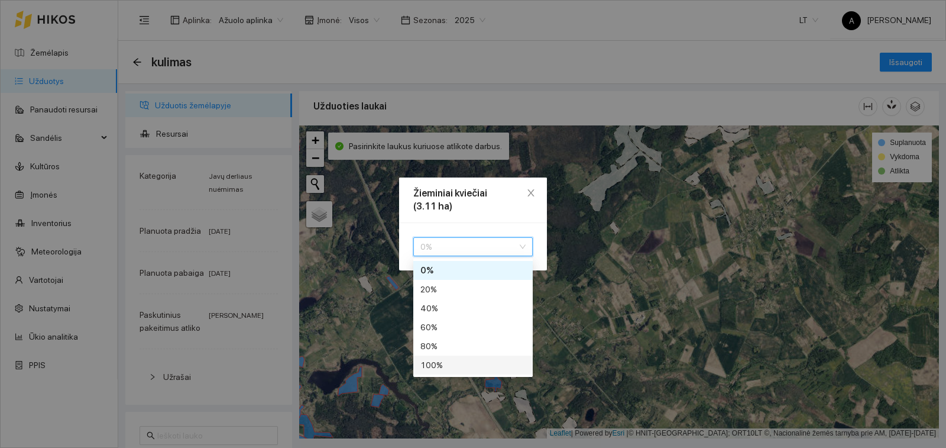
click at [453, 371] on div "100 %" at bounding box center [472, 364] width 119 height 19
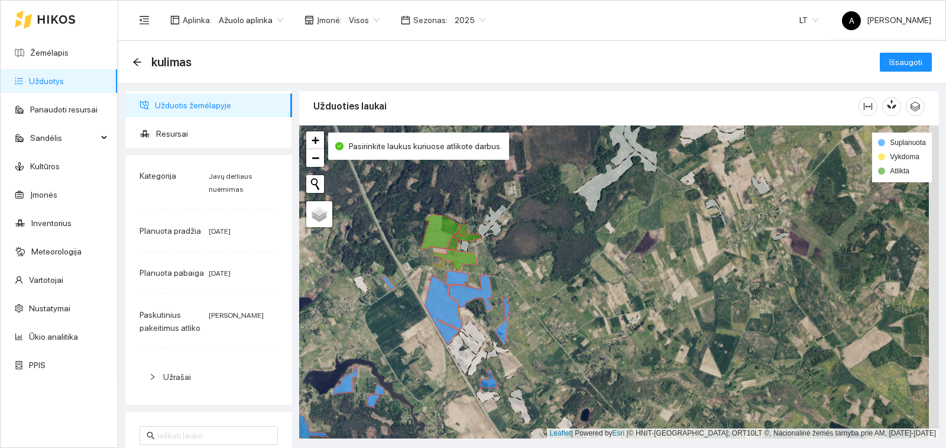
click at [387, 286] on div "prie duju | Žieminiai kviečiai 3.11 ha | 100% bartkuškis | Žieminiai kviečiai 1…" at bounding box center [619, 281] width 640 height 313
click at [390, 286] on icon at bounding box center [388, 283] width 13 height 14
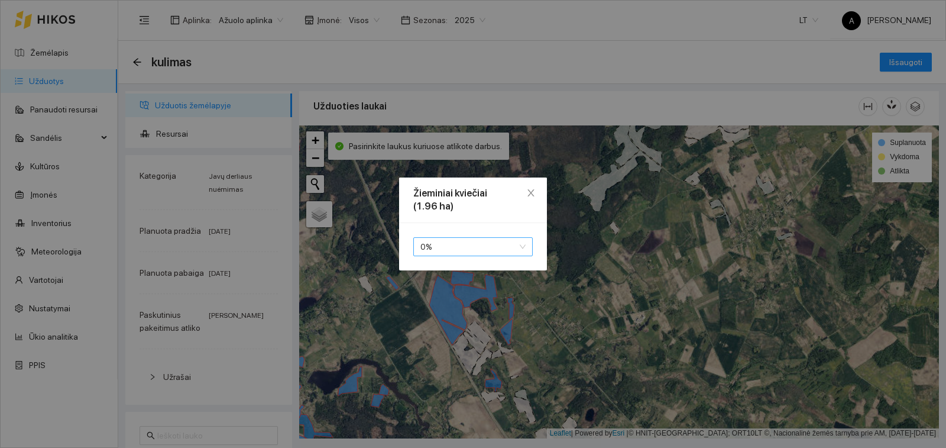
click at [428, 244] on span "0 %" at bounding box center [473, 247] width 105 height 18
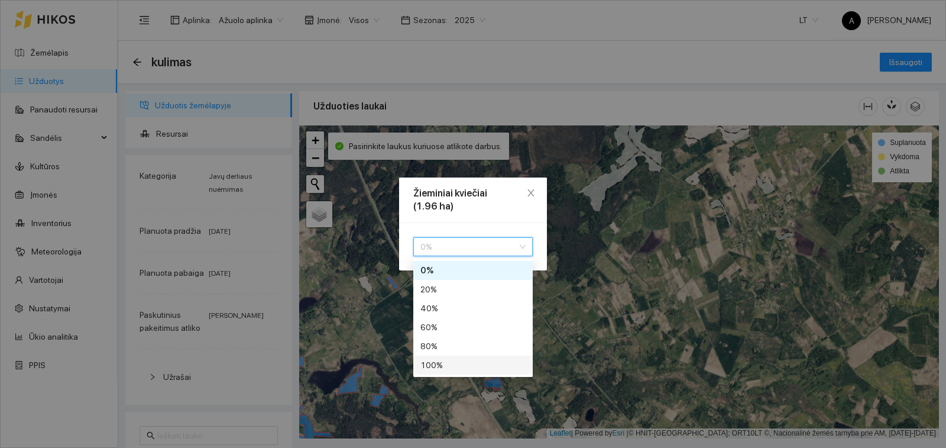
click at [436, 362] on div "100 %" at bounding box center [473, 364] width 105 height 13
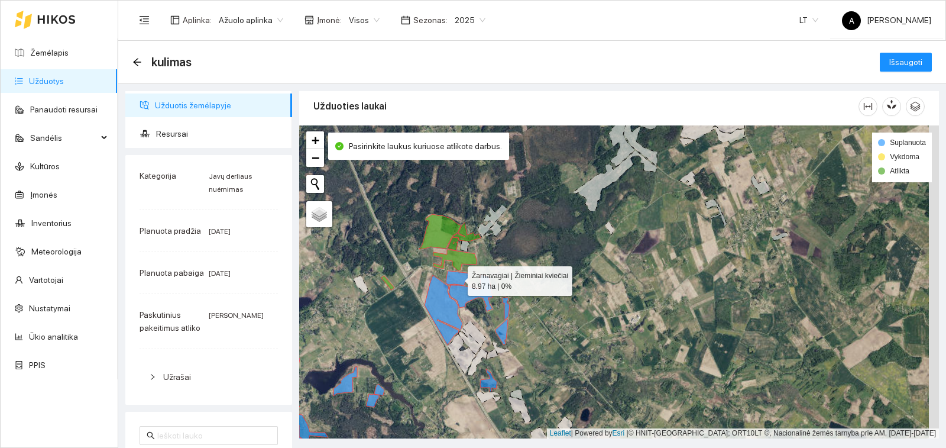
click at [455, 279] on icon at bounding box center [457, 278] width 23 height 14
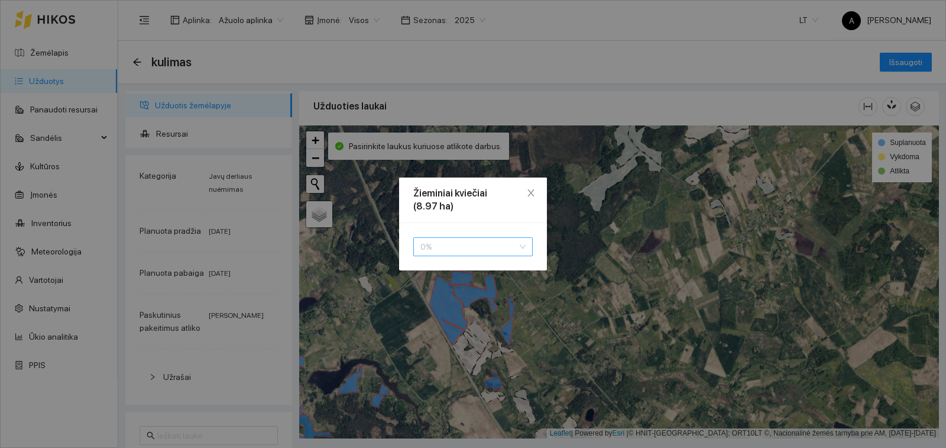
click at [458, 246] on span "0 %" at bounding box center [473, 247] width 105 height 18
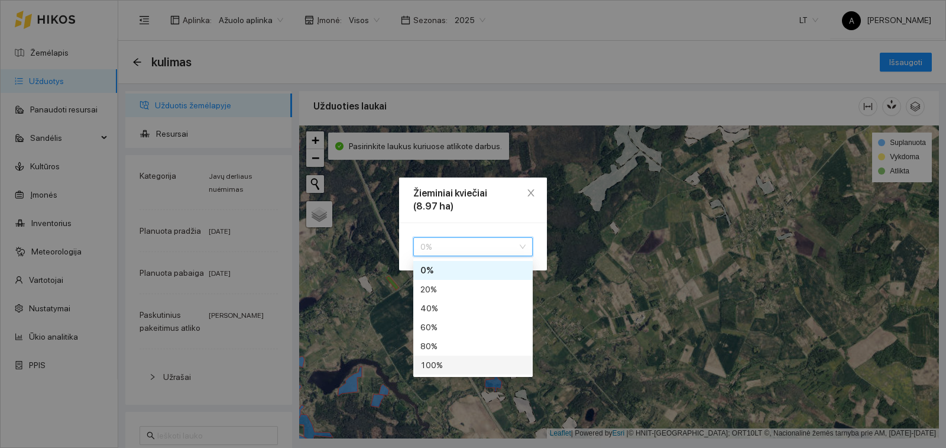
click at [455, 368] on div "100 %" at bounding box center [473, 364] width 105 height 13
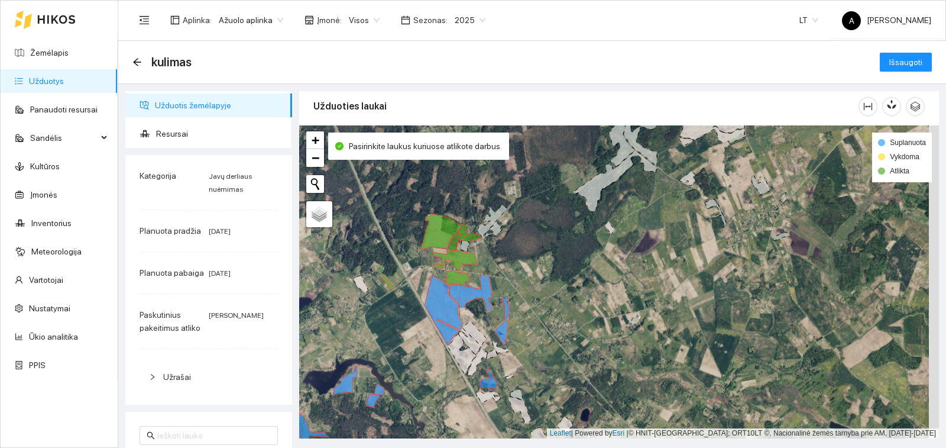
click at [480, 302] on div "Žarnavagiai | Žieminiai kviečiai 8.97 ha | 100% + − Nieko nerasta. Bandykite da…" at bounding box center [619, 281] width 640 height 313
click at [475, 296] on icon at bounding box center [471, 292] width 44 height 37
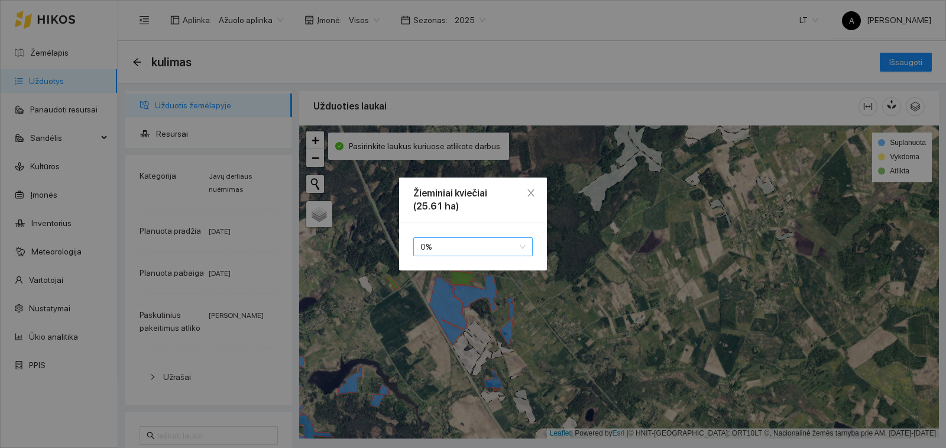
click at [489, 247] on span "0 %" at bounding box center [473, 247] width 105 height 18
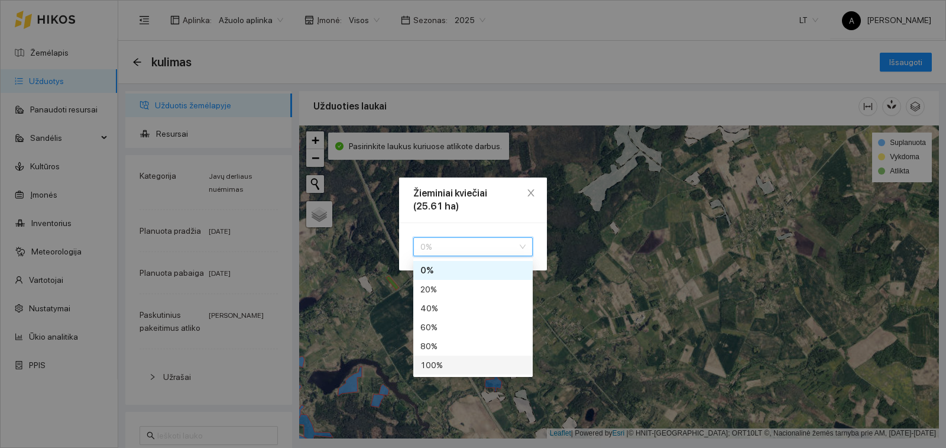
click at [476, 367] on div "100 %" at bounding box center [473, 364] width 105 height 13
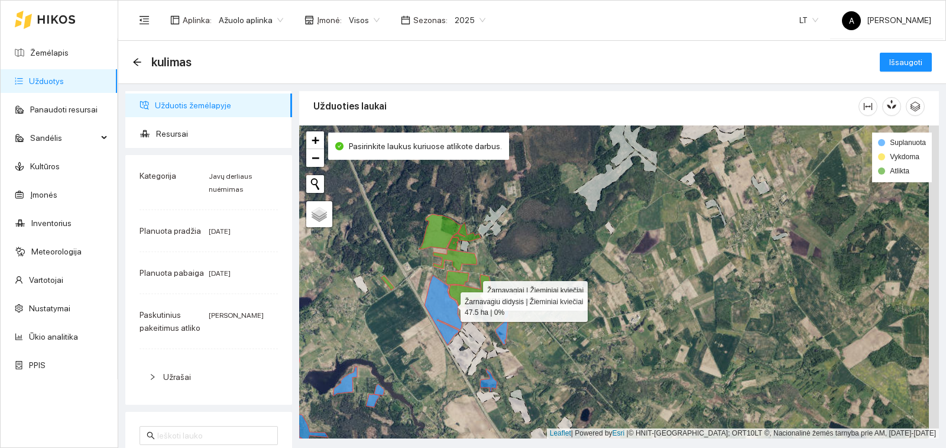
click at [450, 304] on icon at bounding box center [444, 310] width 38 height 70
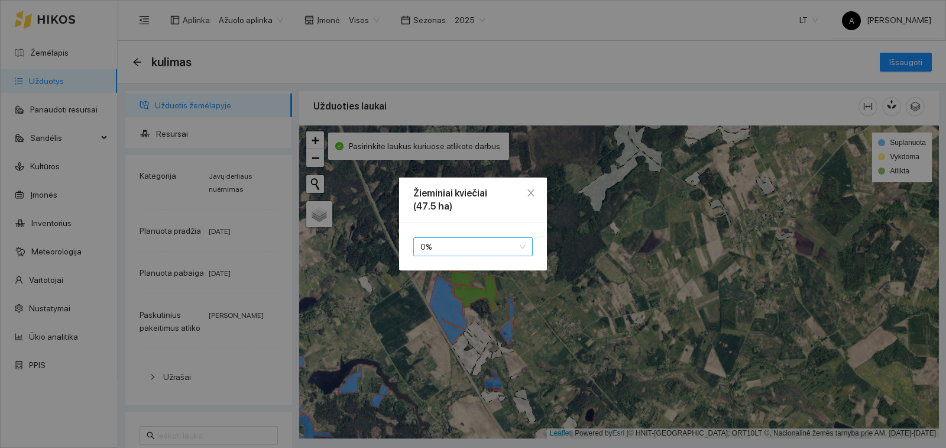
click at [459, 246] on span "0 %" at bounding box center [473, 247] width 105 height 18
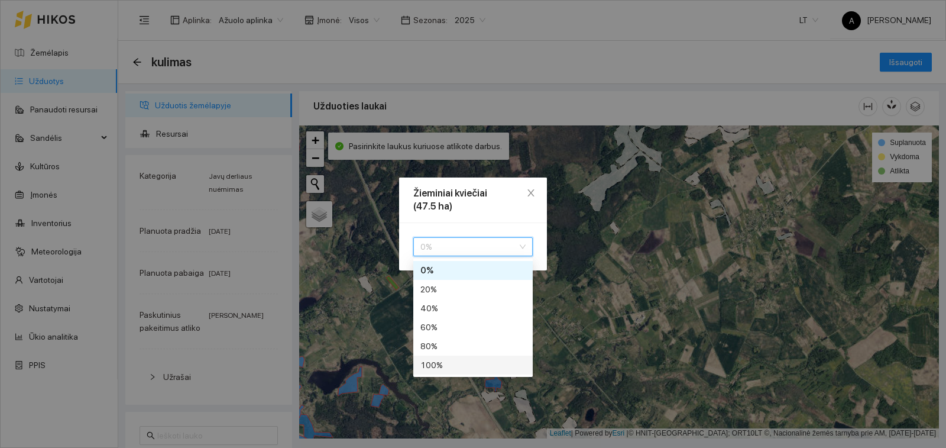
click at [454, 364] on div "100 %" at bounding box center [473, 364] width 105 height 13
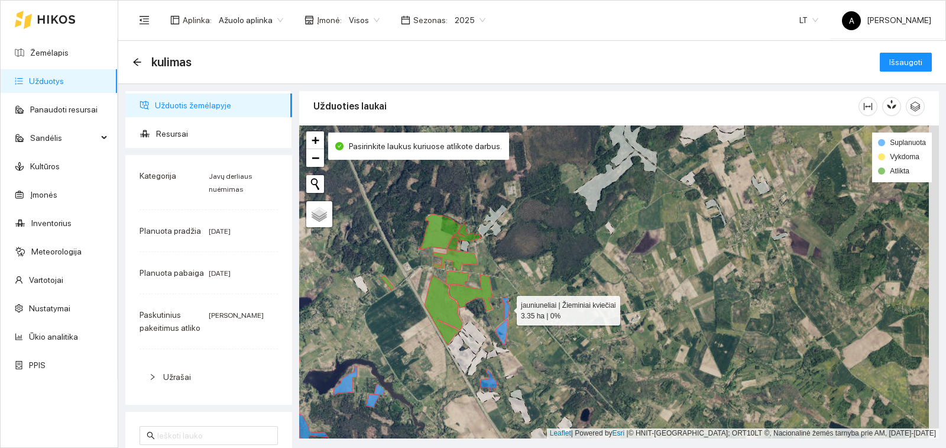
click at [505, 310] on icon at bounding box center [506, 309] width 8 height 22
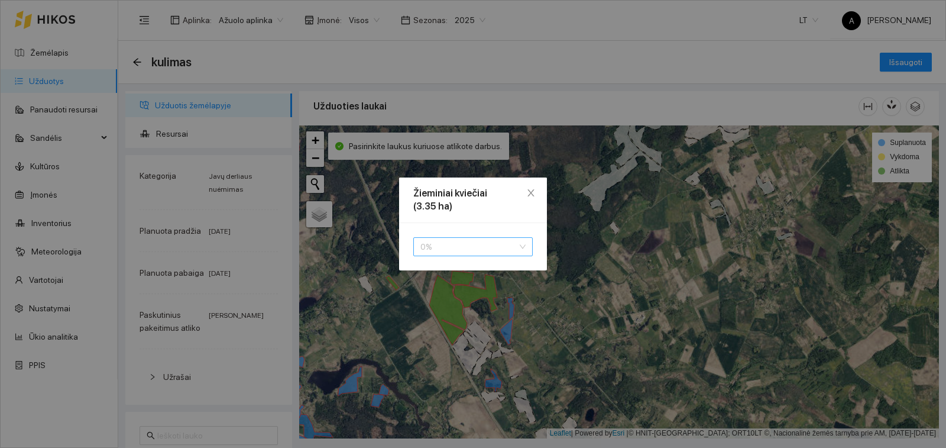
click at [470, 247] on span "0 %" at bounding box center [473, 247] width 105 height 18
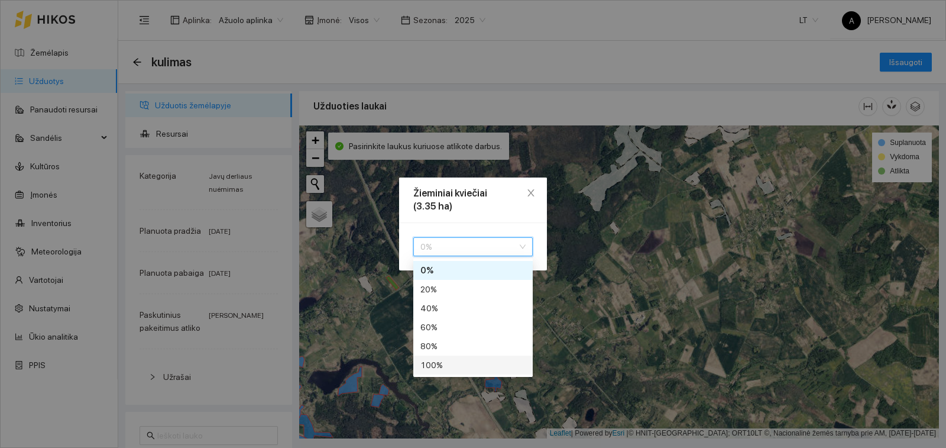
click at [455, 366] on div "100 %" at bounding box center [473, 364] width 105 height 13
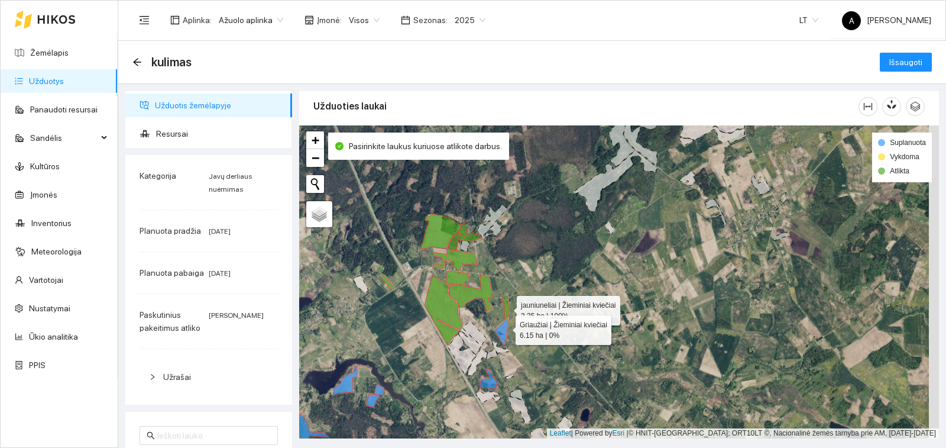
click at [505, 327] on icon at bounding box center [502, 332] width 12 height 26
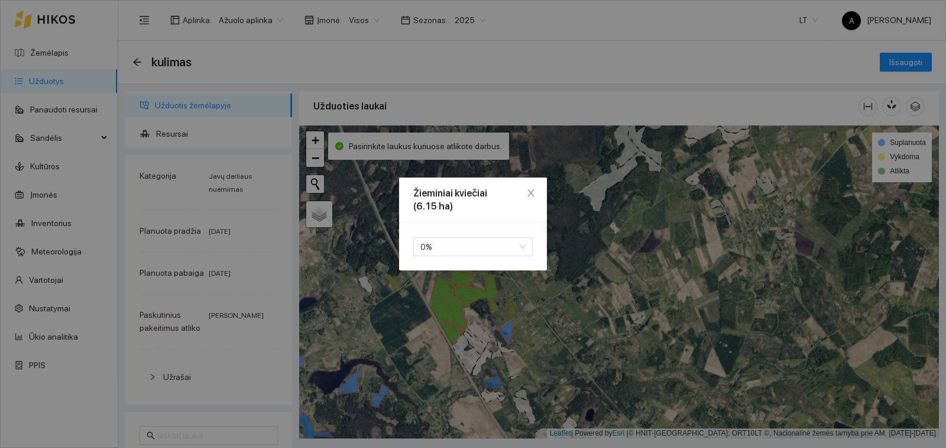
click at [494, 235] on div "0 % 80 100 0 % 20 % 40 % 60 % 80 % 100 %" at bounding box center [473, 246] width 148 height 47
click at [494, 245] on span "0 %" at bounding box center [473, 247] width 105 height 18
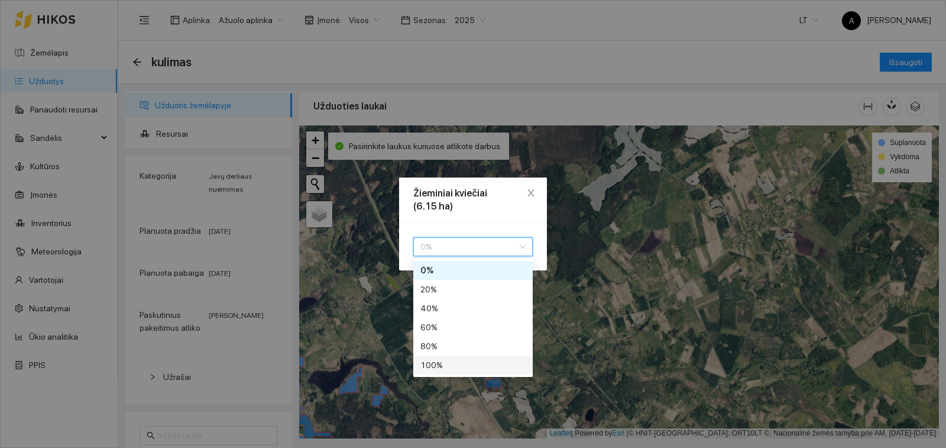
click at [483, 364] on div "100 %" at bounding box center [473, 364] width 105 height 13
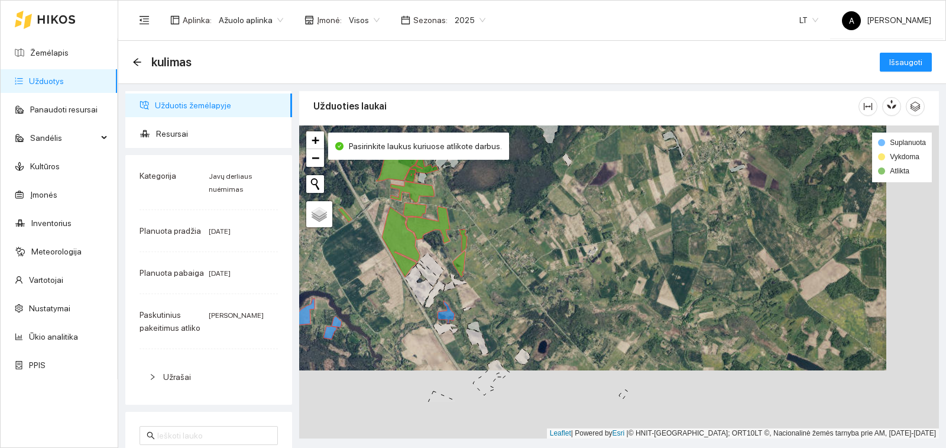
drag, startPoint x: 479, startPoint y: 363, endPoint x: 437, endPoint y: 295, distance: 80.3
click at [437, 295] on icon at bounding box center [435, 293] width 21 height 27
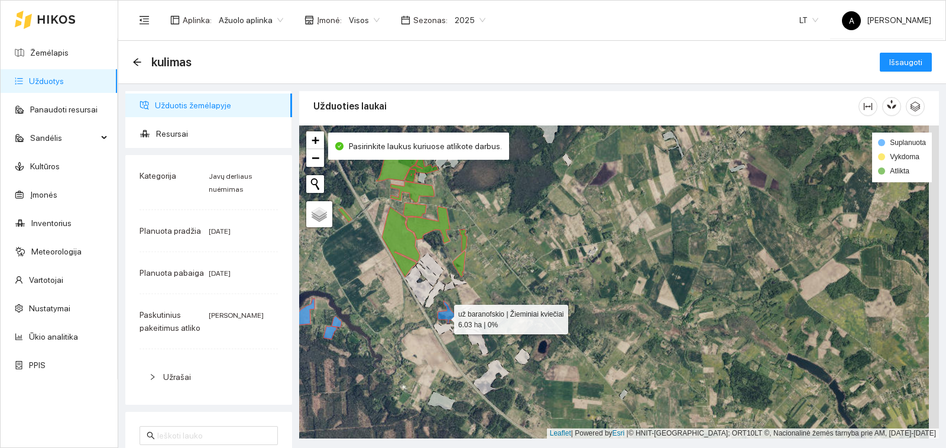
click at [444, 316] on icon at bounding box center [446, 311] width 17 height 23
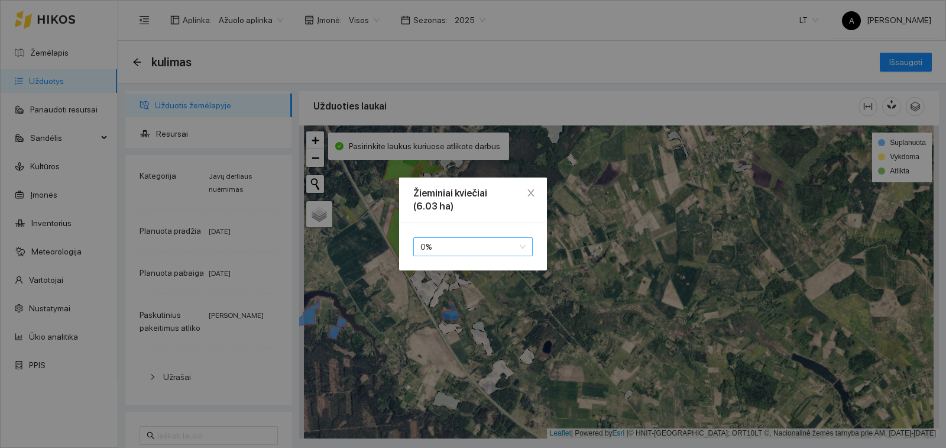
click at [451, 241] on span "0 %" at bounding box center [473, 247] width 105 height 18
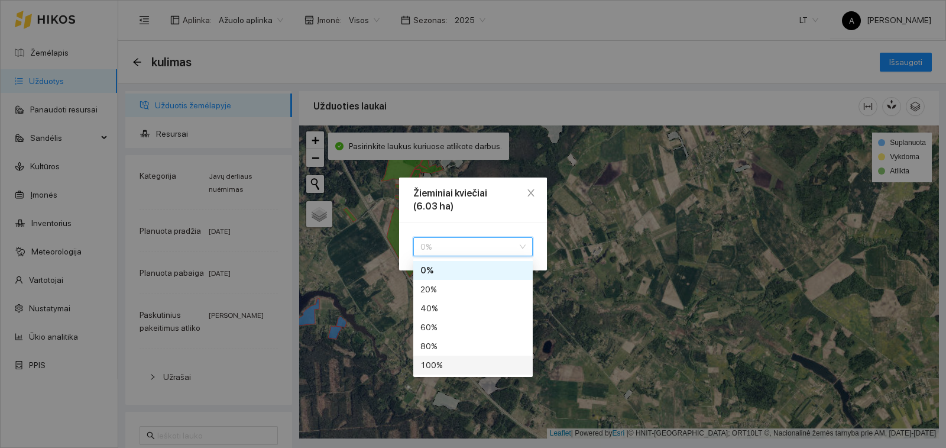
click at [447, 366] on div "100 %" at bounding box center [473, 364] width 105 height 13
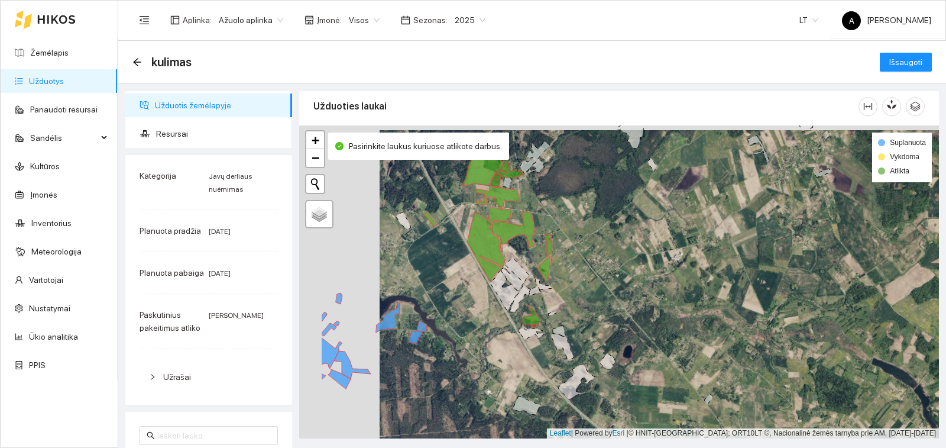
drag, startPoint x: 369, startPoint y: 355, endPoint x: 453, endPoint y: 360, distance: 84.1
click at [453, 360] on div "+ − Nieko nerasta. Bandykite dar kartą. Žemėlapis Palydovas Leaflet | Powered b…" at bounding box center [619, 281] width 640 height 313
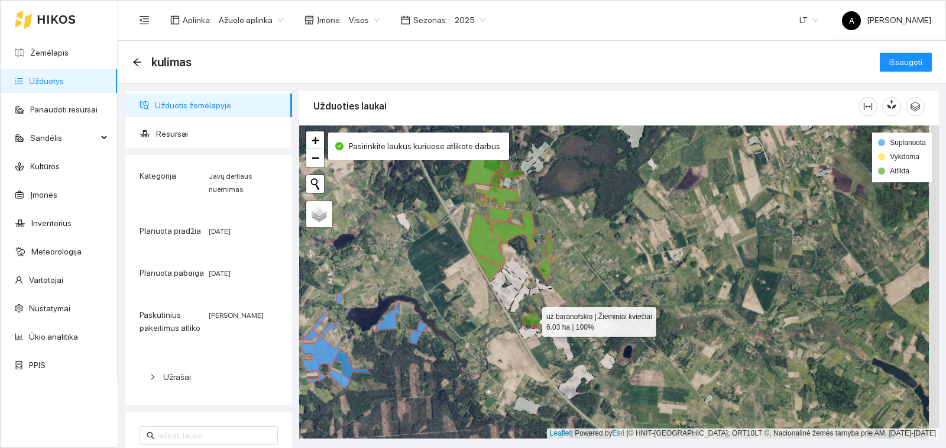
click at [531, 321] on icon at bounding box center [531, 316] width 17 height 23
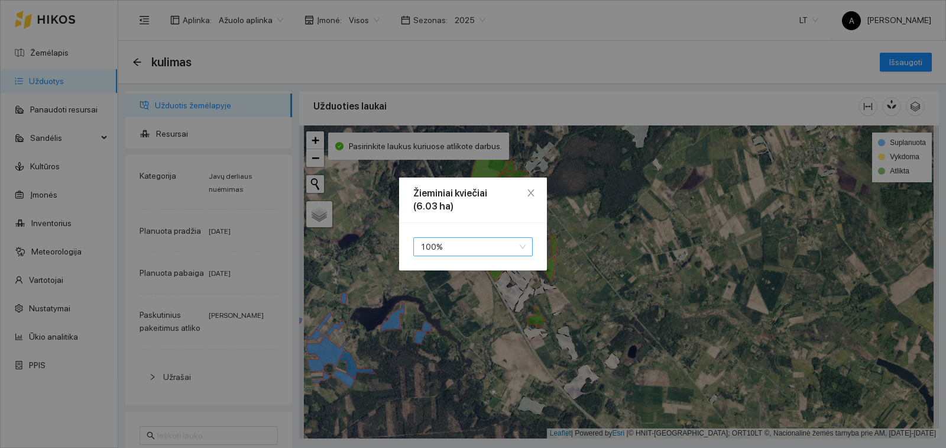
click at [514, 244] on span "100 %" at bounding box center [473, 247] width 105 height 18
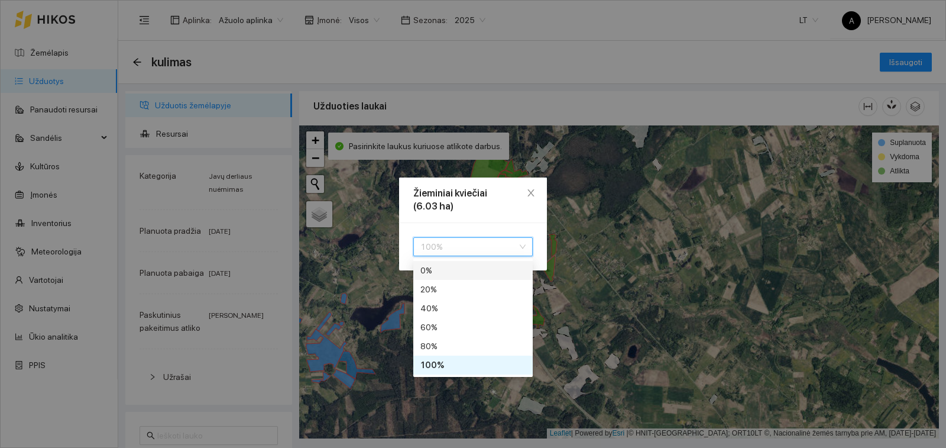
click at [473, 272] on div "0 %" at bounding box center [473, 270] width 105 height 13
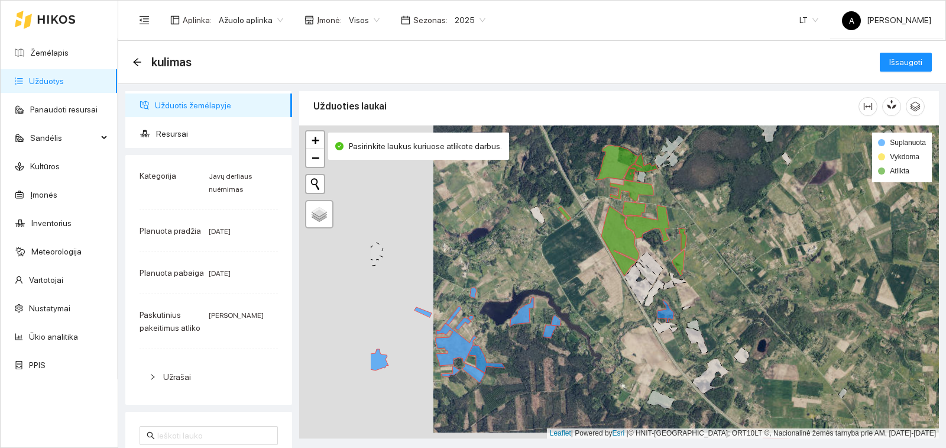
drag, startPoint x: 407, startPoint y: 298, endPoint x: 541, endPoint y: 292, distance: 134.4
click at [541, 292] on div "+ − Nieko nerasta. Bandykite dar kartą. Žemėlapis Palydovas Leaflet | Powered b…" at bounding box center [619, 281] width 640 height 313
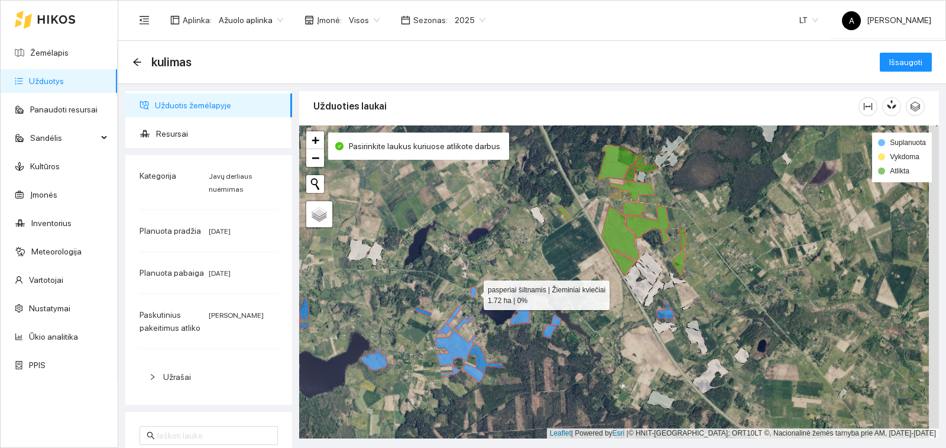
click at [474, 292] on icon at bounding box center [473, 292] width 7 height 11
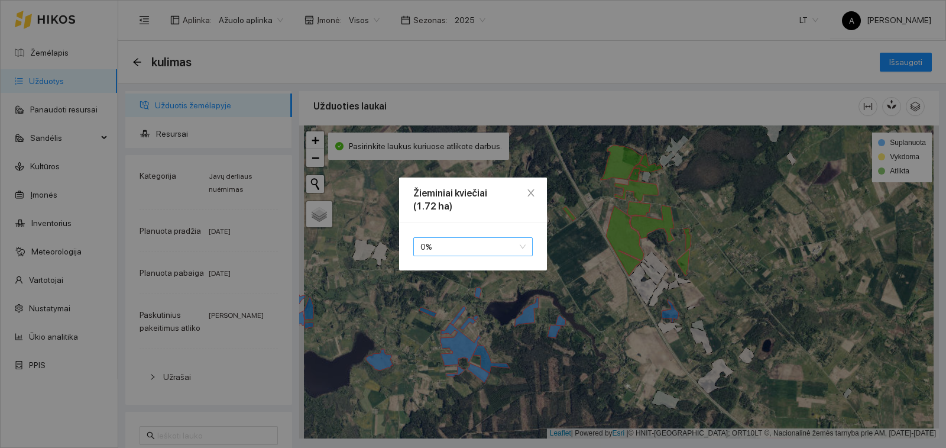
click at [486, 247] on span "0 %" at bounding box center [473, 247] width 105 height 18
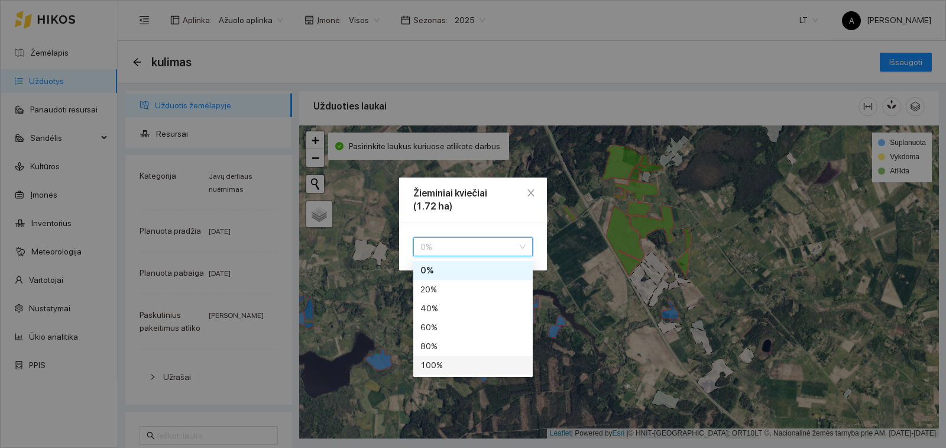
click at [464, 364] on div "100 %" at bounding box center [473, 364] width 105 height 13
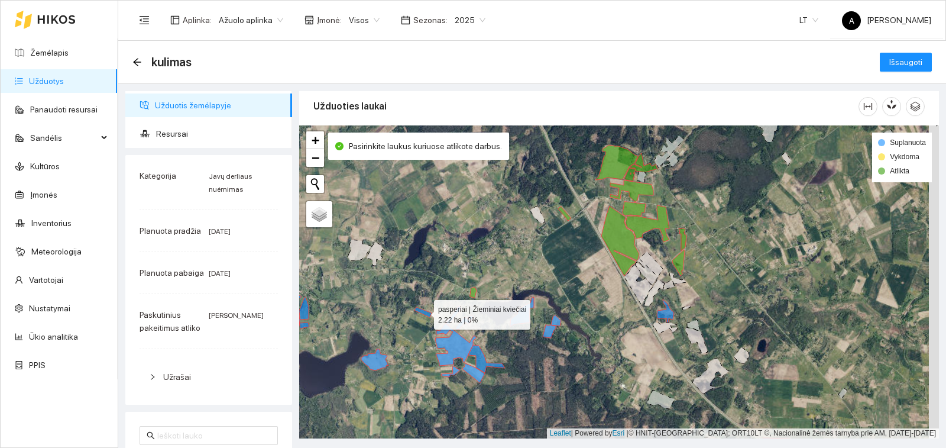
click at [426, 312] on icon at bounding box center [423, 312] width 17 height 10
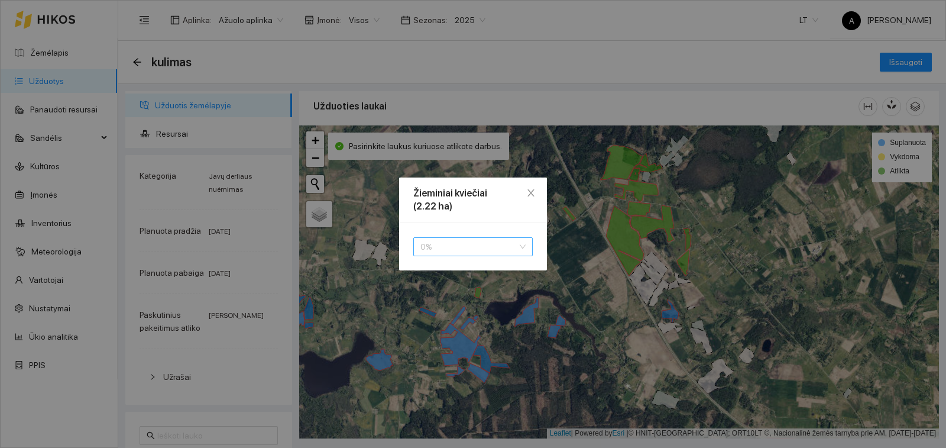
click at [443, 247] on span "0 %" at bounding box center [473, 247] width 105 height 18
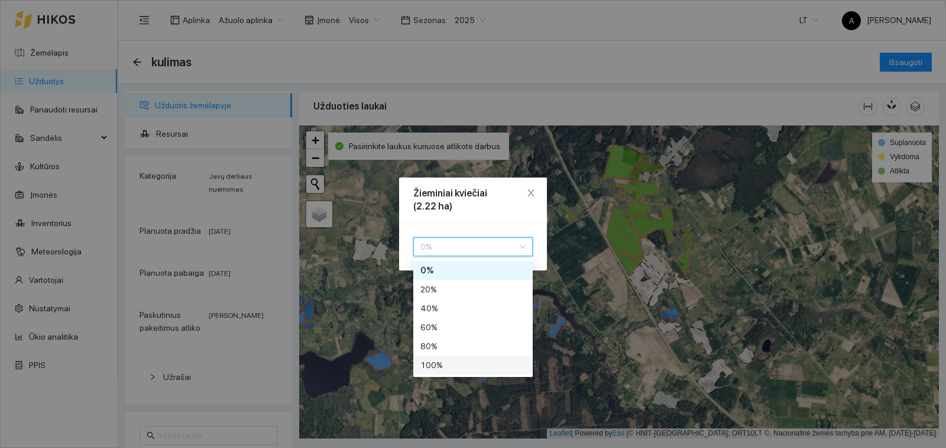
click at [439, 364] on div "100 %" at bounding box center [473, 364] width 105 height 13
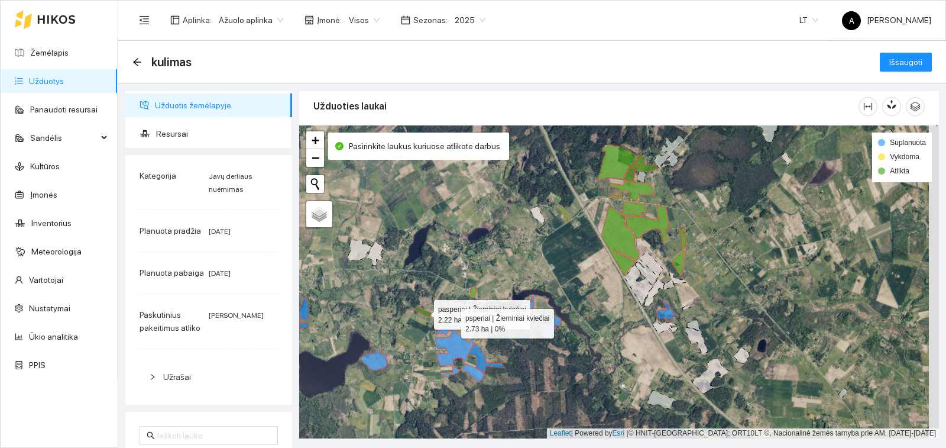
click at [451, 321] on icon at bounding box center [453, 315] width 15 height 19
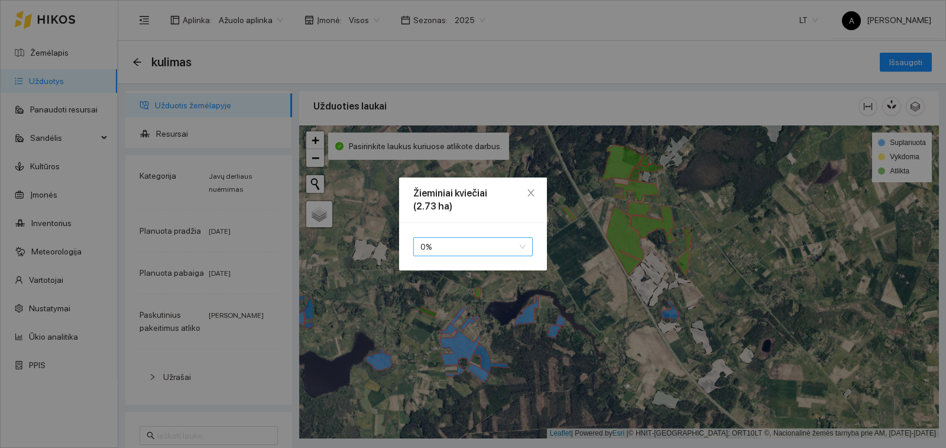
click at [448, 240] on span "0 %" at bounding box center [473, 247] width 105 height 18
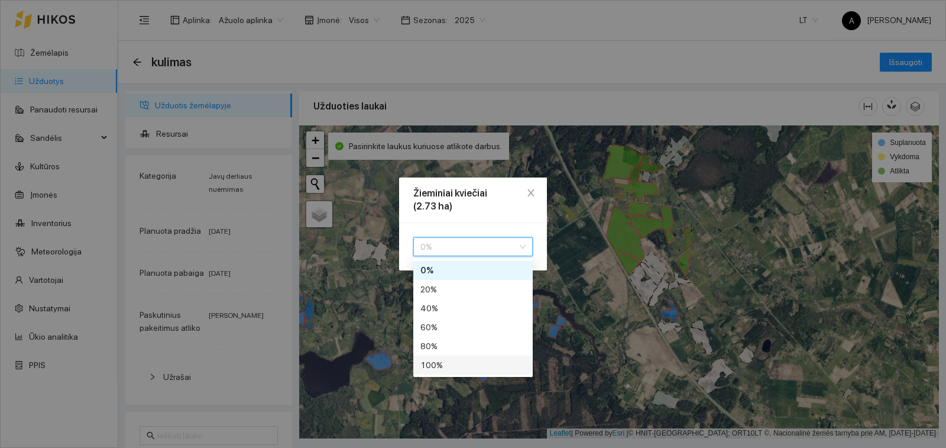
click at [449, 363] on div "100 %" at bounding box center [473, 364] width 105 height 13
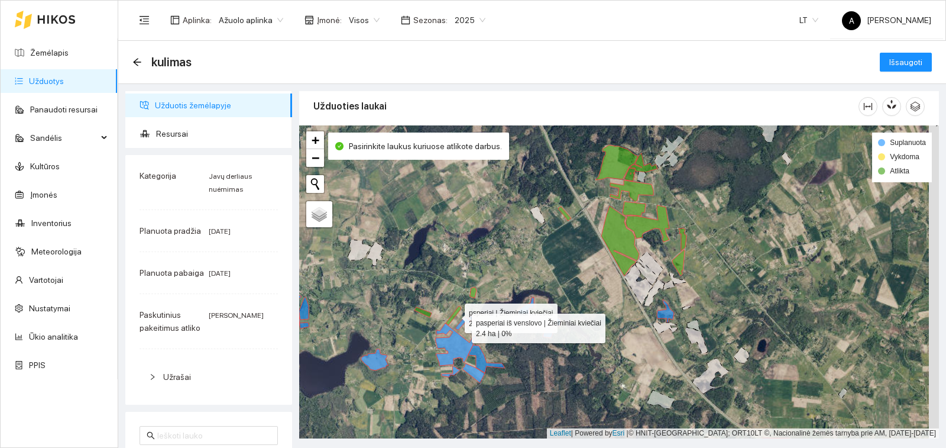
click at [461, 326] on icon at bounding box center [462, 323] width 15 height 13
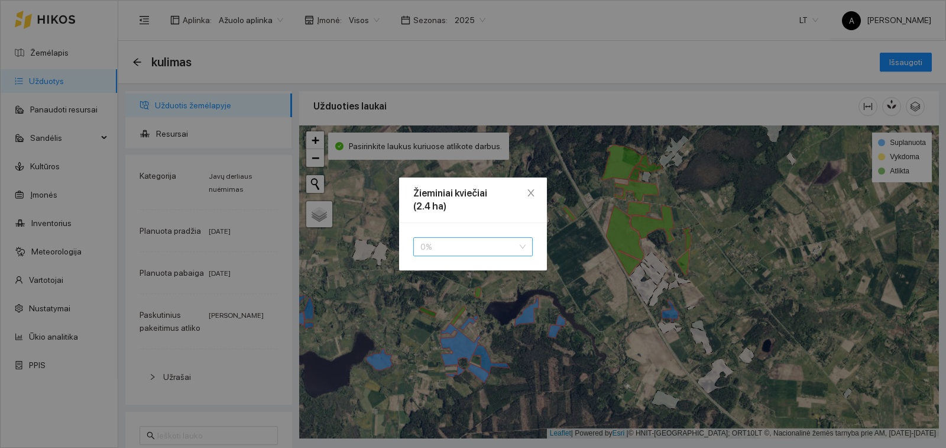
click at [465, 245] on span "0 %" at bounding box center [473, 247] width 105 height 18
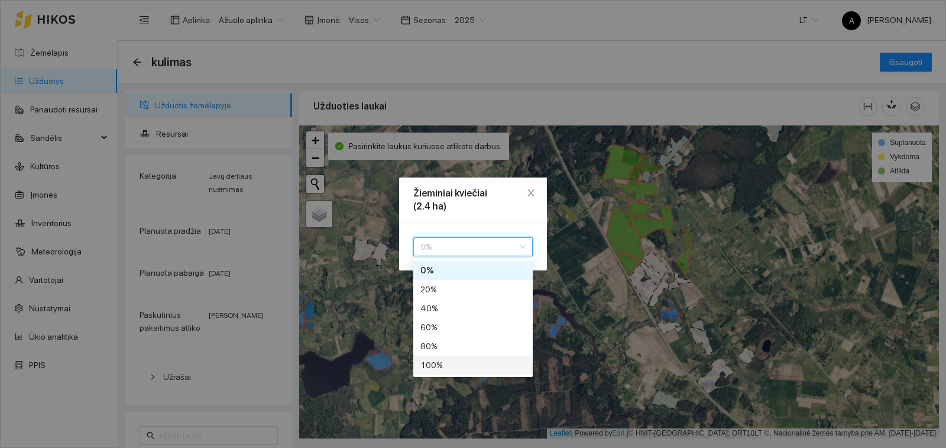
click at [460, 366] on div "100 %" at bounding box center [473, 364] width 105 height 13
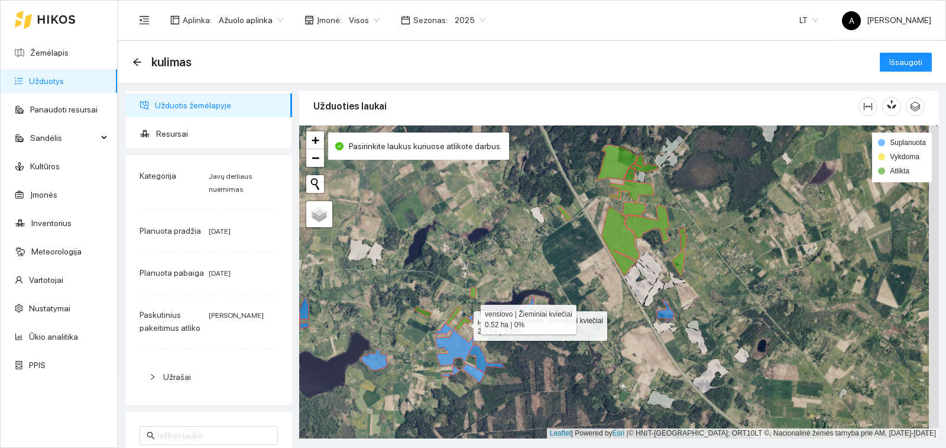
click at [470, 316] on icon at bounding box center [470, 317] width 5 height 5
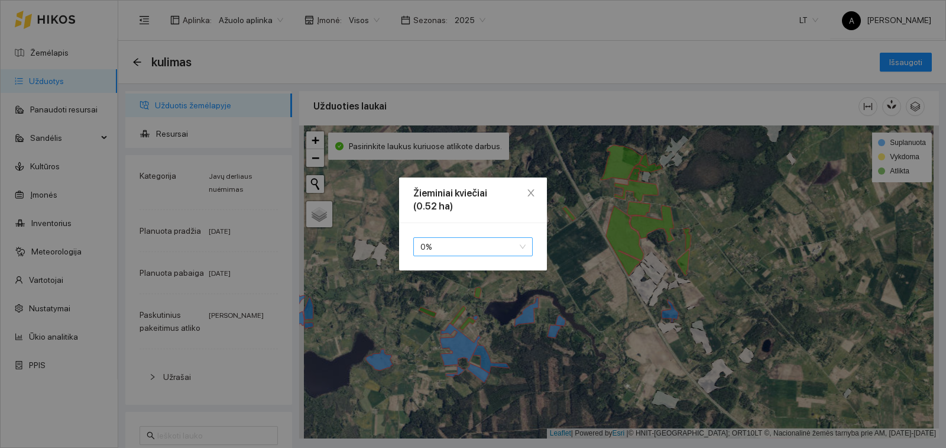
click at [454, 253] on span "0 %" at bounding box center [473, 247] width 105 height 18
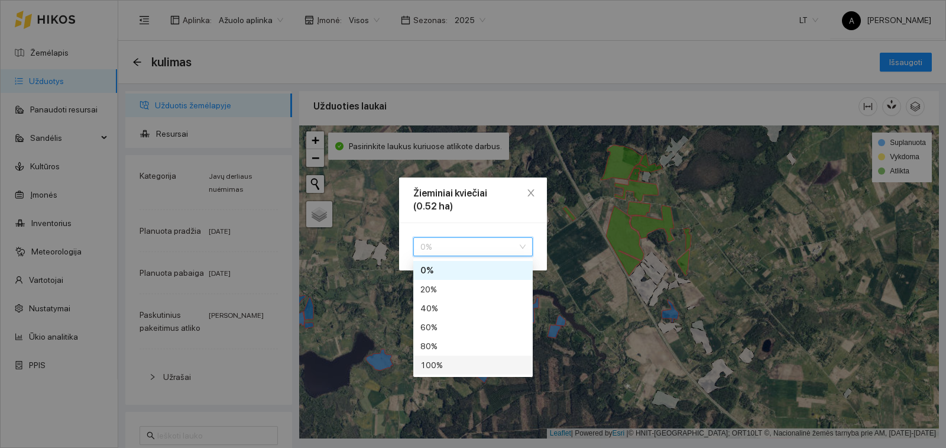
click at [455, 365] on div "100 %" at bounding box center [473, 364] width 105 height 13
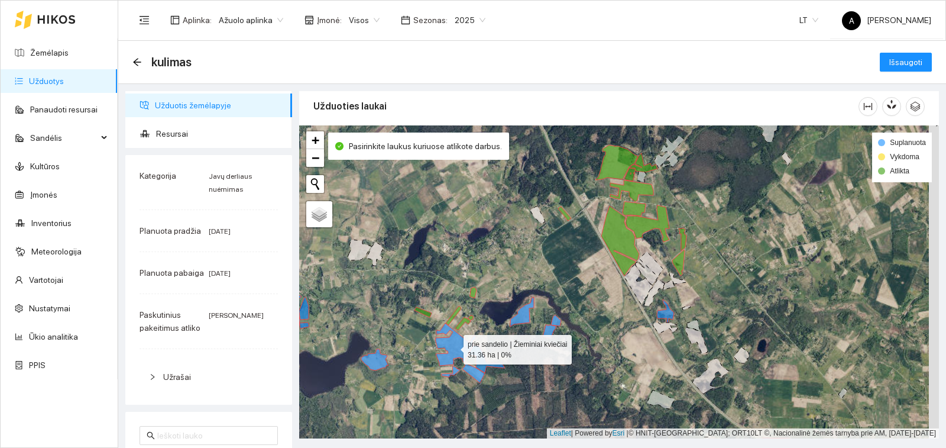
click at [453, 338] on icon at bounding box center [456, 344] width 41 height 43
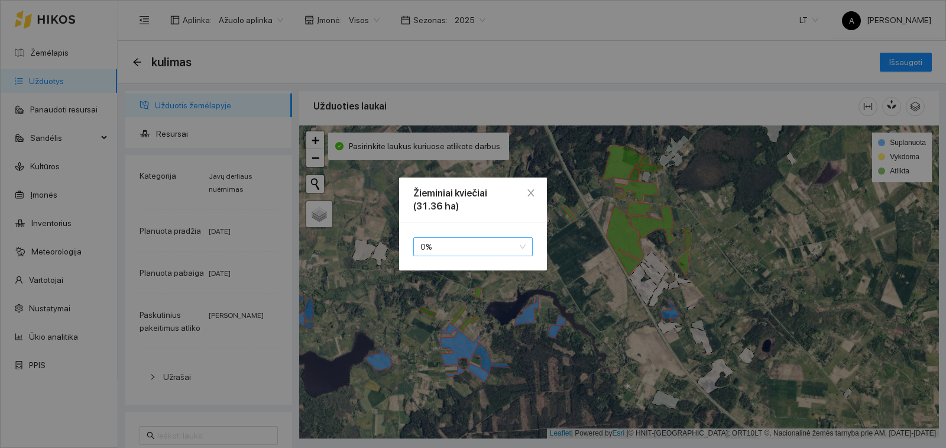
click at [461, 243] on span "0 %" at bounding box center [473, 247] width 105 height 18
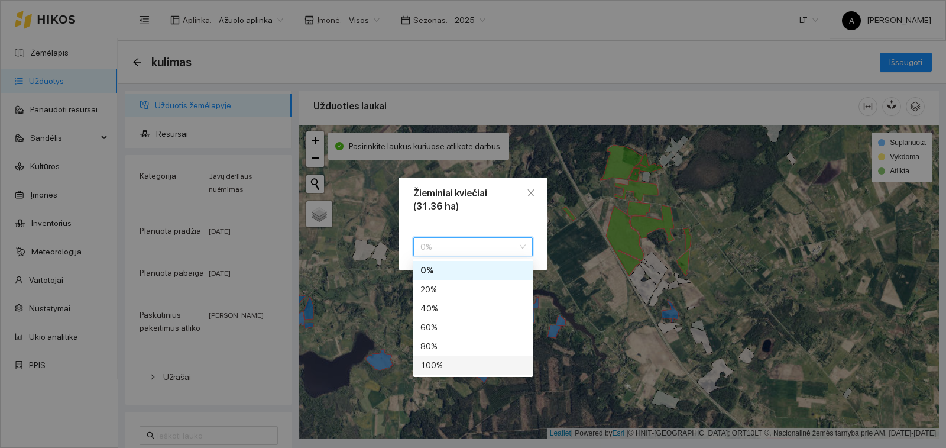
click at [454, 366] on div "100 %" at bounding box center [473, 364] width 105 height 13
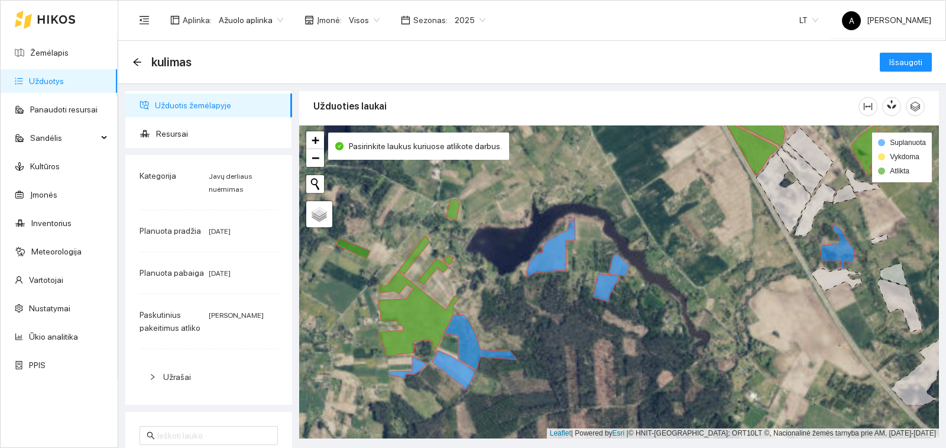
drag, startPoint x: 492, startPoint y: 338, endPoint x: 493, endPoint y: 259, distance: 78.7
click at [493, 259] on div "+ − Nieko nerasta. Bandykite dar kartą. Žemėlapis Palydovas Leaflet | Powered b…" at bounding box center [619, 281] width 640 height 313
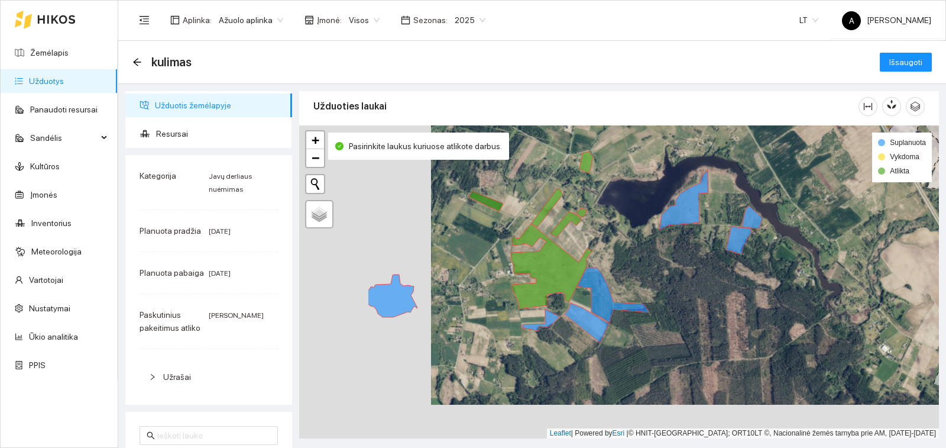
drag, startPoint x: 483, startPoint y: 290, endPoint x: 615, endPoint y: 256, distance: 136.3
click at [615, 256] on div "+ − Nieko nerasta. Bandykite dar kartą. Žemėlapis Palydovas Leaflet | Powered b…" at bounding box center [619, 281] width 640 height 313
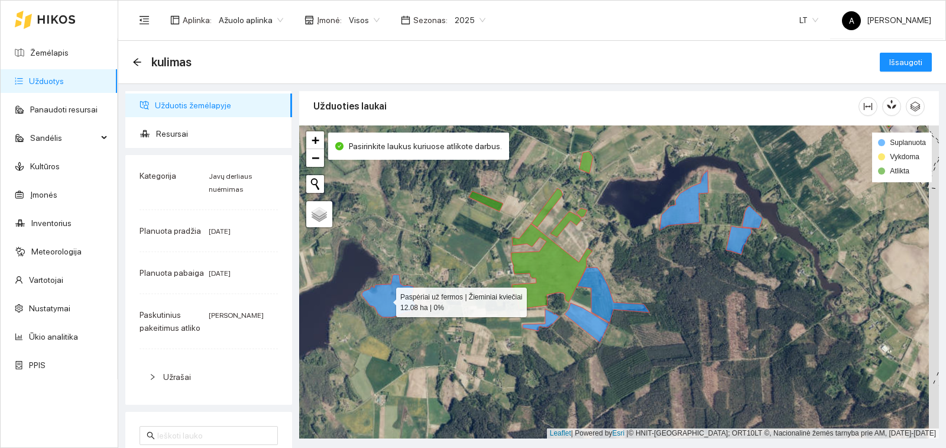
click at [386, 299] on icon at bounding box center [390, 295] width 56 height 43
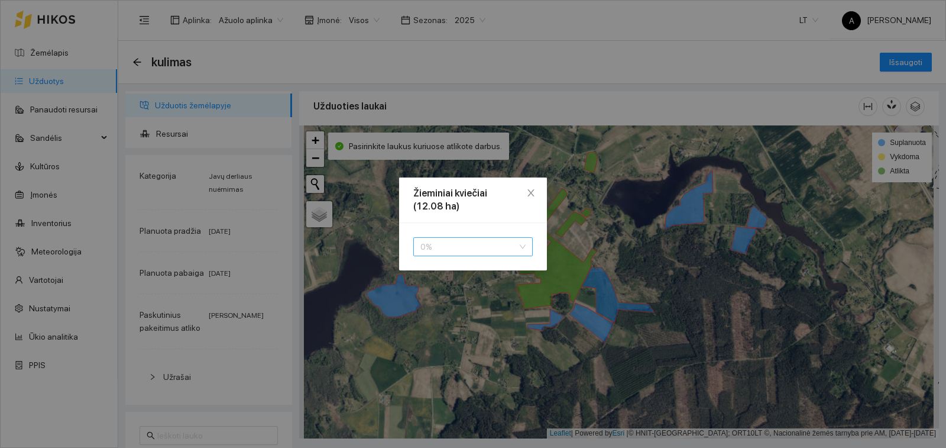
click at [421, 246] on span "0 %" at bounding box center [473, 247] width 105 height 18
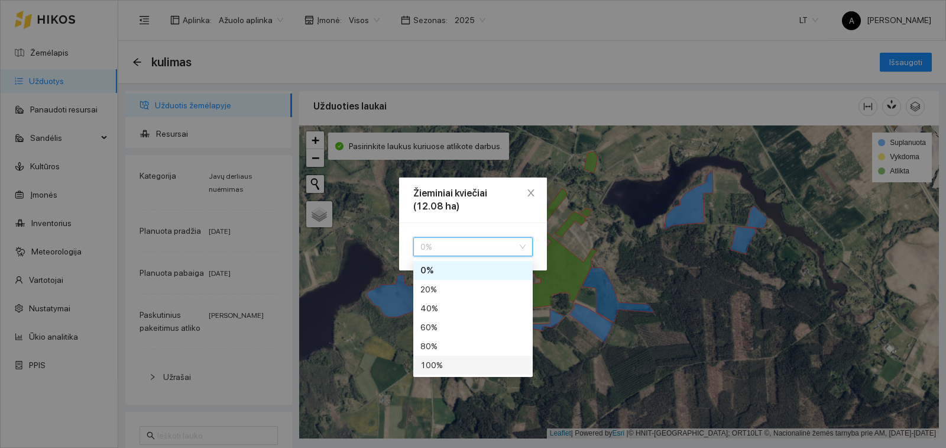
click at [428, 363] on div "100 %" at bounding box center [473, 364] width 105 height 13
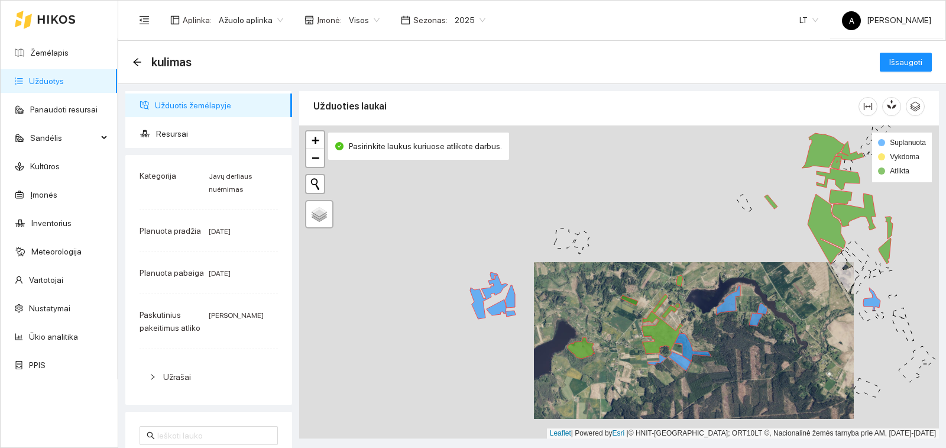
drag, startPoint x: 400, startPoint y: 285, endPoint x: 579, endPoint y: 313, distance: 180.9
click at [579, 313] on div "+ − Nieko nerasta. Bandykite dar kartą. Žemėlapis Palydovas Leaflet | Powered b…" at bounding box center [619, 281] width 640 height 313
click at [500, 309] on icon at bounding box center [497, 307] width 20 height 16
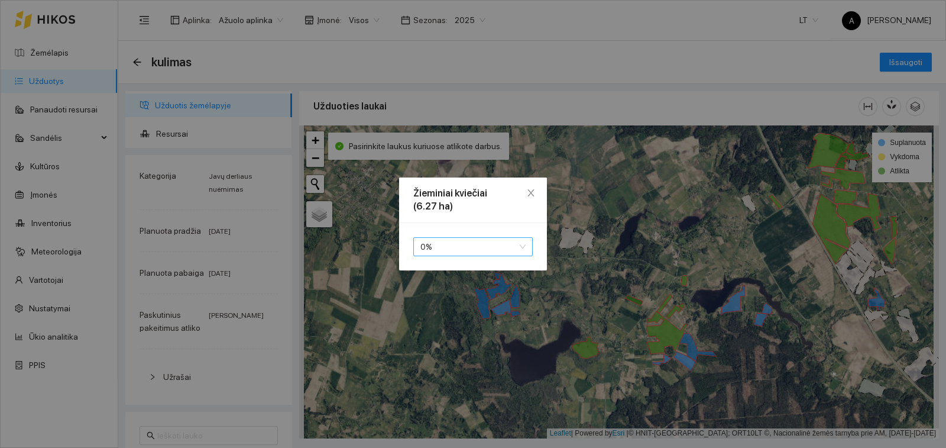
click at [505, 253] on span "0 %" at bounding box center [473, 247] width 105 height 18
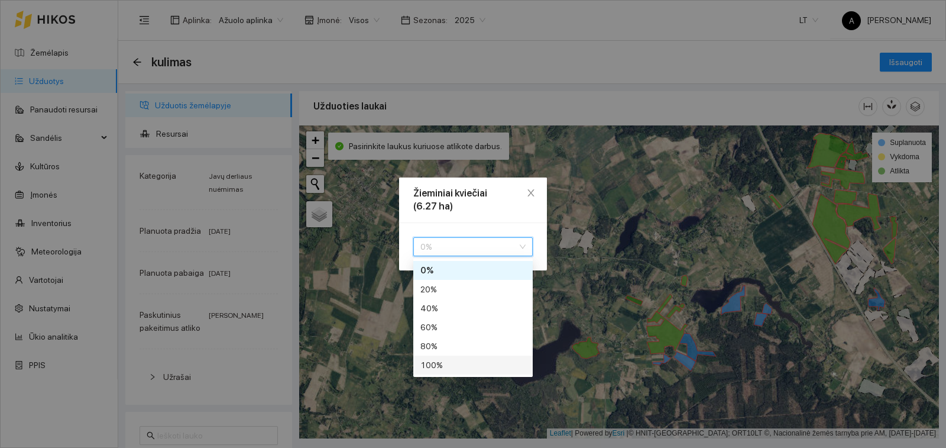
click at [489, 366] on div "100 %" at bounding box center [473, 364] width 105 height 13
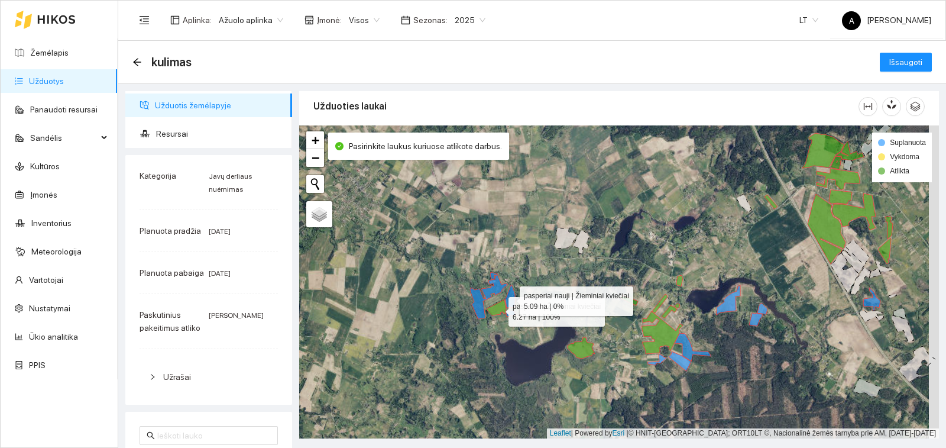
click at [509, 298] on icon at bounding box center [510, 296] width 9 height 22
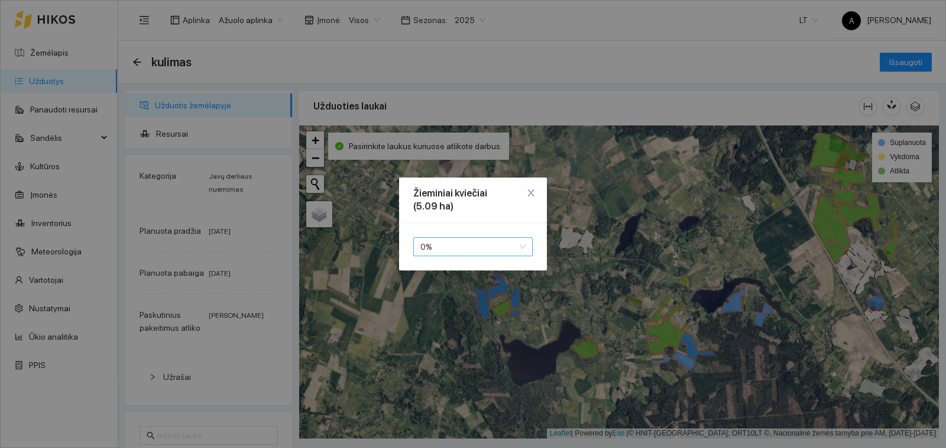
click at [505, 248] on span "0 %" at bounding box center [473, 247] width 105 height 18
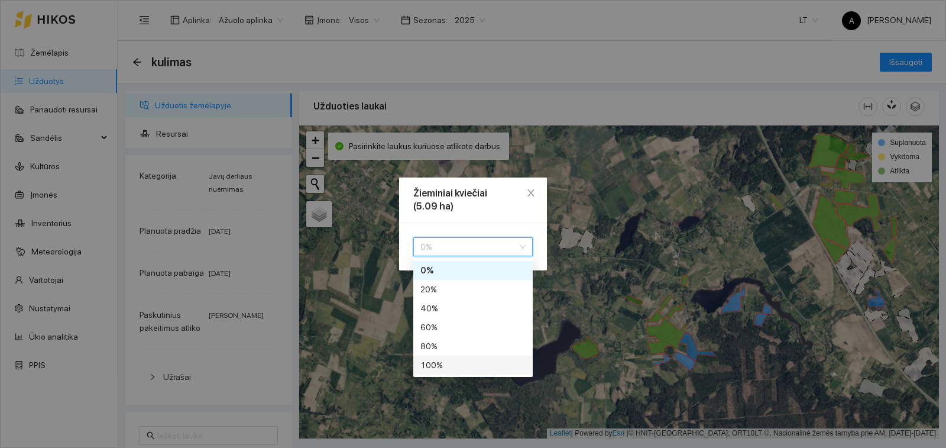
click at [487, 366] on div "100 %" at bounding box center [473, 364] width 105 height 13
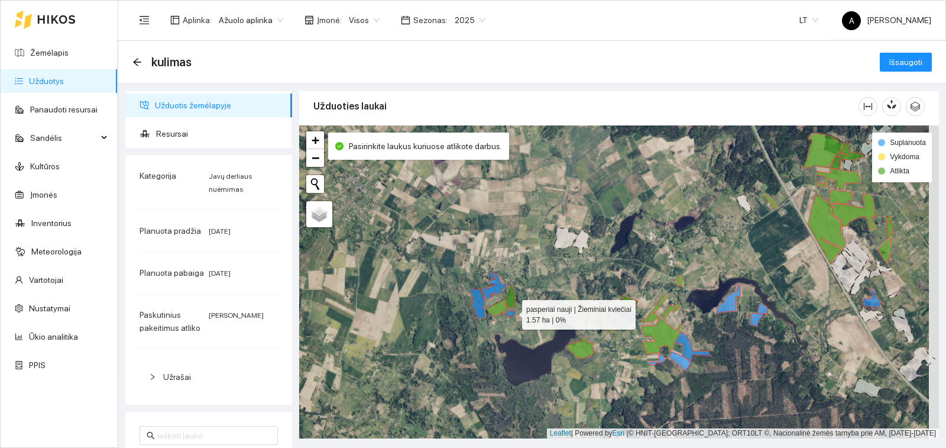
click at [512, 312] on icon at bounding box center [510, 314] width 9 height 6
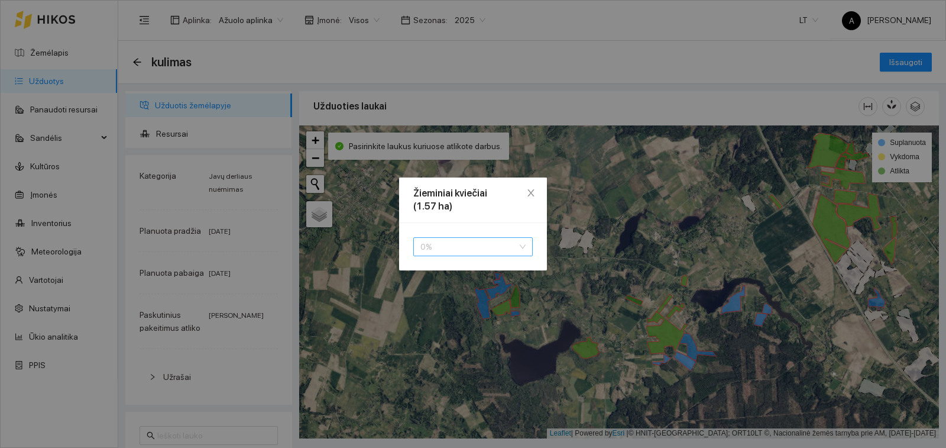
click at [495, 244] on span "0 %" at bounding box center [473, 247] width 105 height 18
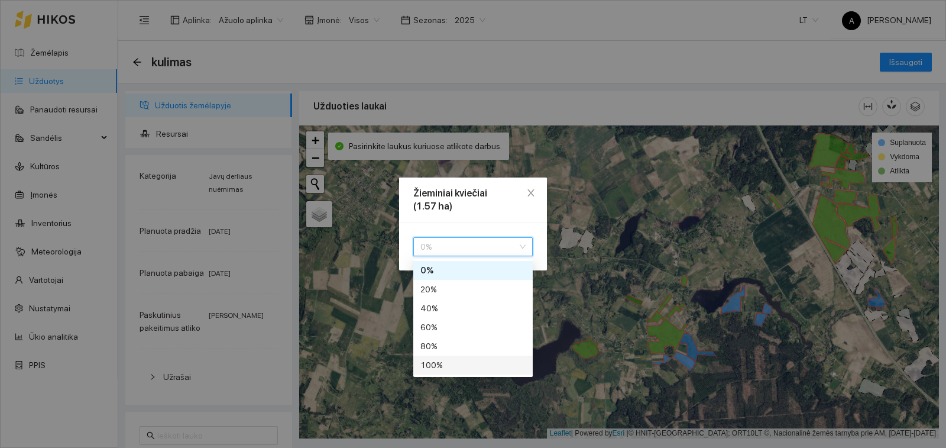
click at [481, 367] on div "100 %" at bounding box center [473, 364] width 105 height 13
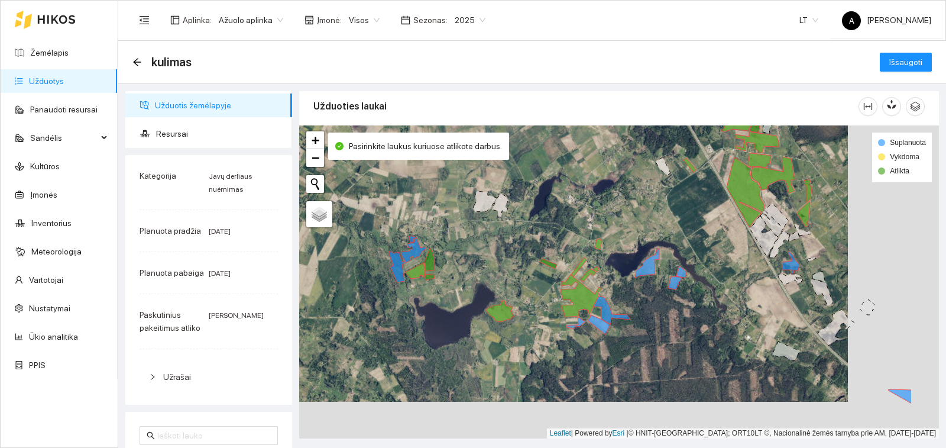
drag, startPoint x: 594, startPoint y: 284, endPoint x: 523, endPoint y: 247, distance: 79.9
click at [523, 247] on div "+ − Nieko nerasta. Bandykite dar kartą. Žemėlapis Palydovas Leaflet | Powered b…" at bounding box center [619, 281] width 640 height 313
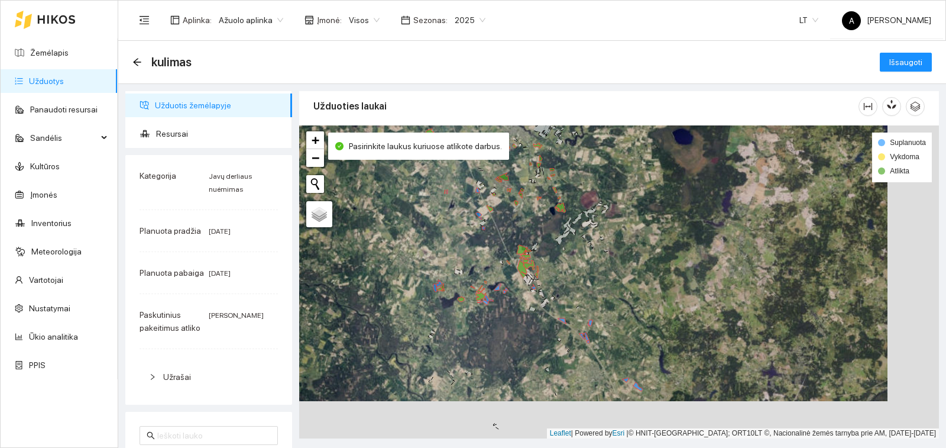
drag, startPoint x: 654, startPoint y: 316, endPoint x: 587, endPoint y: 257, distance: 88.8
click at [587, 257] on div "+ − Nieko nerasta. Bandykite dar kartą. Žemėlapis Palydovas Leaflet | Powered b…" at bounding box center [619, 281] width 640 height 313
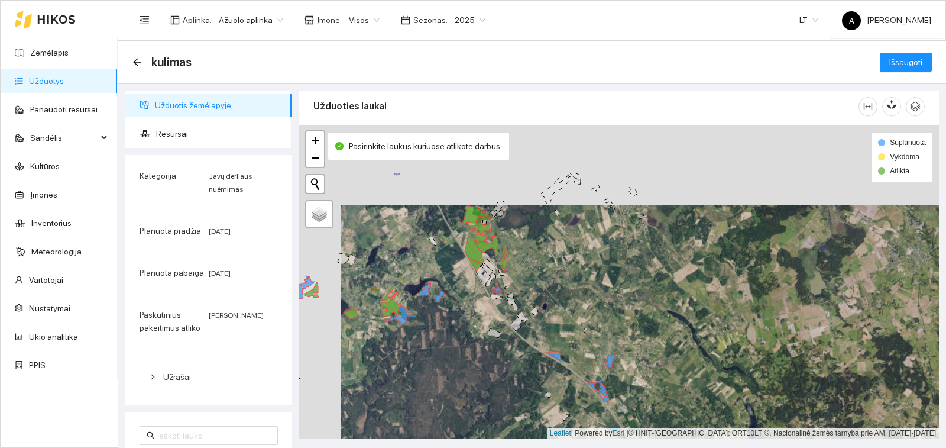
drag, startPoint x: 542, startPoint y: 240, endPoint x: 583, endPoint y: 319, distance: 89.4
click at [583, 319] on div "+ − Nieko nerasta. Bandykite dar kartą. Žemėlapis Palydovas Leaflet | Powered b…" at bounding box center [619, 281] width 640 height 313
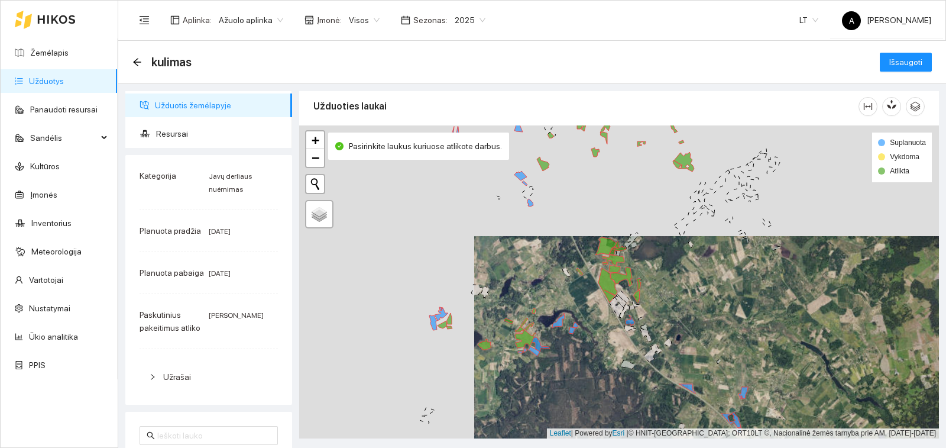
drag, startPoint x: 491, startPoint y: 325, endPoint x: 625, endPoint y: 357, distance: 137.3
click at [625, 357] on div "+ − Nieko nerasta. Bandykite dar kartą. Žemėlapis Palydovas Leaflet | Powered b…" at bounding box center [619, 281] width 640 height 313
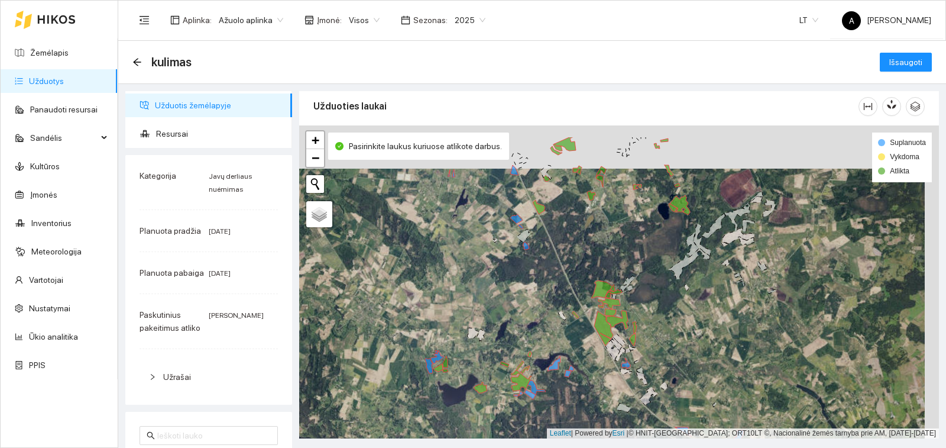
drag, startPoint x: 568, startPoint y: 189, endPoint x: 548, endPoint y: 326, distance: 138.8
click at [548, 326] on div "+ − Nieko nerasta. Bandykite dar kartą. Žemėlapis Palydovas Leaflet | Powered b…" at bounding box center [619, 281] width 640 height 313
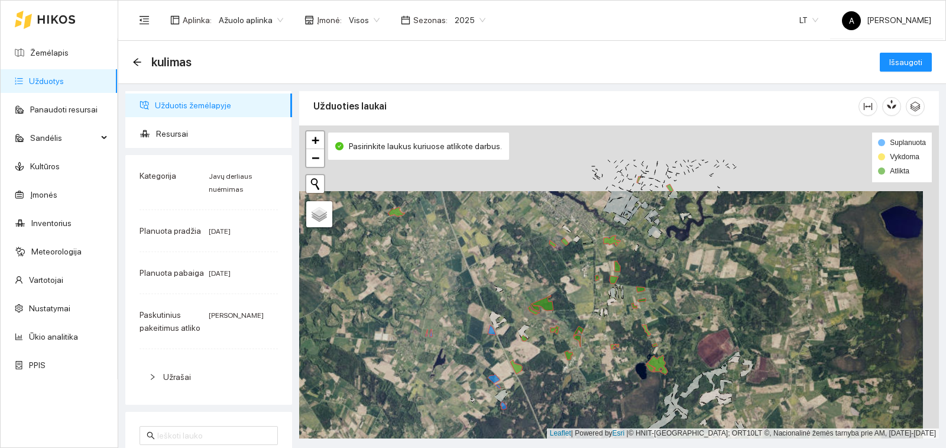
drag, startPoint x: 553, startPoint y: 314, endPoint x: 547, endPoint y: 373, distance: 59.4
click at [547, 373] on div "+ − Nieko nerasta. Bandykite dar kartą. Žemėlapis Palydovas Leaflet | Powered b…" at bounding box center [619, 281] width 640 height 313
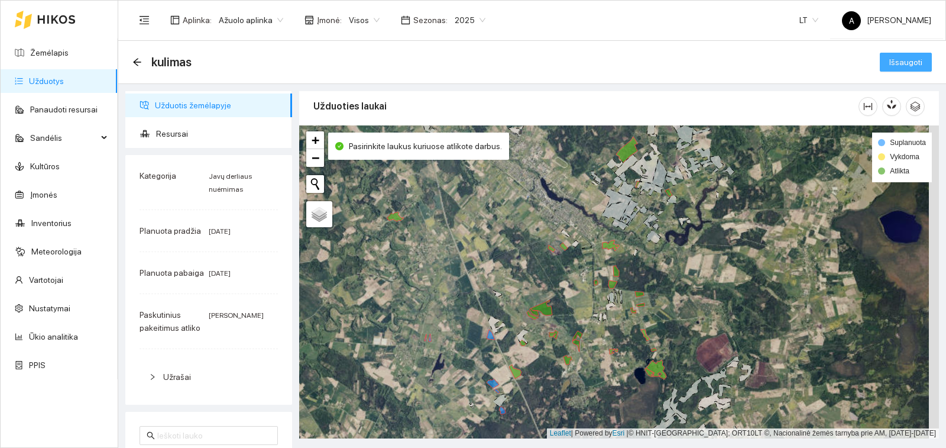
click at [911, 55] on button "Išsaugoti" at bounding box center [906, 62] width 52 height 19
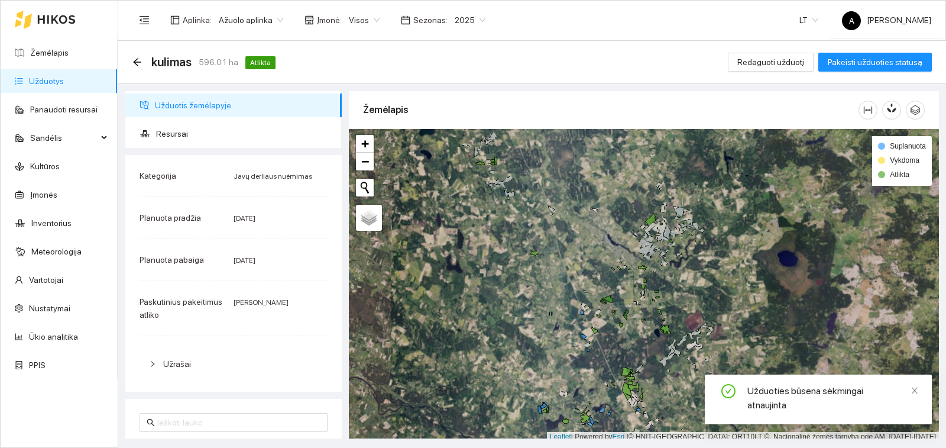
click at [48, 85] on link "Užduotys" at bounding box center [46, 80] width 35 height 9
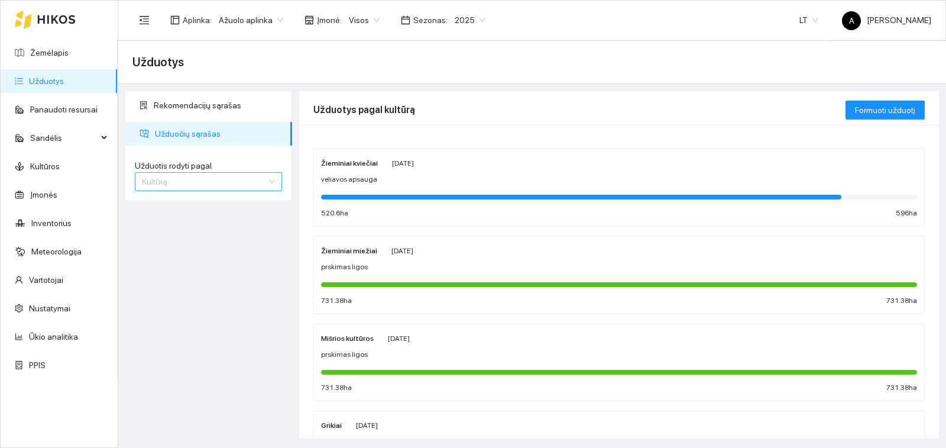
click at [169, 176] on span "Kultūrą" at bounding box center [208, 182] width 133 height 18
click at [170, 199] on div "Užduotį" at bounding box center [208, 205] width 133 height 13
